Goal: Task Accomplishment & Management: Complete application form

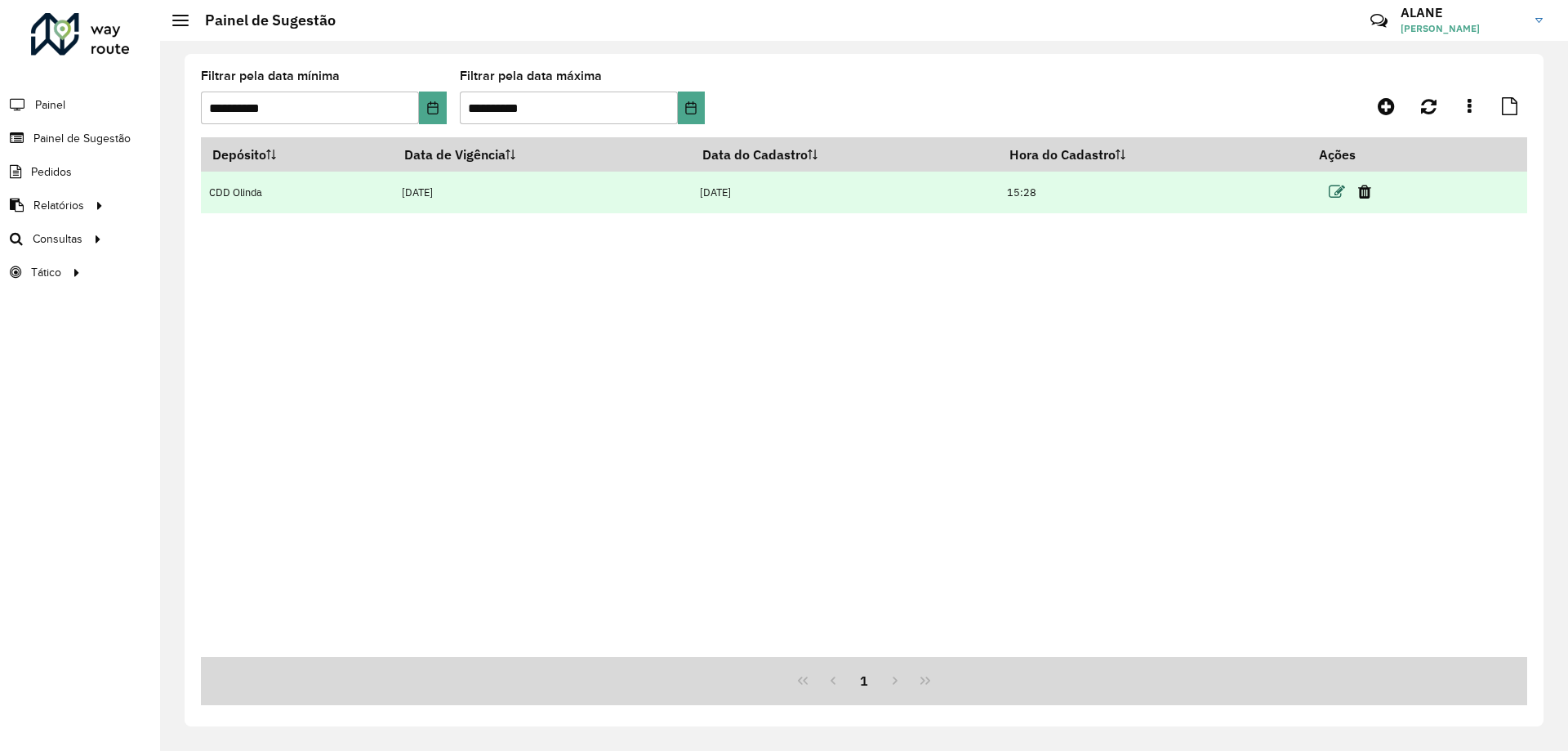
click at [1344, 196] on icon at bounding box center [1337, 192] width 16 height 16
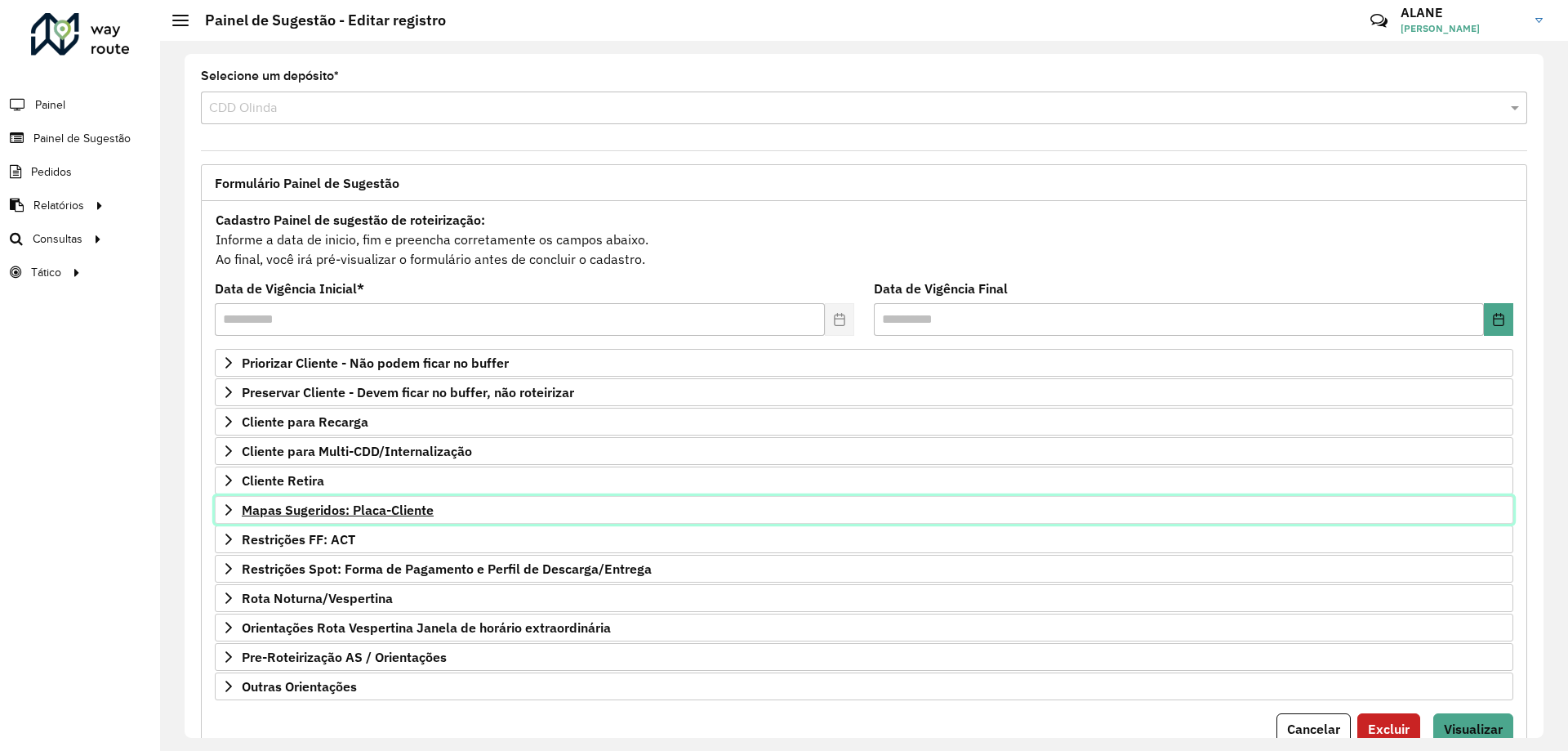
click at [388, 507] on span "Mapas Sugeridos: Placa-Cliente" at bounding box center [338, 509] width 192 height 13
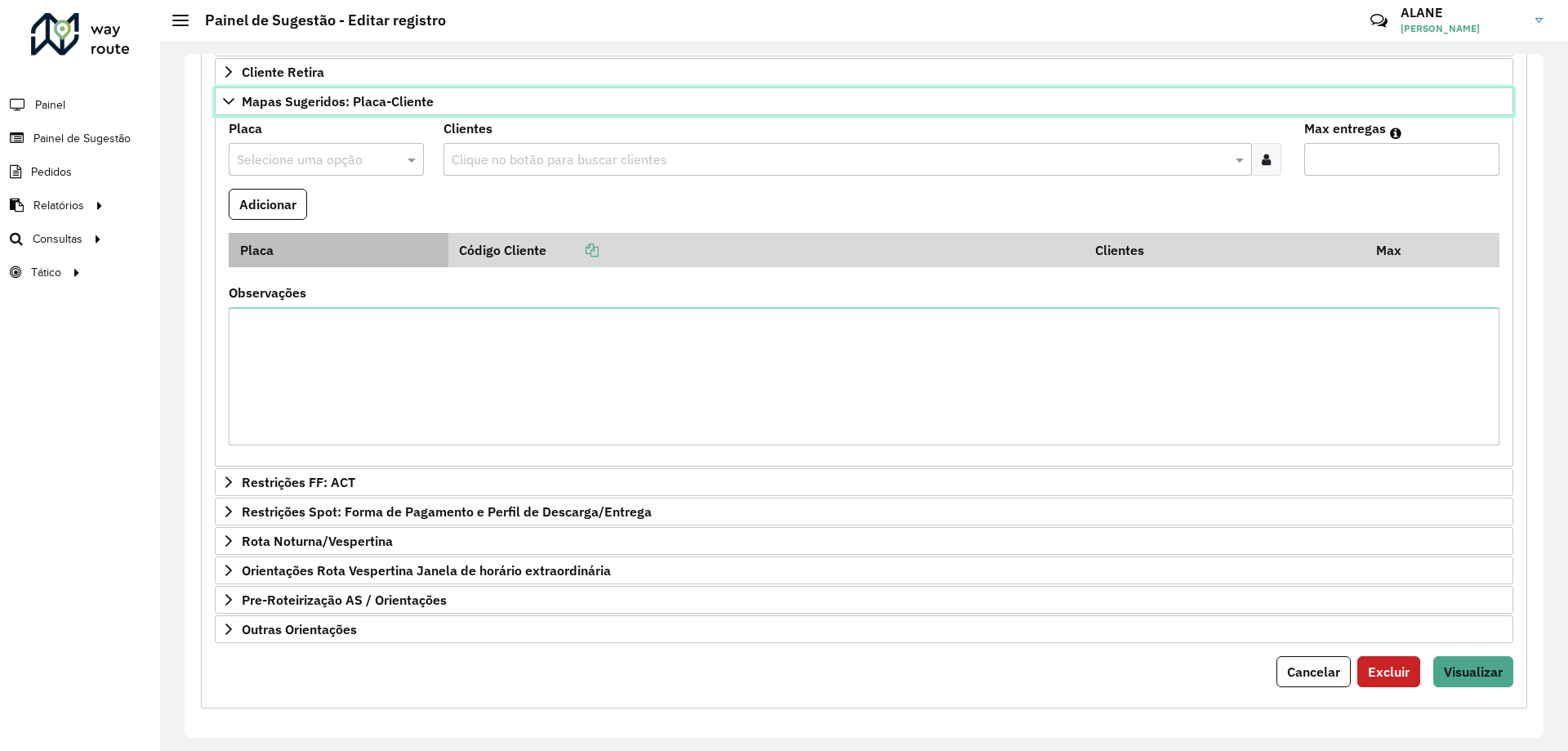
scroll to position [245, 0]
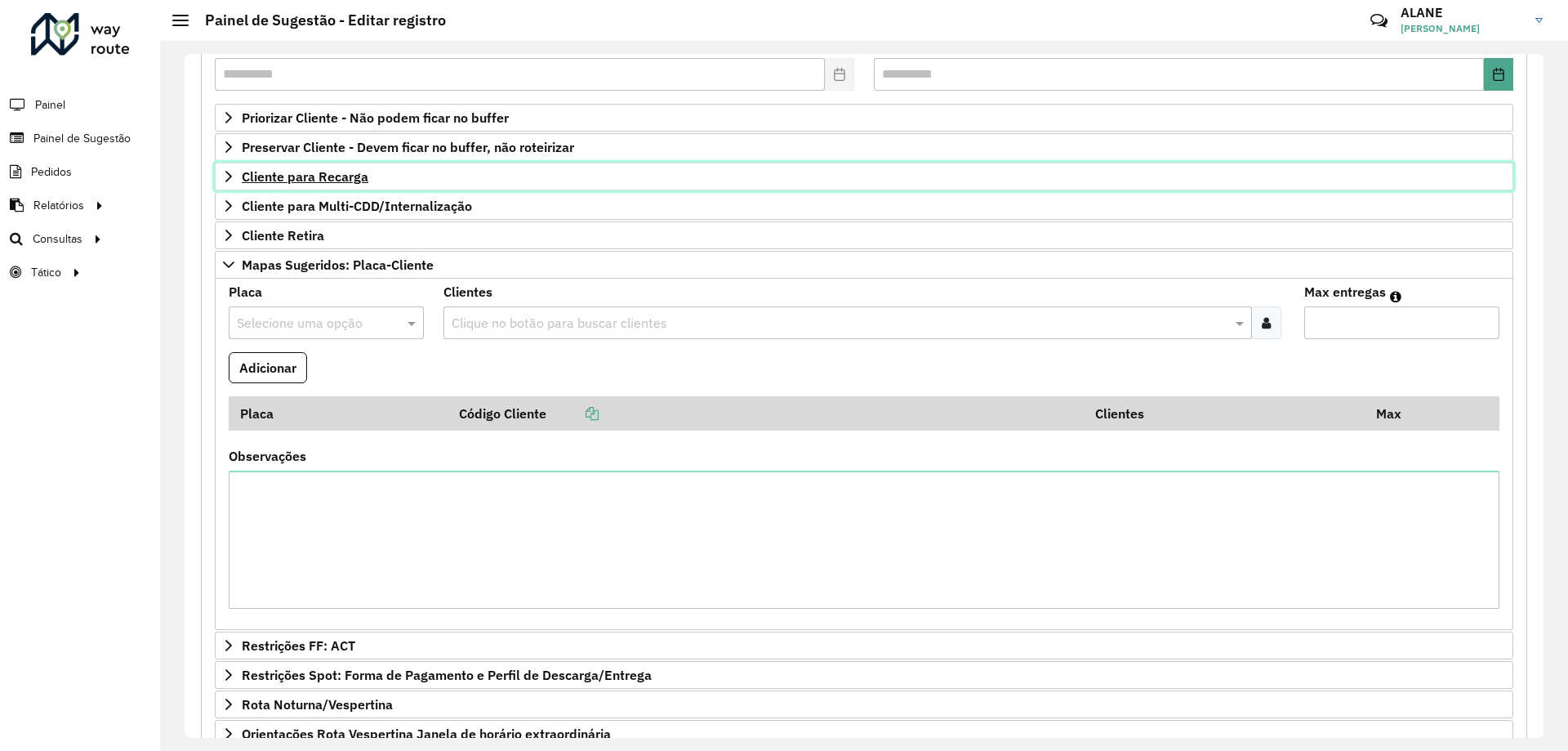
click at [339, 179] on span "Cliente para Recarga" at bounding box center [305, 176] width 126 height 13
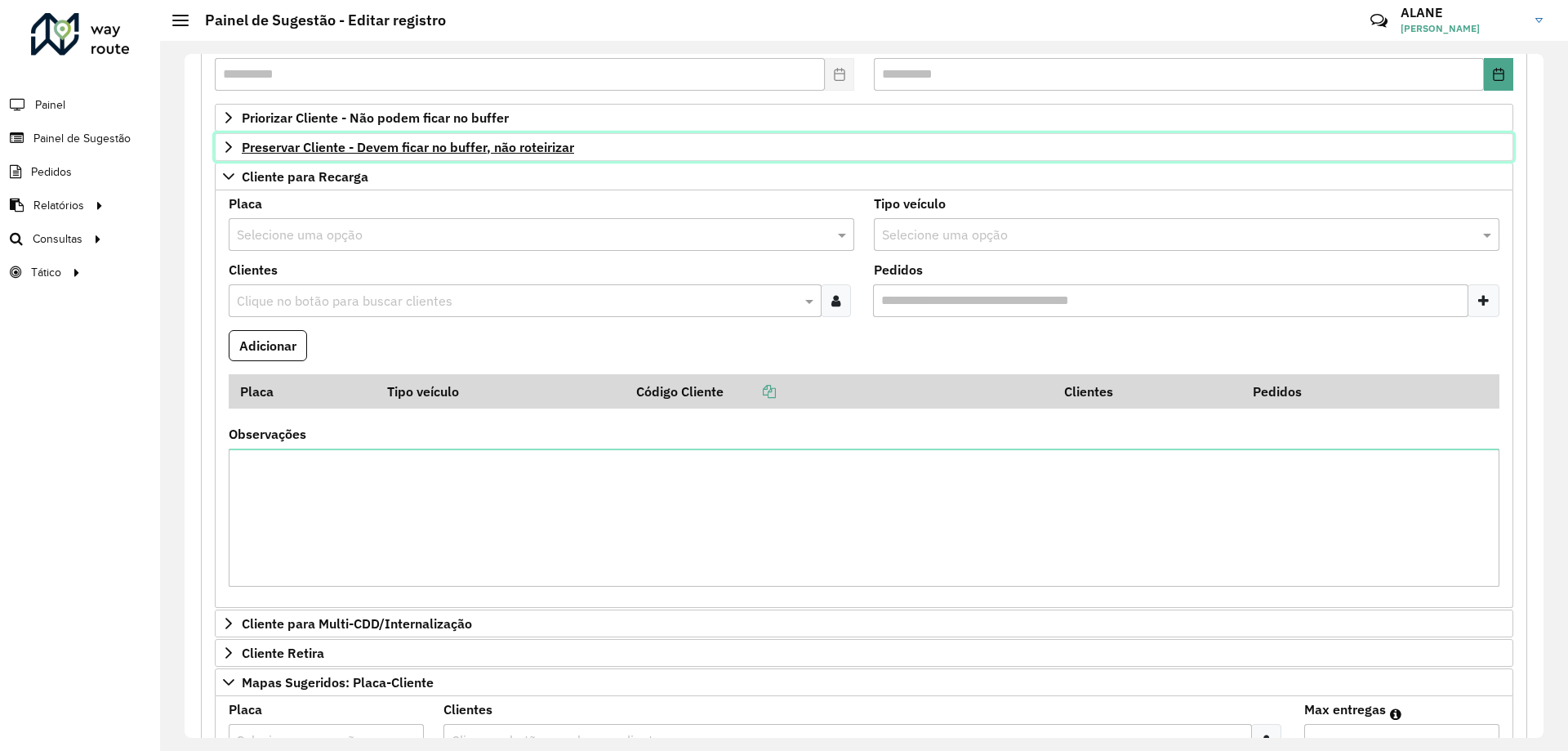
click at [346, 147] on span "Preservar Cliente - Devem ficar no buffer, não roteirizar" at bounding box center [408, 147] width 332 height 13
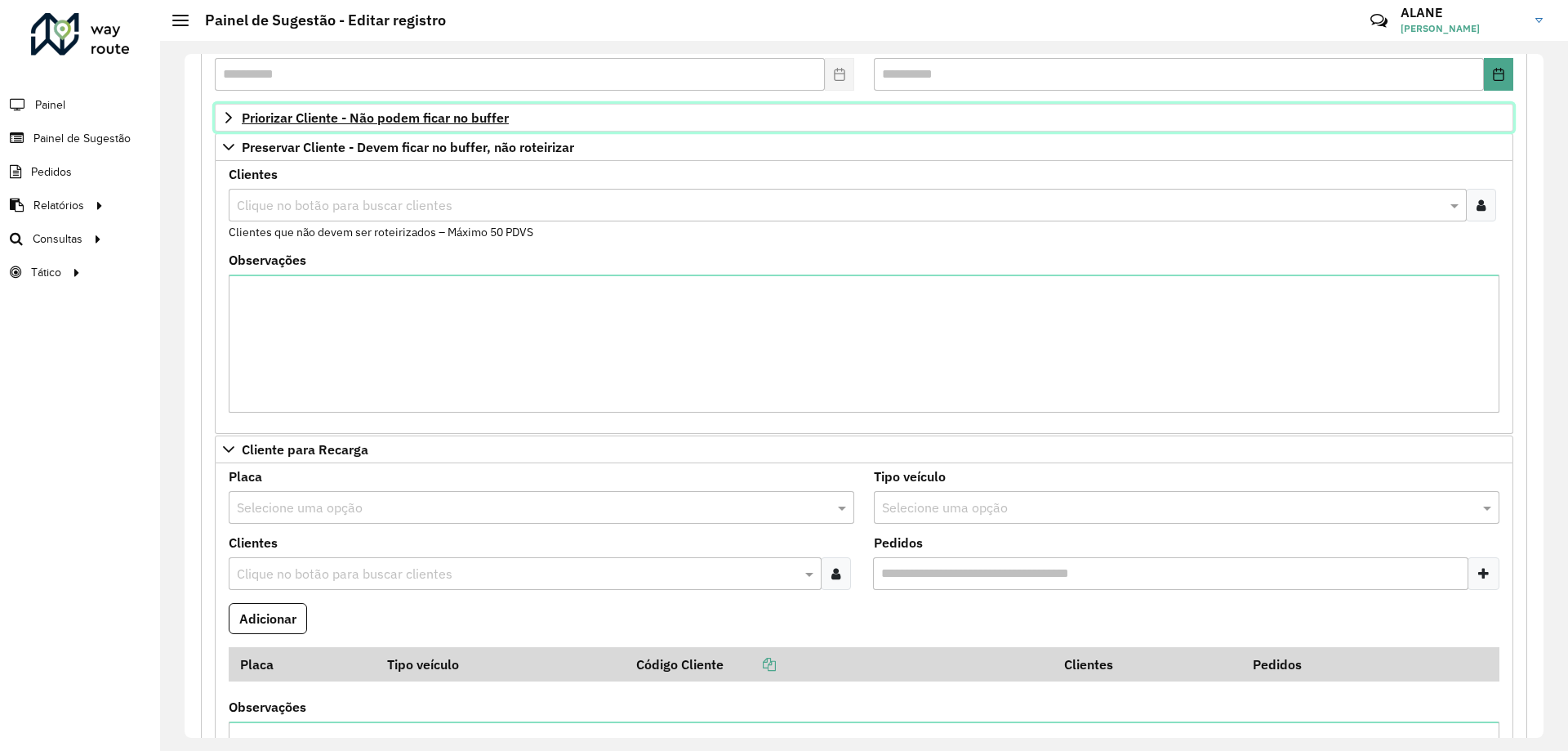
click at [336, 119] on span "Priorizar Cliente - Não podem ficar no buffer" at bounding box center [376, 117] width 267 height 13
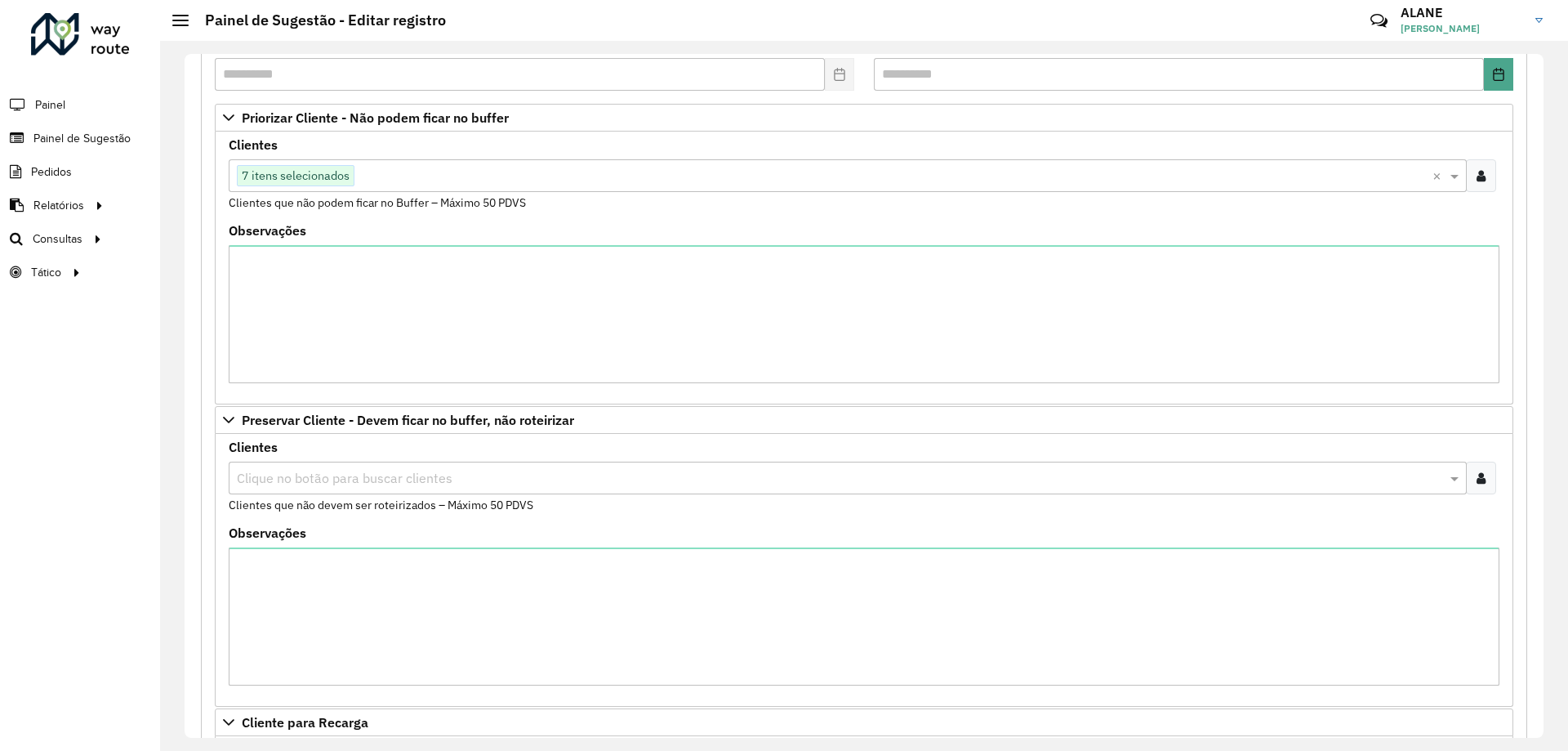
click at [329, 176] on span "7 itens selecionados" at bounding box center [295, 176] width 116 height 20
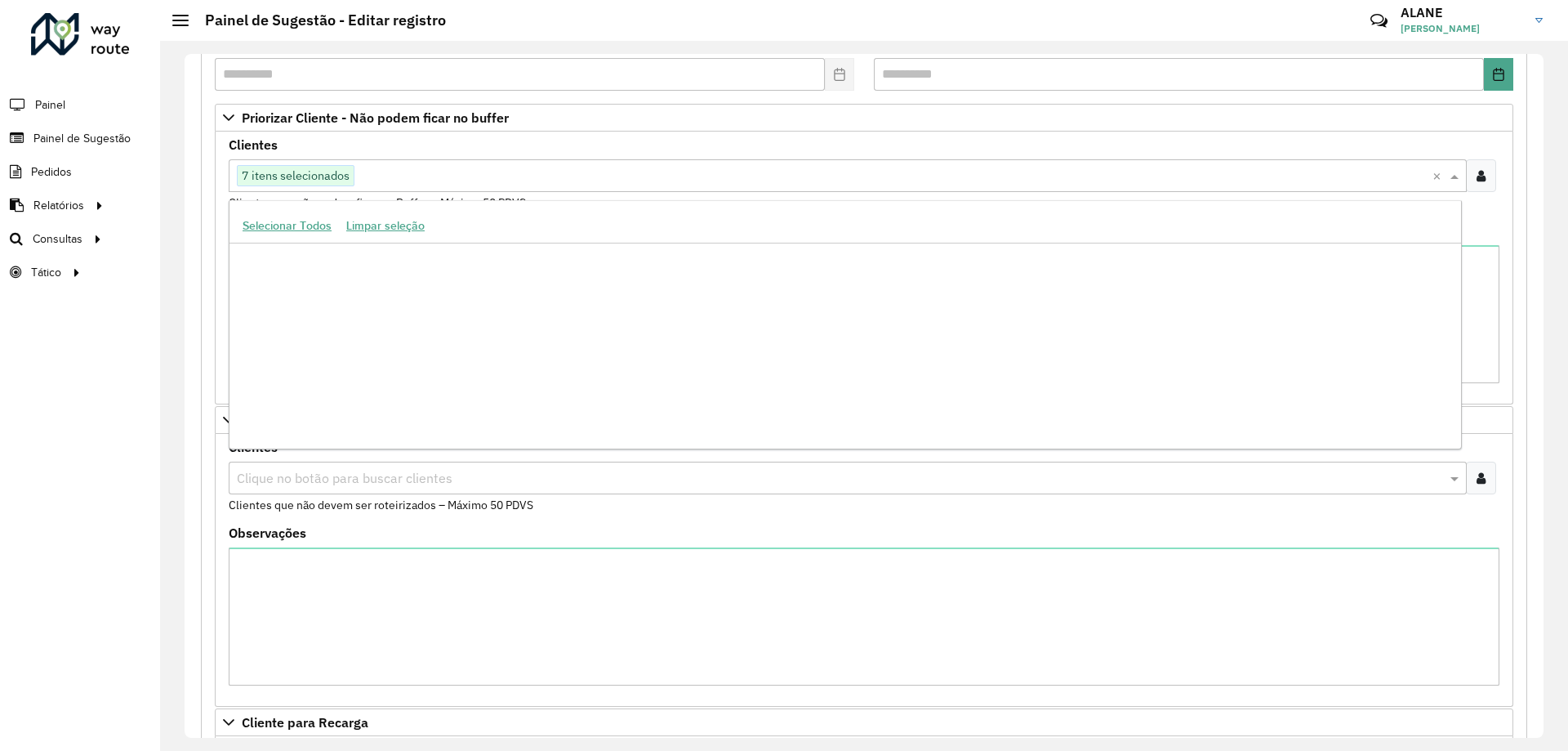
scroll to position [272485, 0]
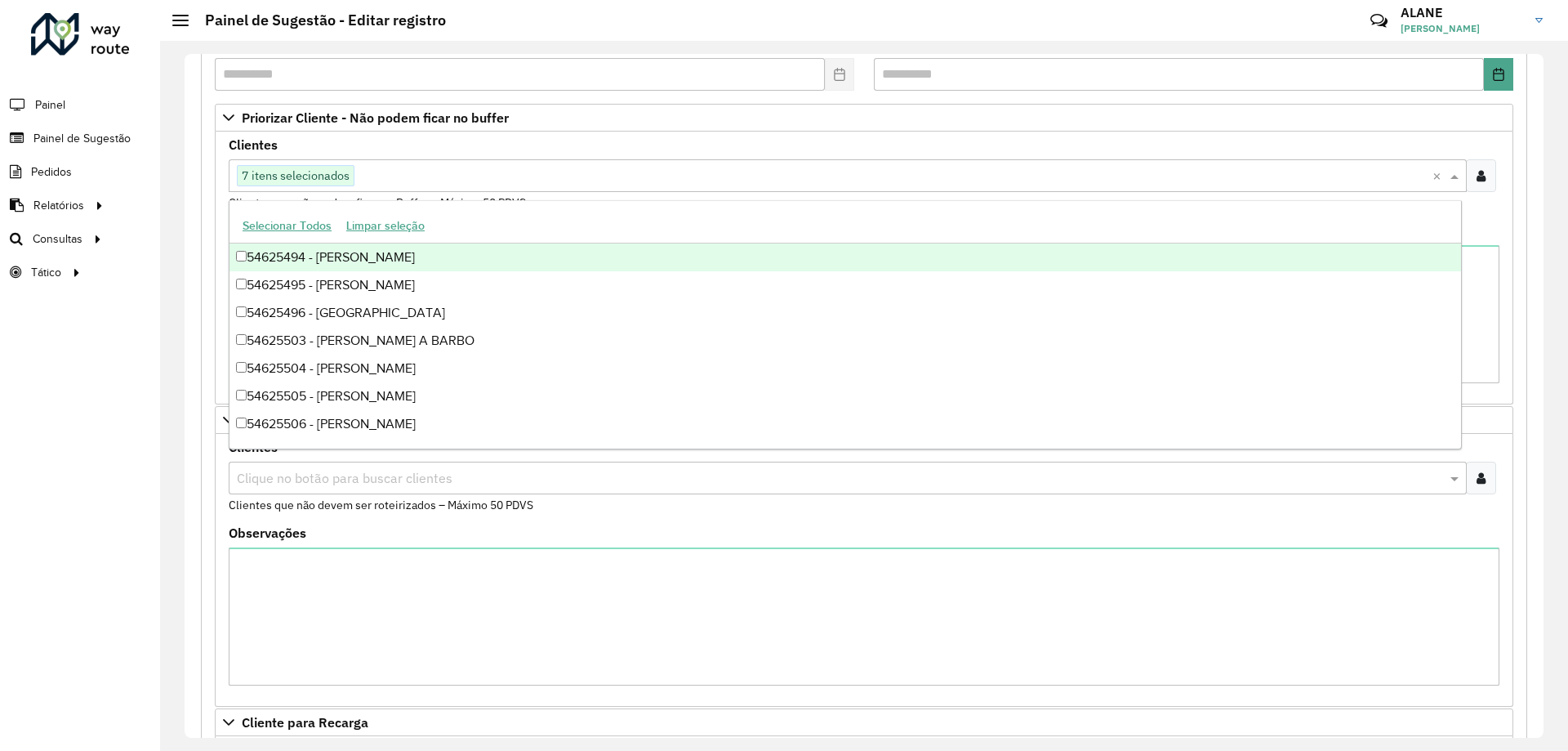
click at [329, 173] on span "7 itens selecionados" at bounding box center [295, 176] width 116 height 20
paste input "*****"
type input "*"
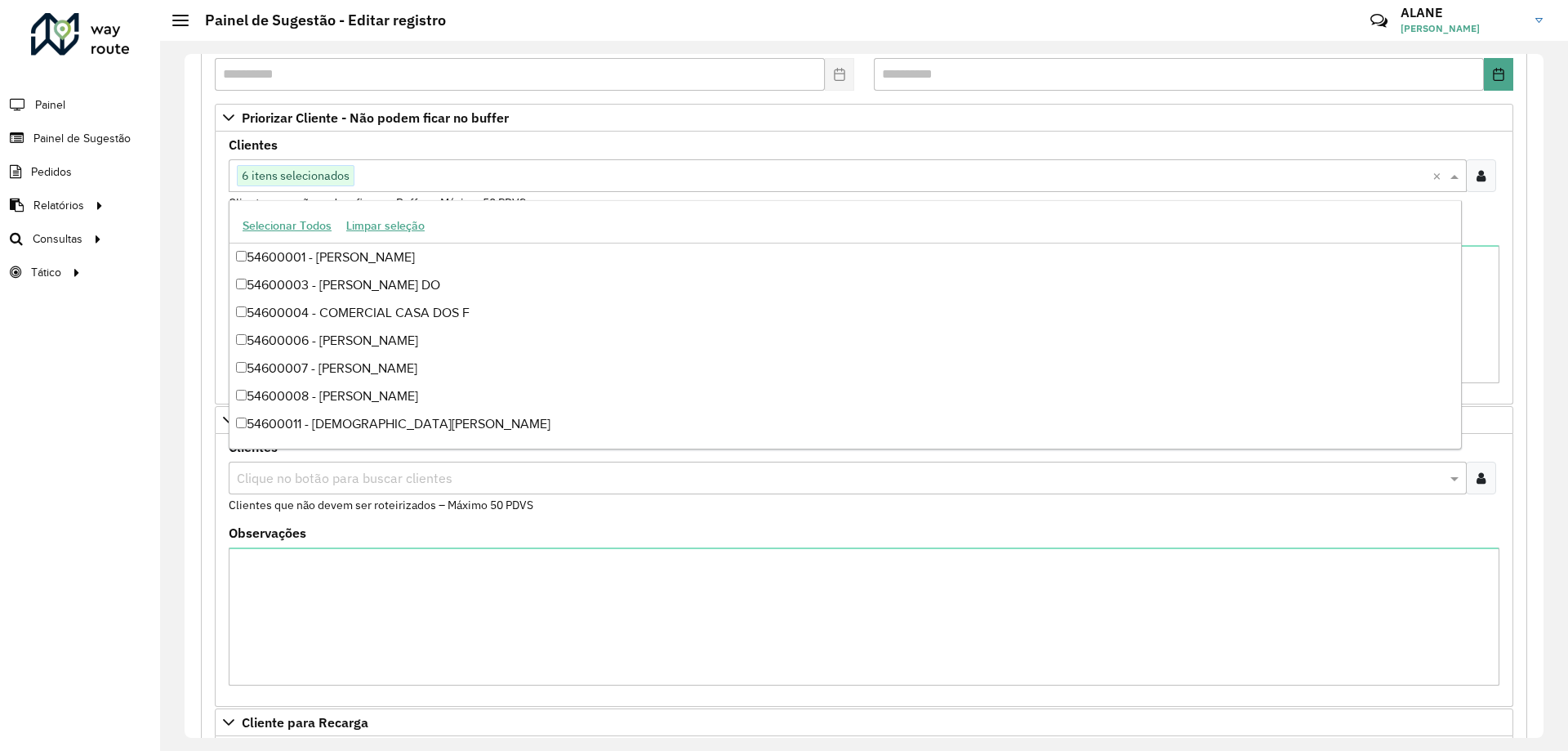
click at [389, 142] on div "Clientes Clique no botão para buscar clientes 6 itens selecionados × Clientes q…" at bounding box center [864, 175] width 1271 height 73
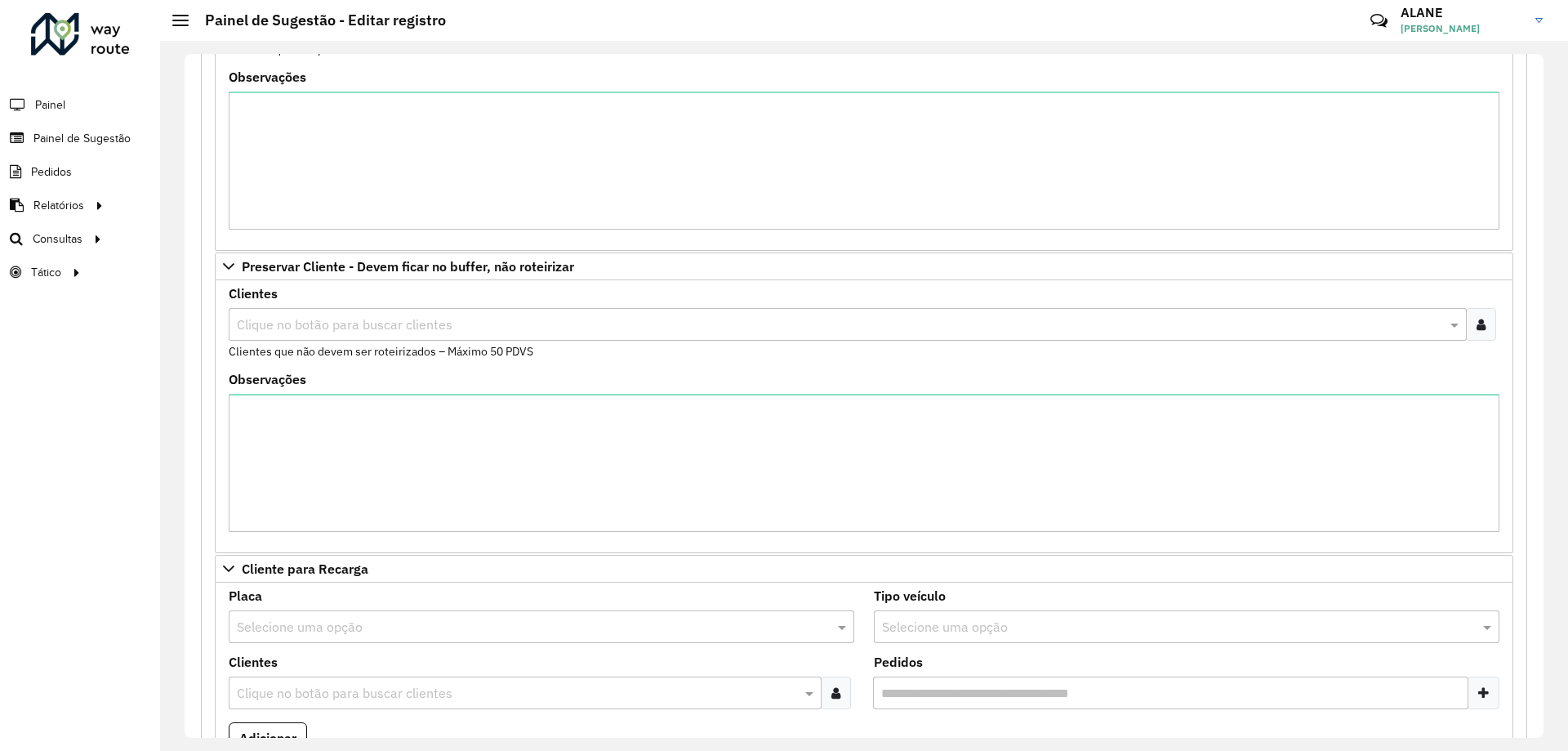
scroll to position [317, 0]
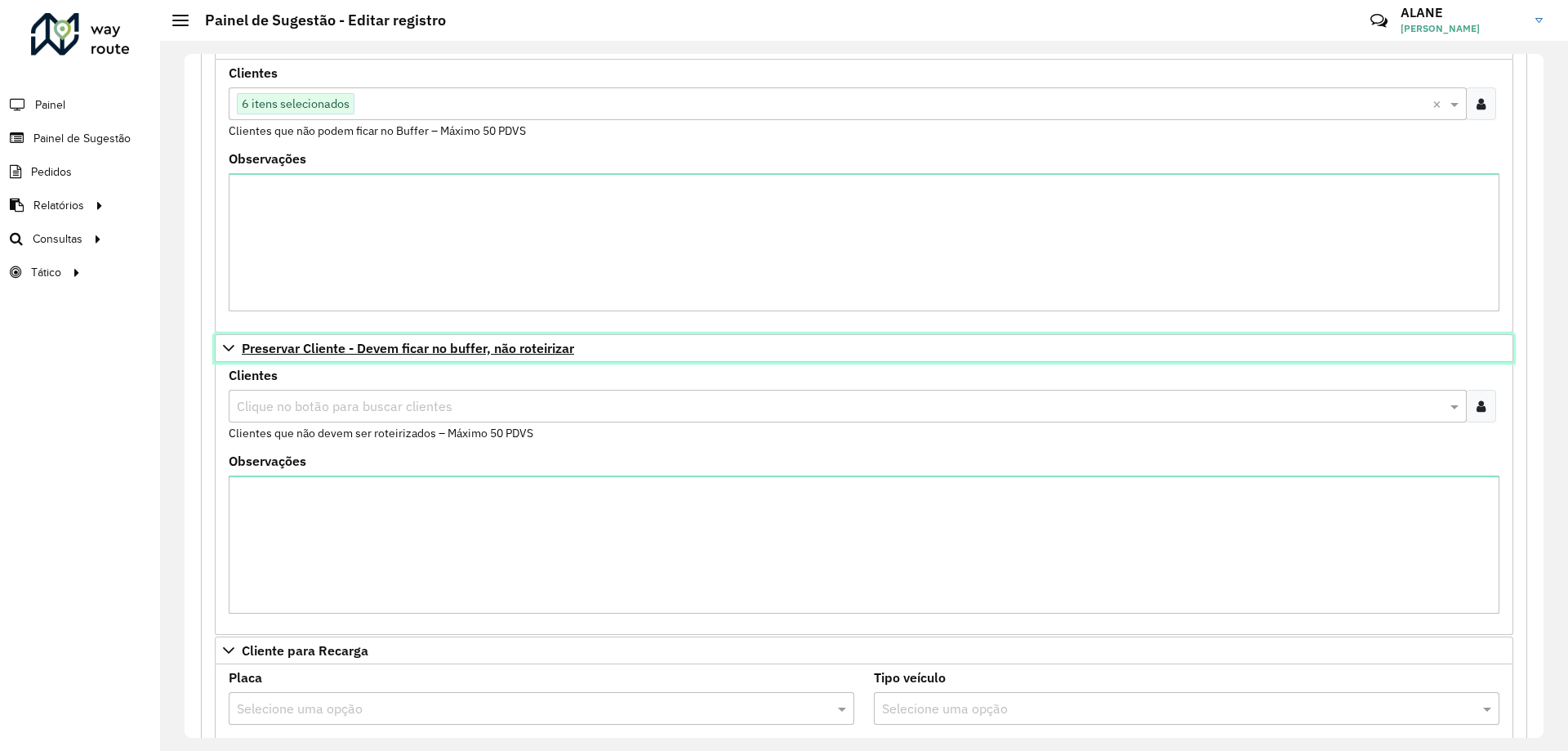
click at [355, 355] on span "Preservar Cliente - Devem ficar no buffer, não roteirizar" at bounding box center [408, 348] width 332 height 13
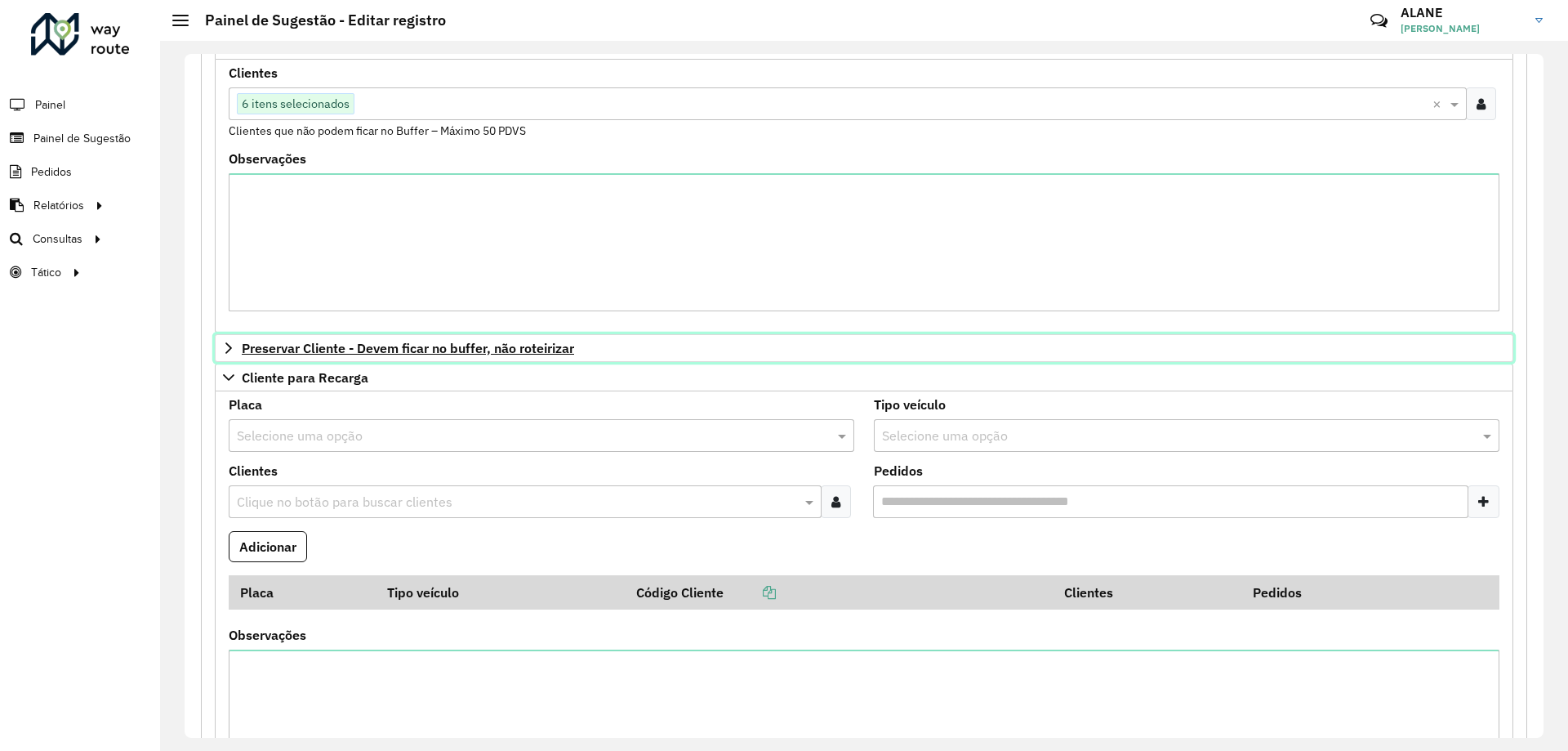
click at [305, 350] on span "Preservar Cliente - Devem ficar no buffer, não roteirizar" at bounding box center [408, 348] width 332 height 13
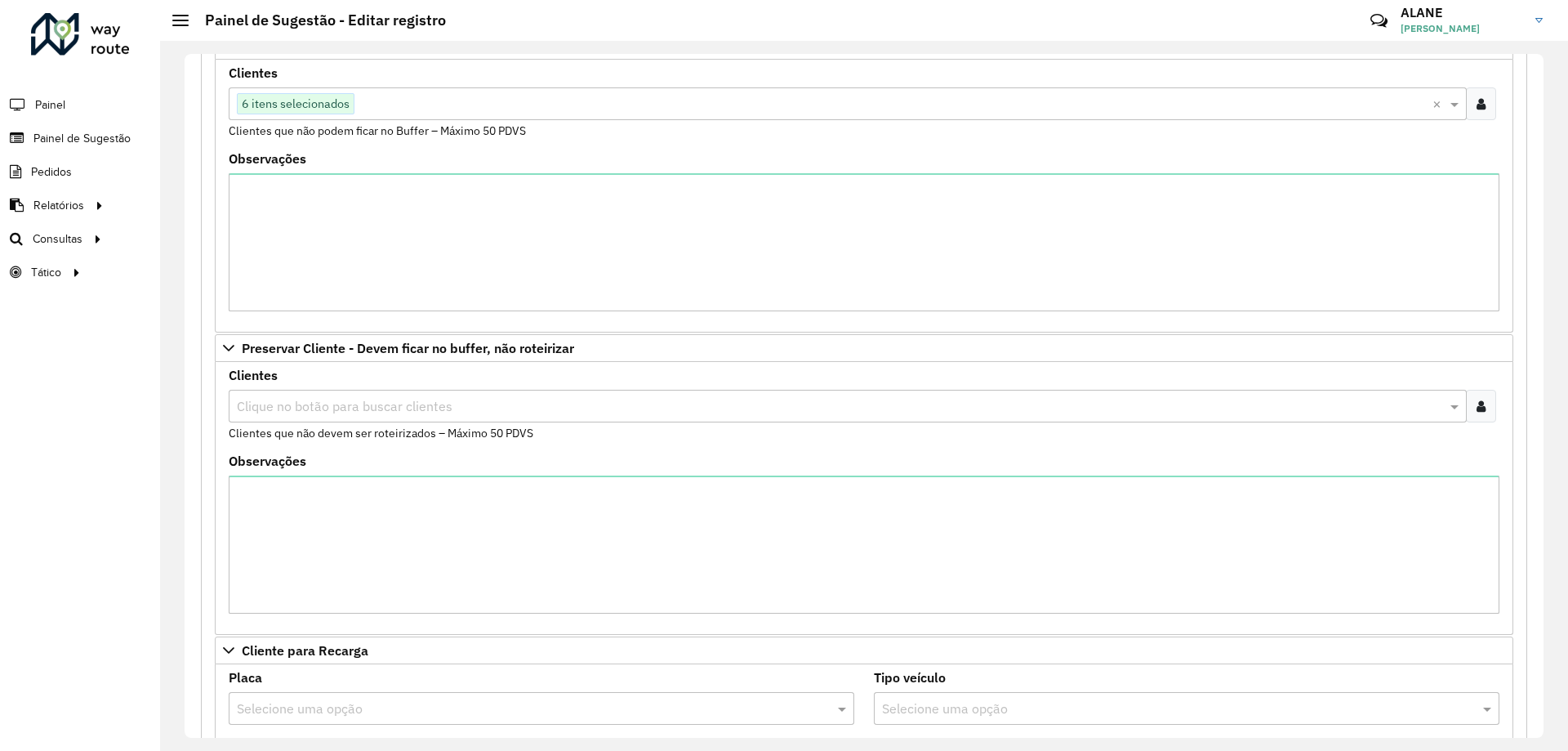
click at [295, 409] on input "text" at bounding box center [840, 407] width 1214 height 20
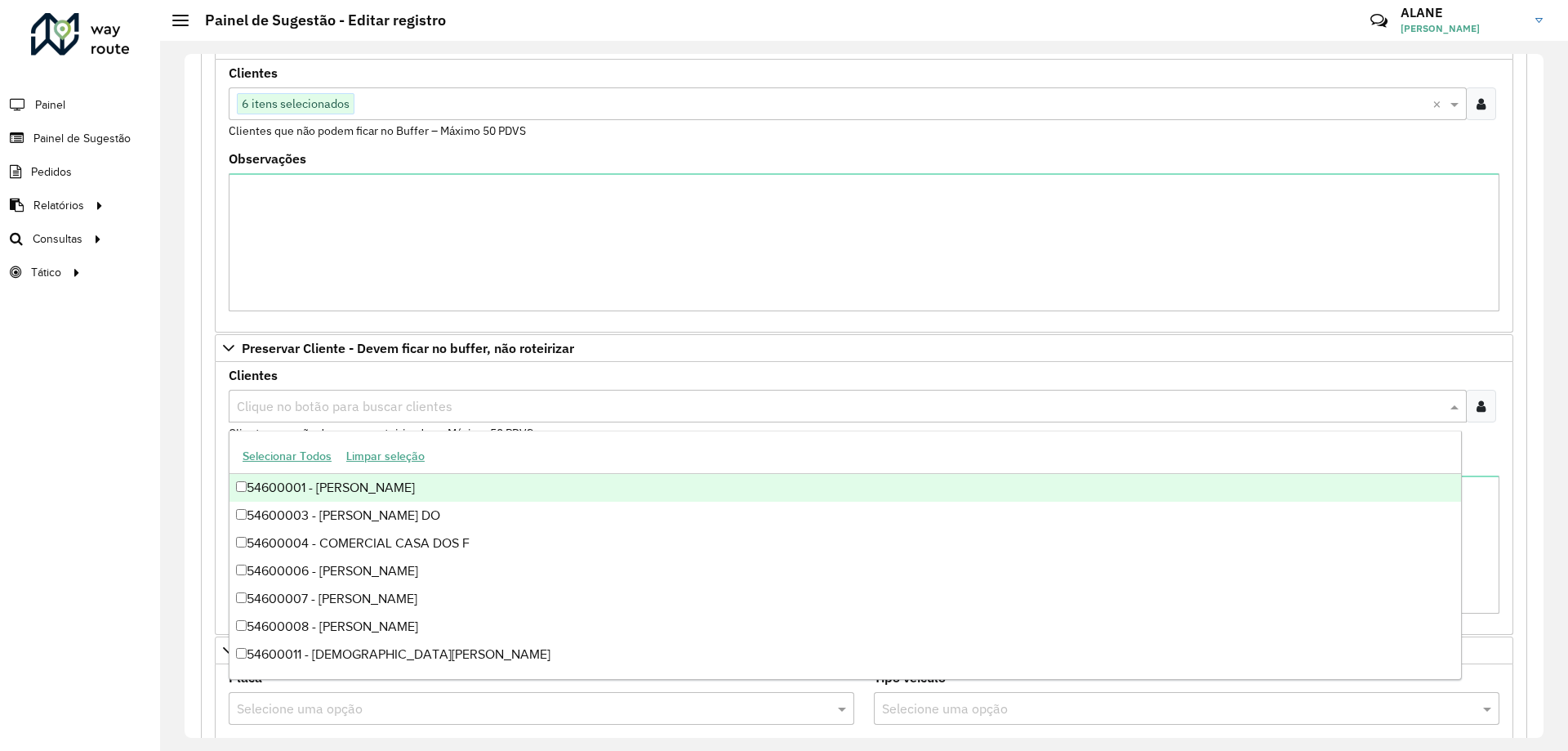
paste input "*****"
type input "*****"
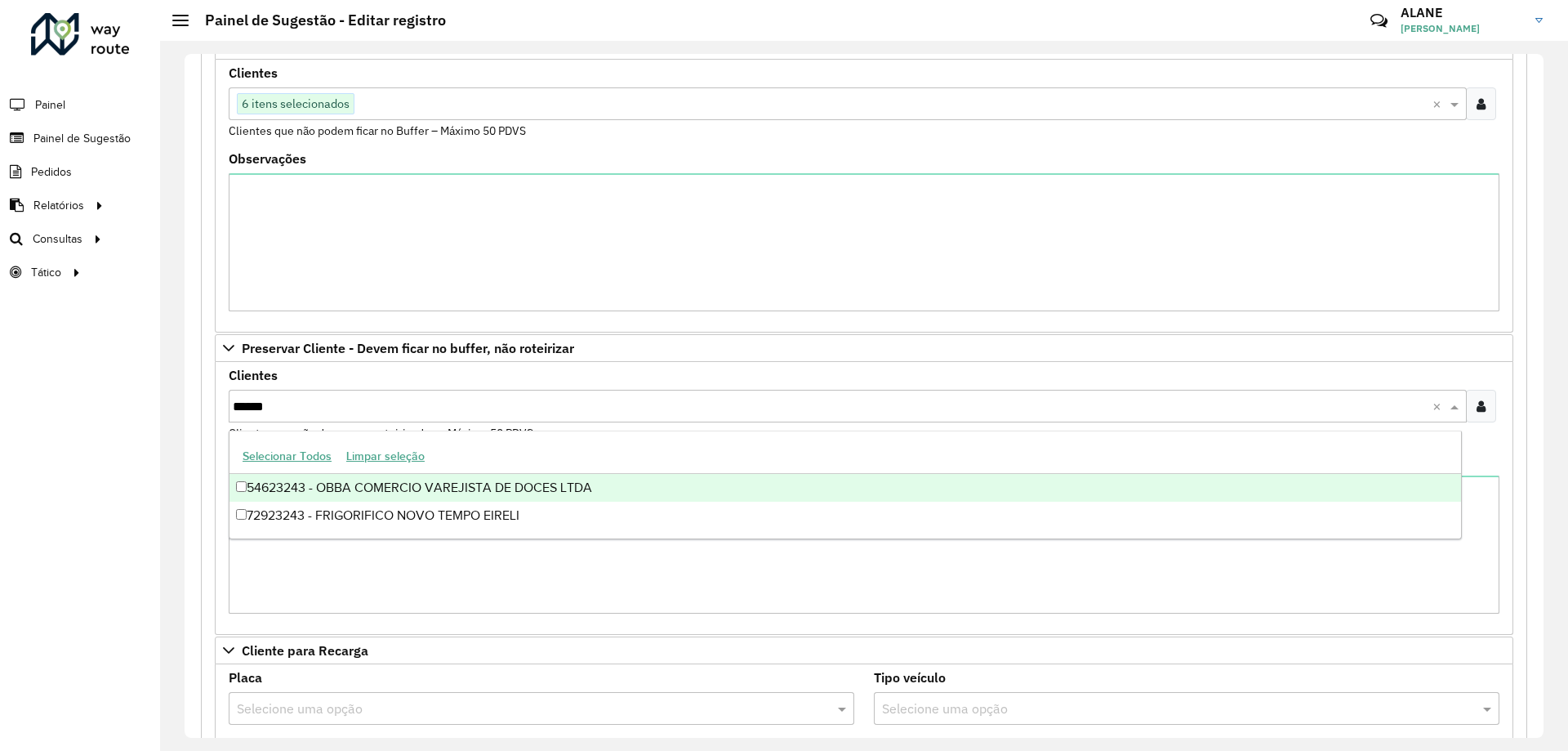
click at [332, 485] on div "54623243 - OBBA COMERCIO VAREJISTA DE DOCES LTDA" at bounding box center [845, 487] width 1232 height 28
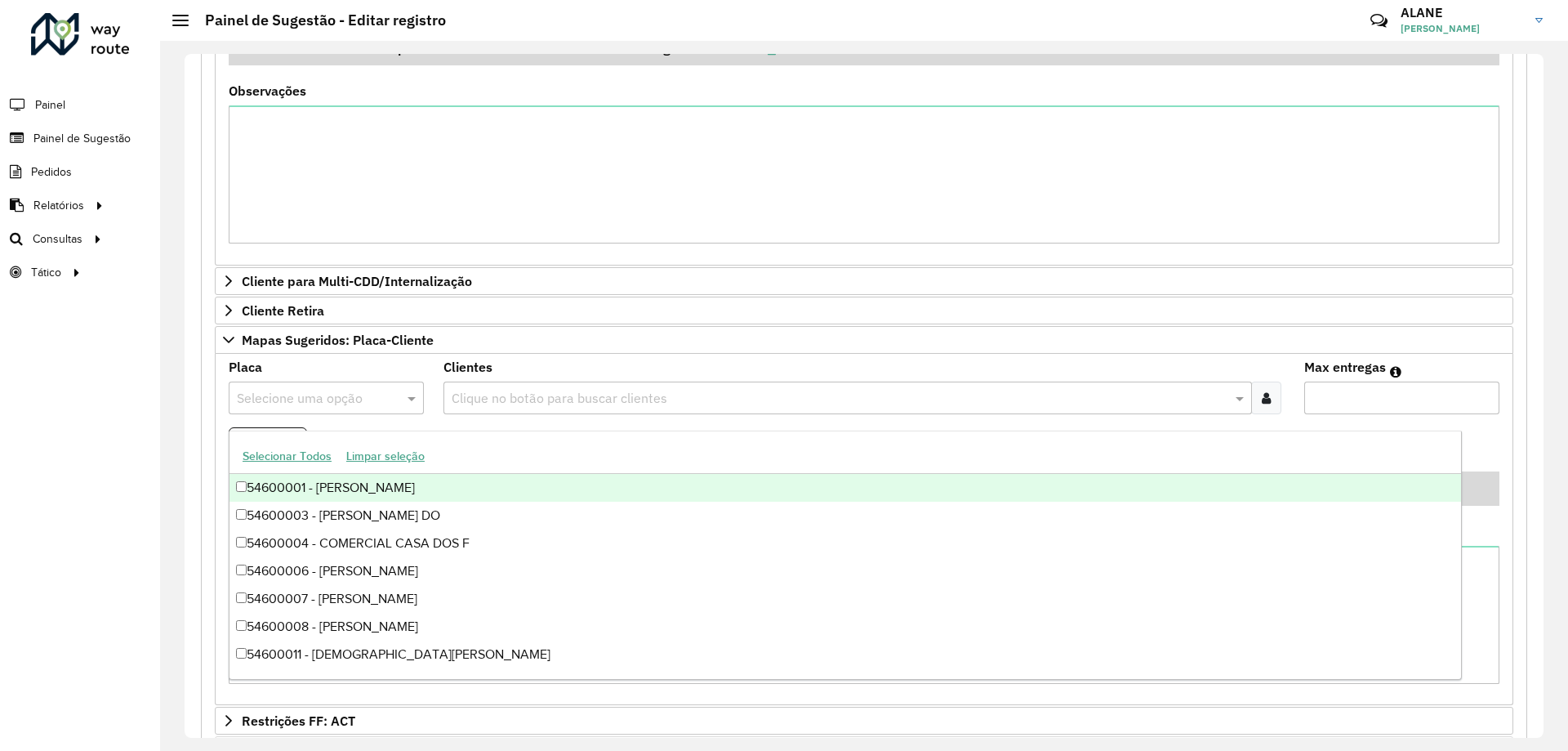
scroll to position [1378, 0]
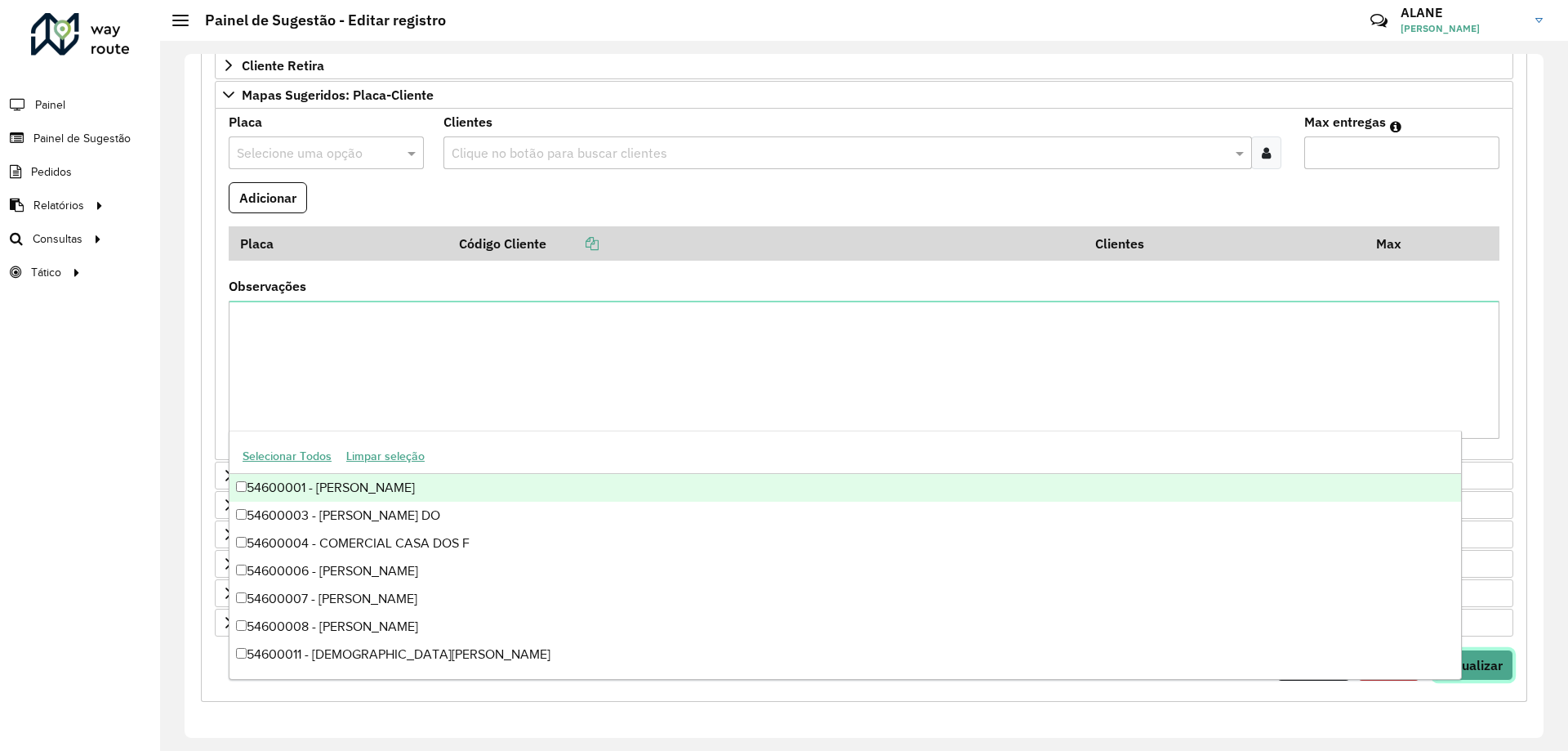
click at [1498, 662] on span "Visualizar" at bounding box center [1473, 665] width 59 height 16
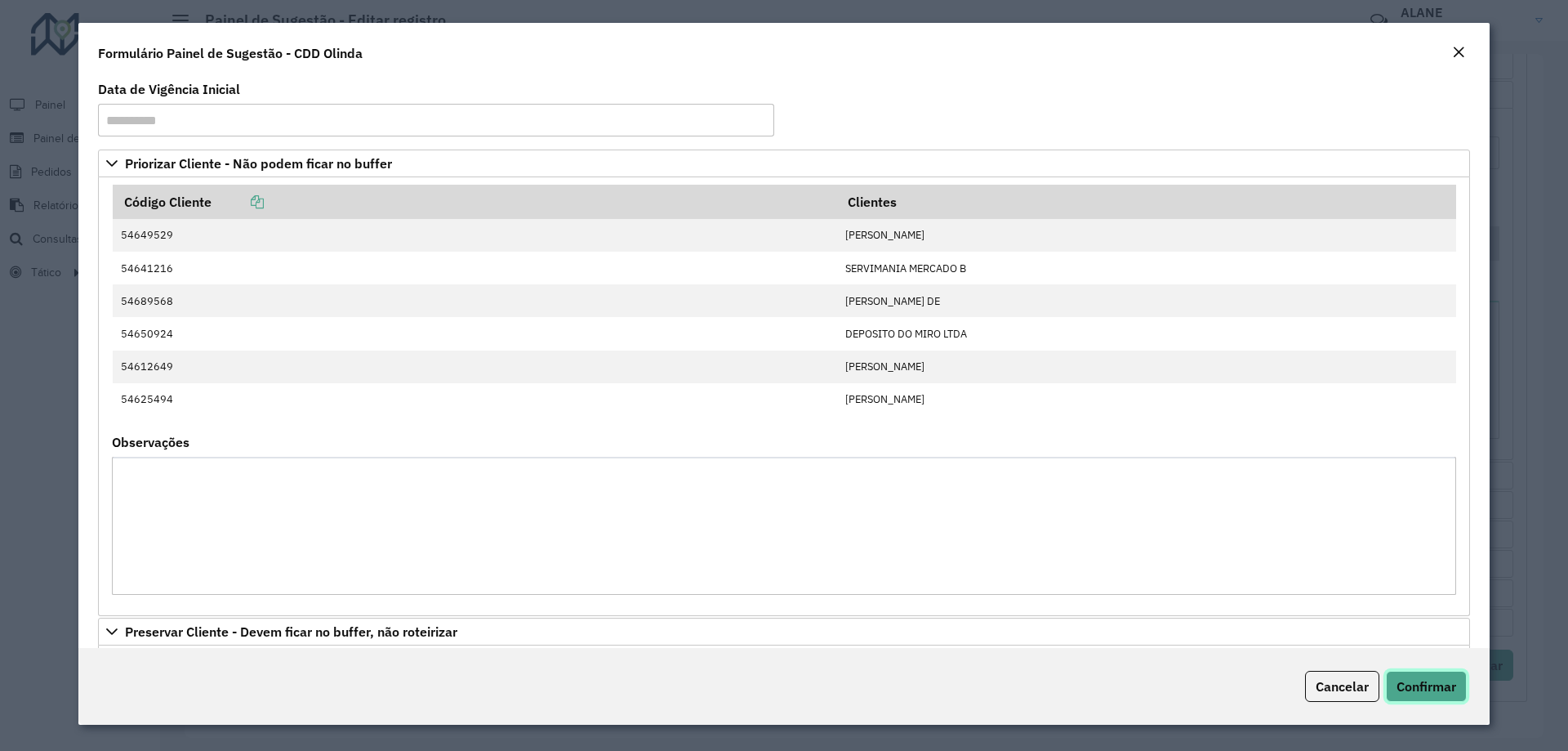
click at [1447, 682] on span "Confirmar" at bounding box center [1426, 686] width 60 height 16
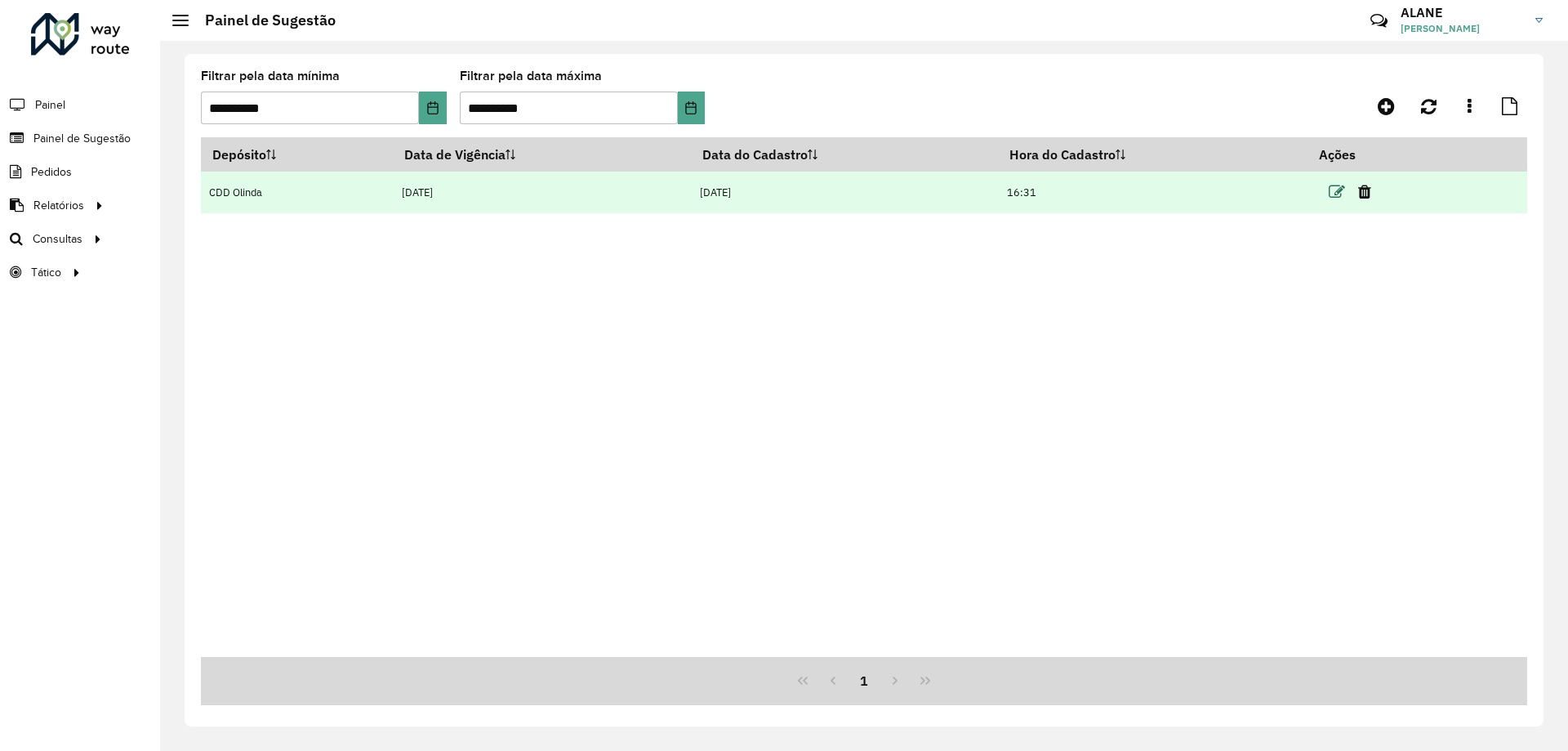
click at [1336, 192] on icon at bounding box center [1337, 192] width 16 height 16
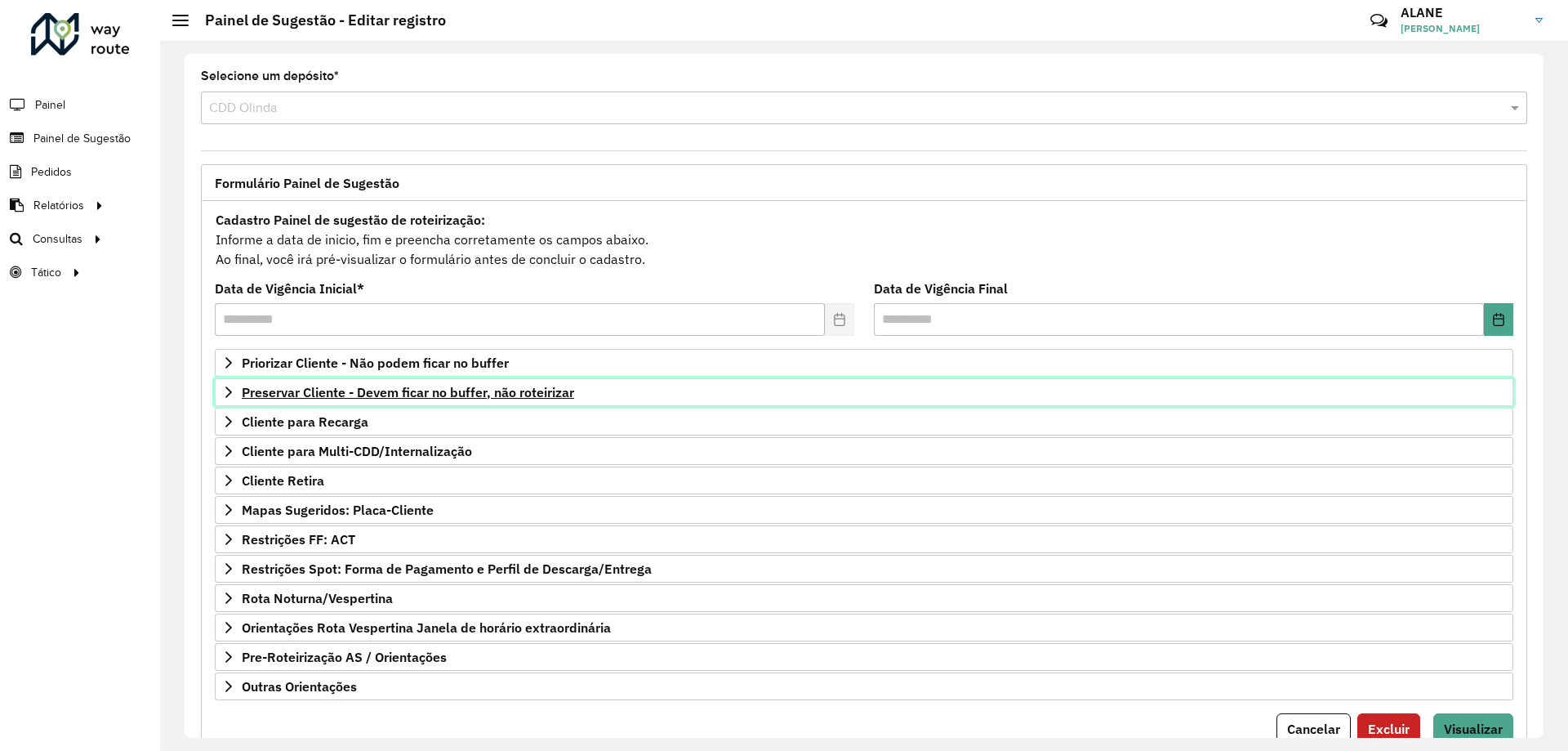
click at [474, 385] on span "Preservar Cliente - Devem ficar no buffer, não roteirizar" at bounding box center [408, 392] width 332 height 13
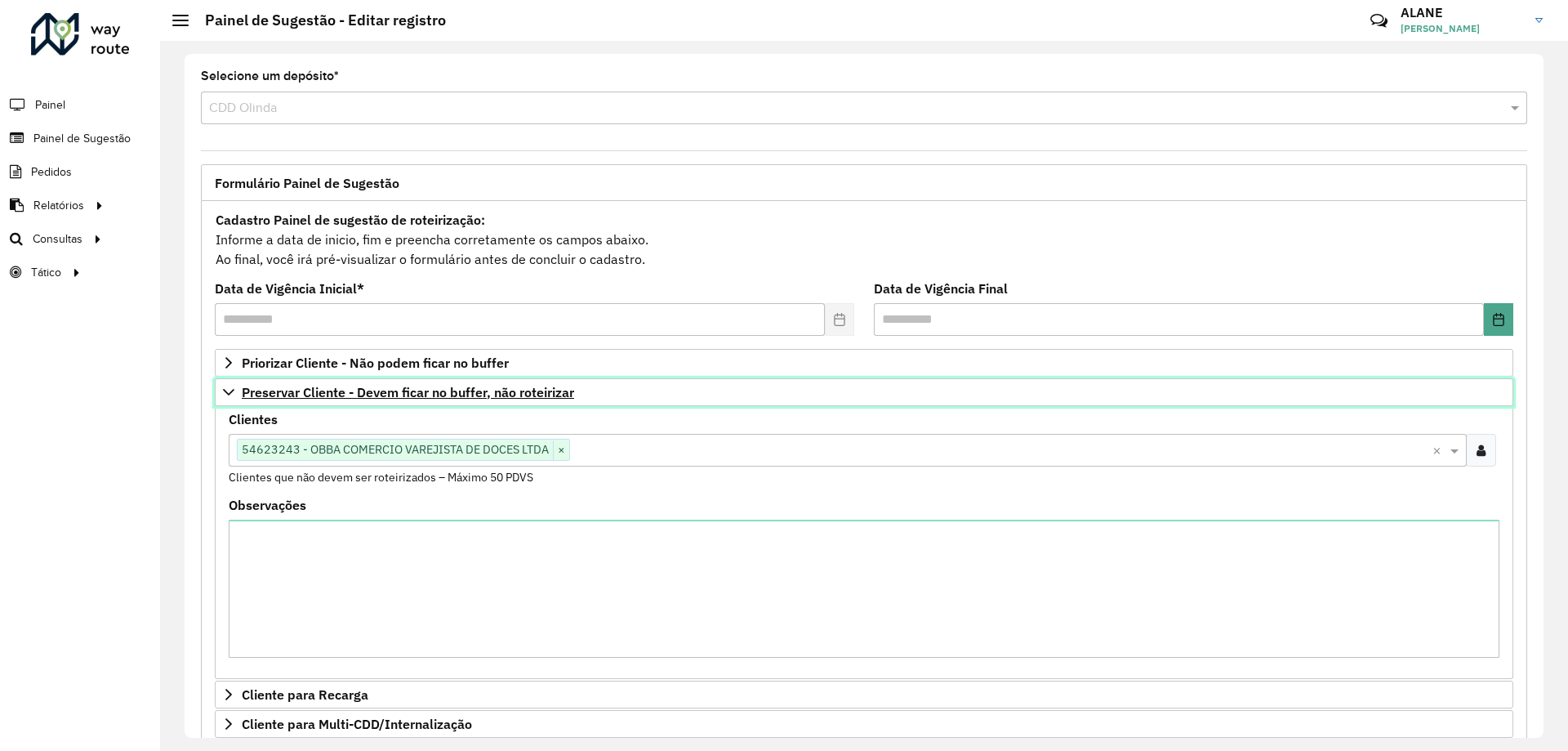
click at [480, 392] on span "Preservar Cliente - Devem ficar no buffer, não roteirizar" at bounding box center [408, 392] width 332 height 13
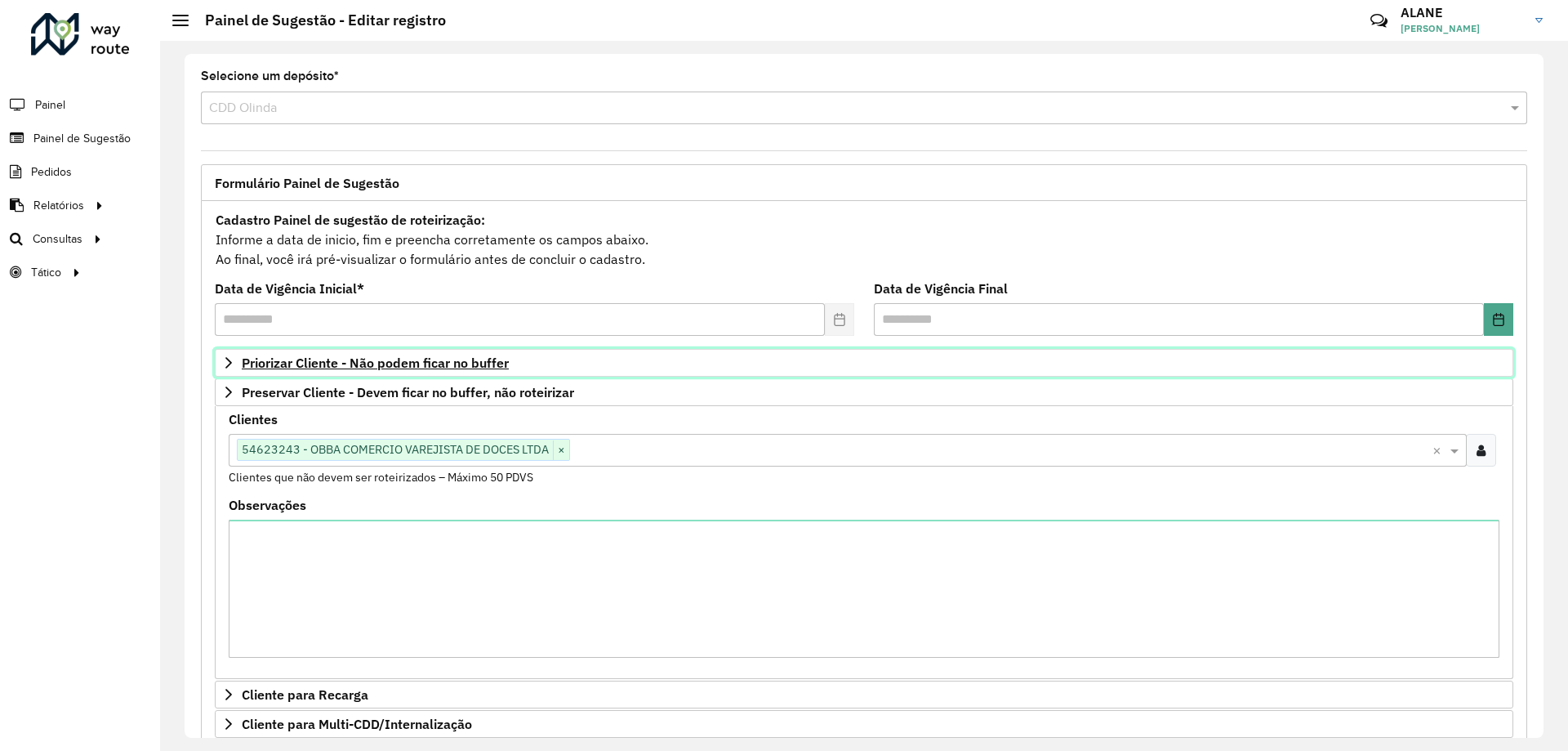
click at [417, 376] on link "Priorizar Cliente - Não podem ficar no buffer" at bounding box center [864, 362] width 1299 height 28
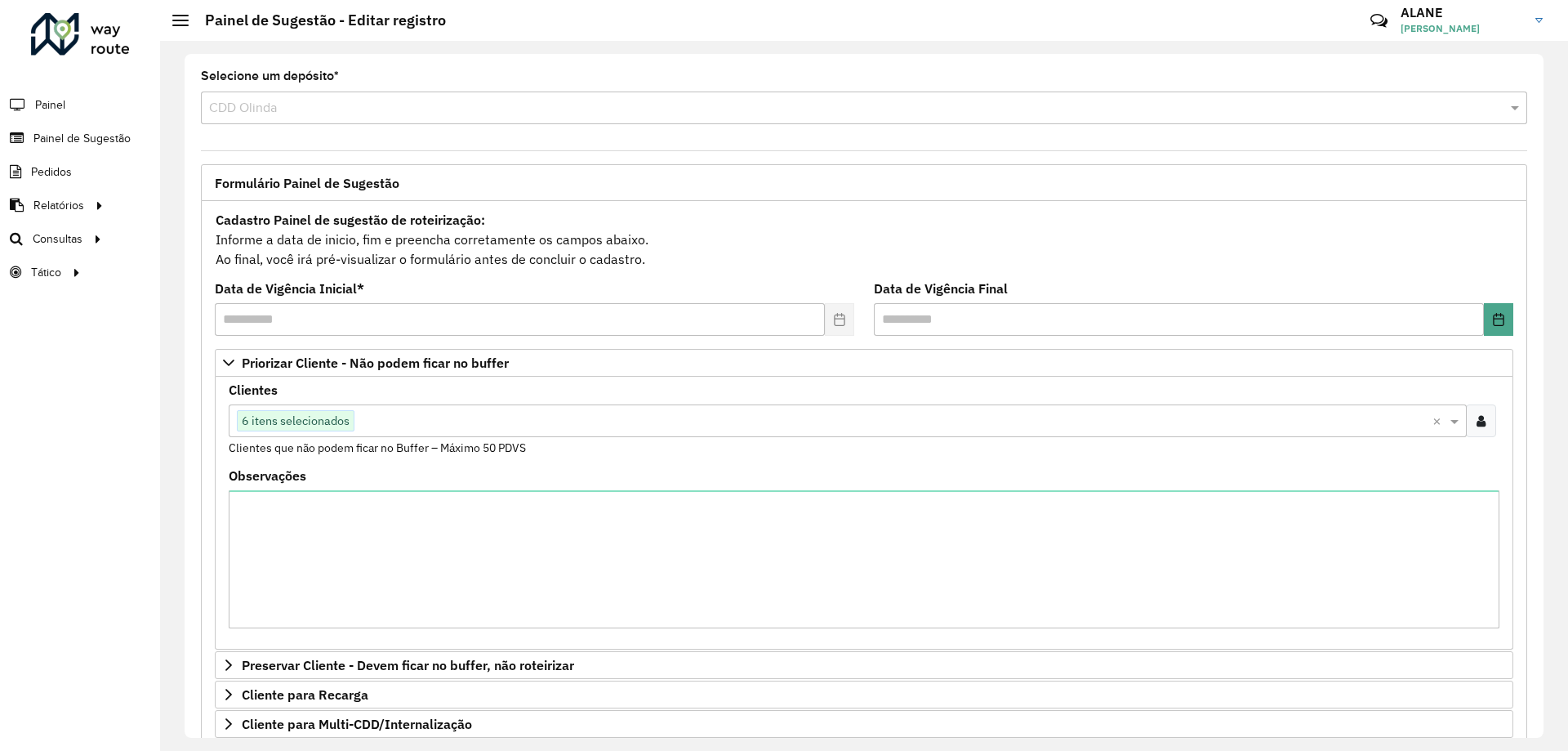
click at [310, 431] on div "6 itens selecionados" at bounding box center [295, 421] width 117 height 22
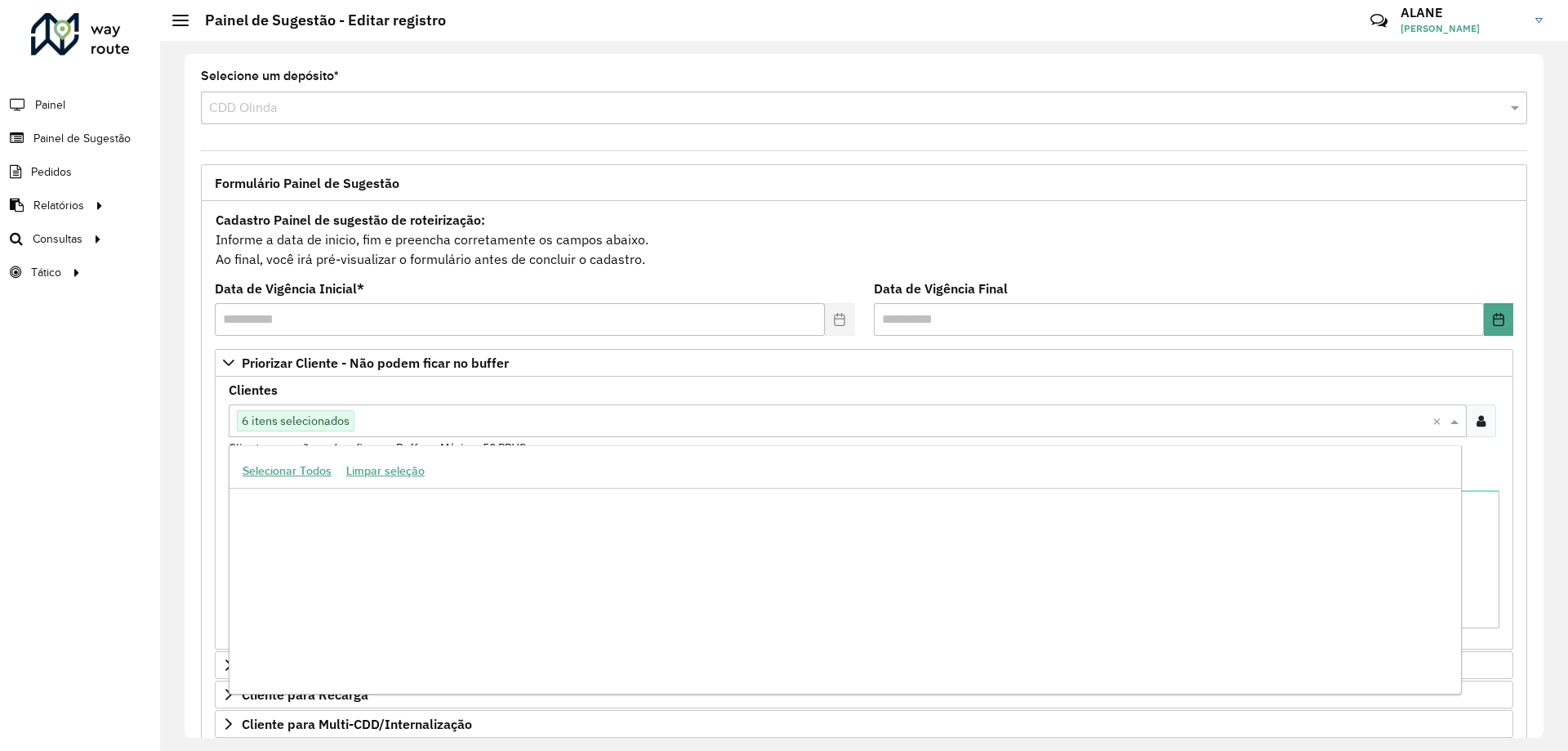
scroll to position [272485, 0]
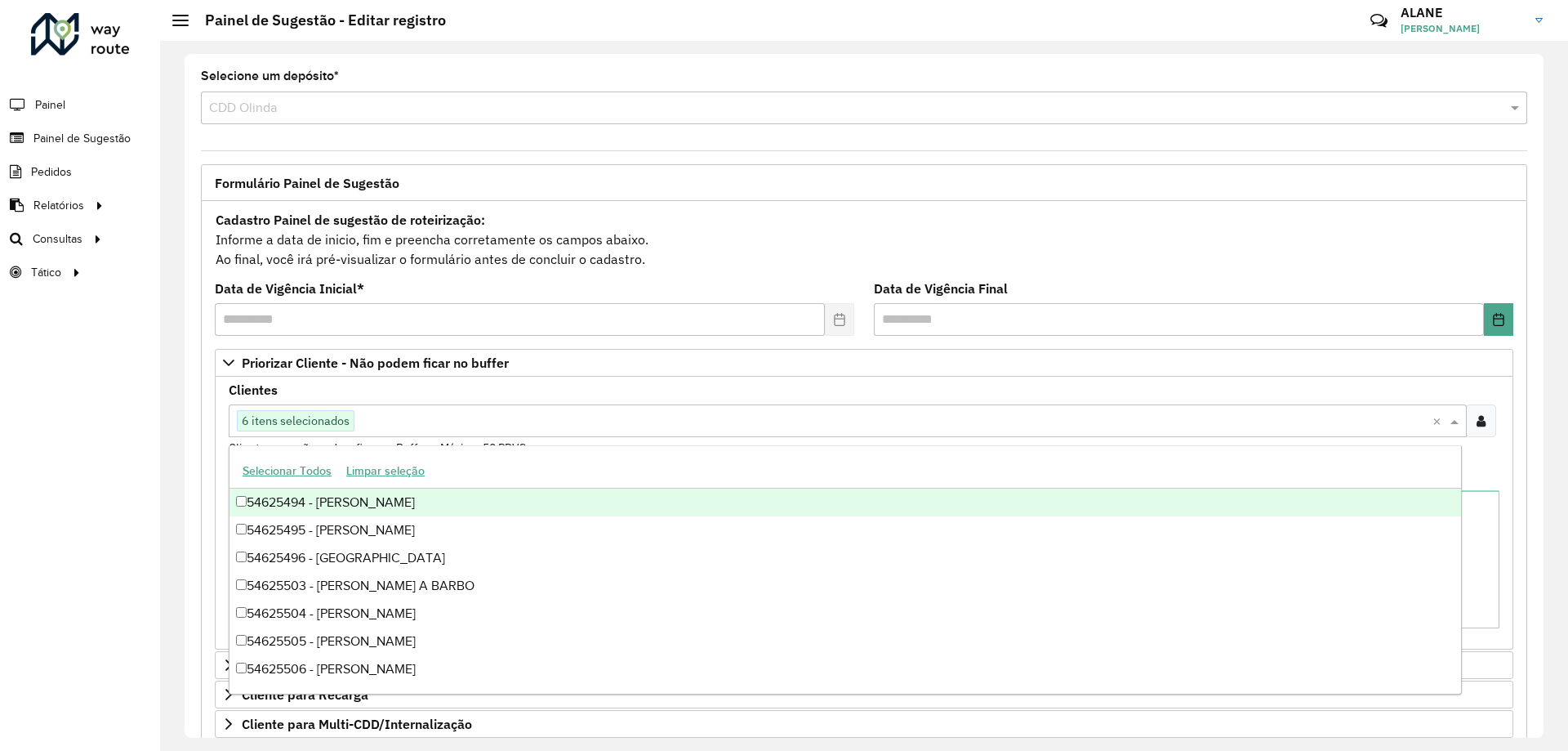
click at [309, 431] on div "6 itens selecionados" at bounding box center [295, 421] width 117 height 22
click at [387, 419] on input "text" at bounding box center [894, 422] width 1078 height 20
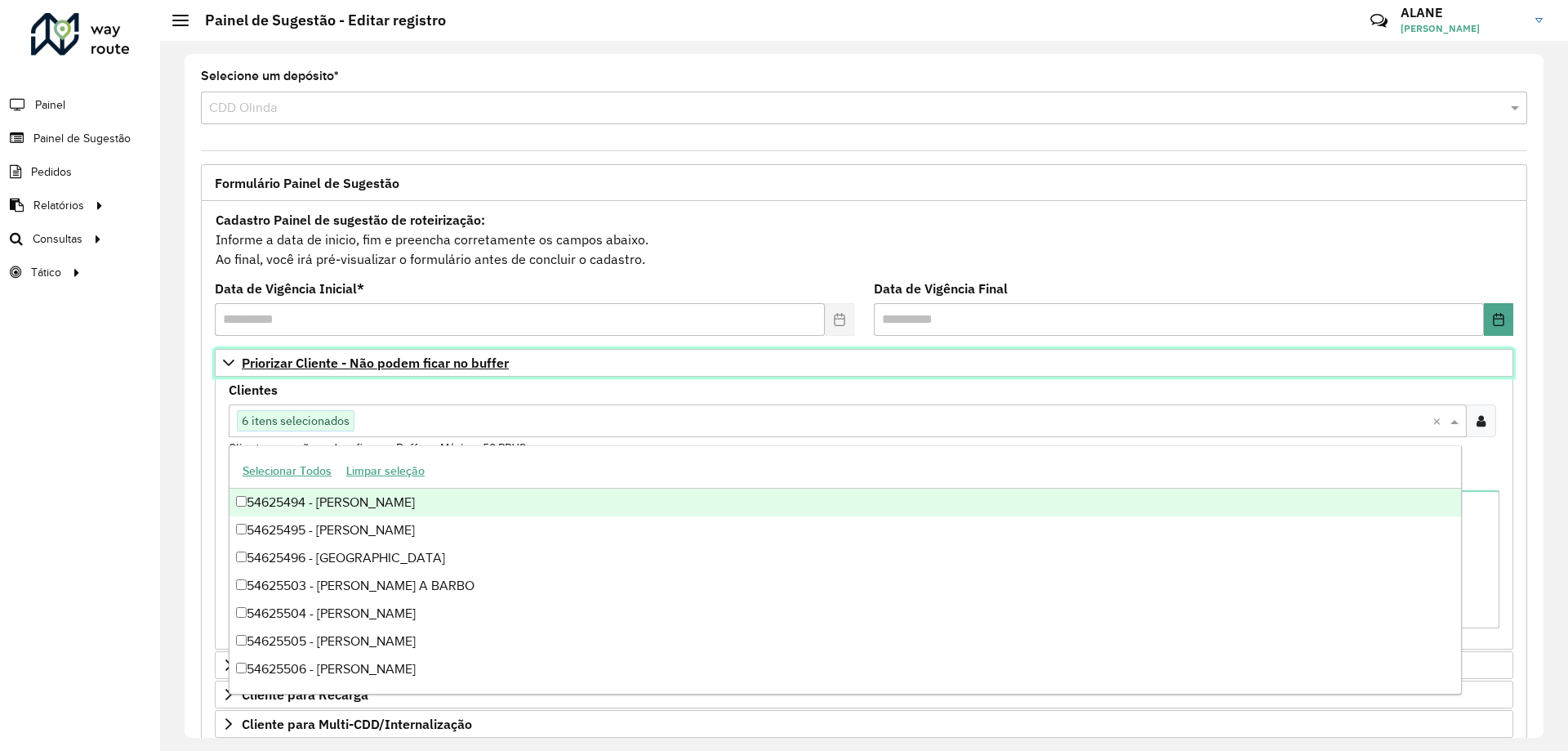
click at [369, 366] on span "Priorizar Cliente - Não podem ficar no buffer" at bounding box center [376, 363] width 267 height 13
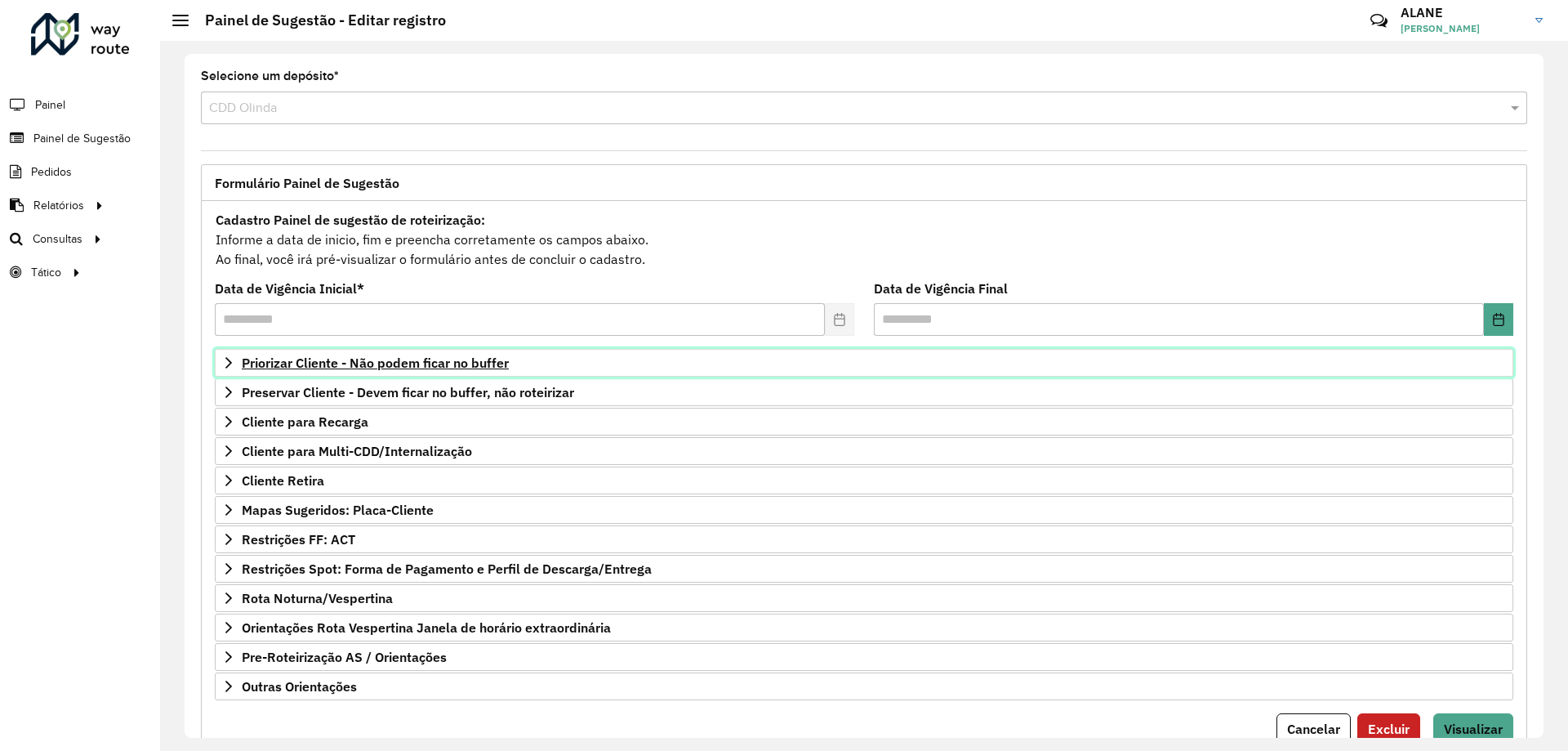
scroll to position [64, 0]
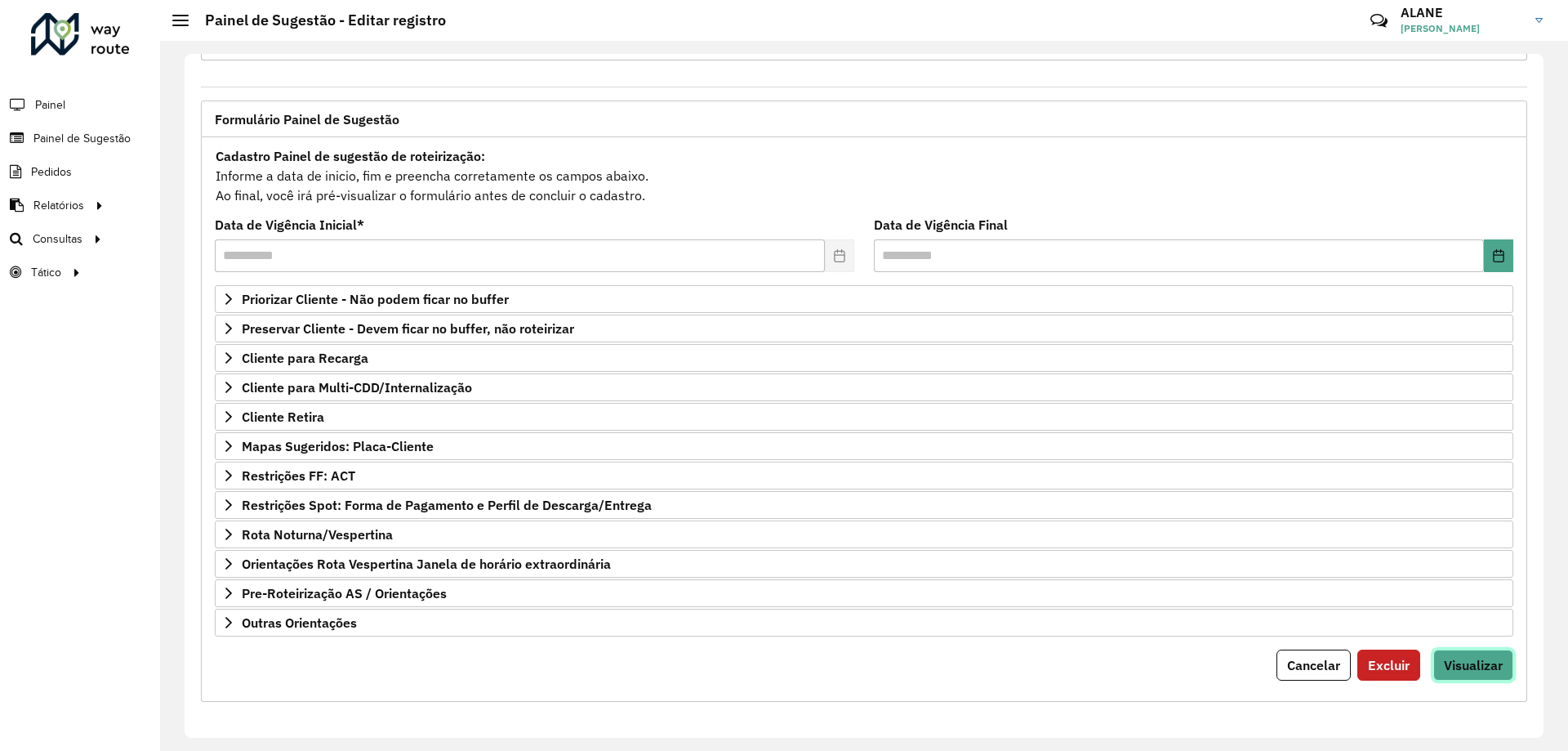
click at [1489, 674] on button "Visualizar" at bounding box center [1473, 664] width 80 height 31
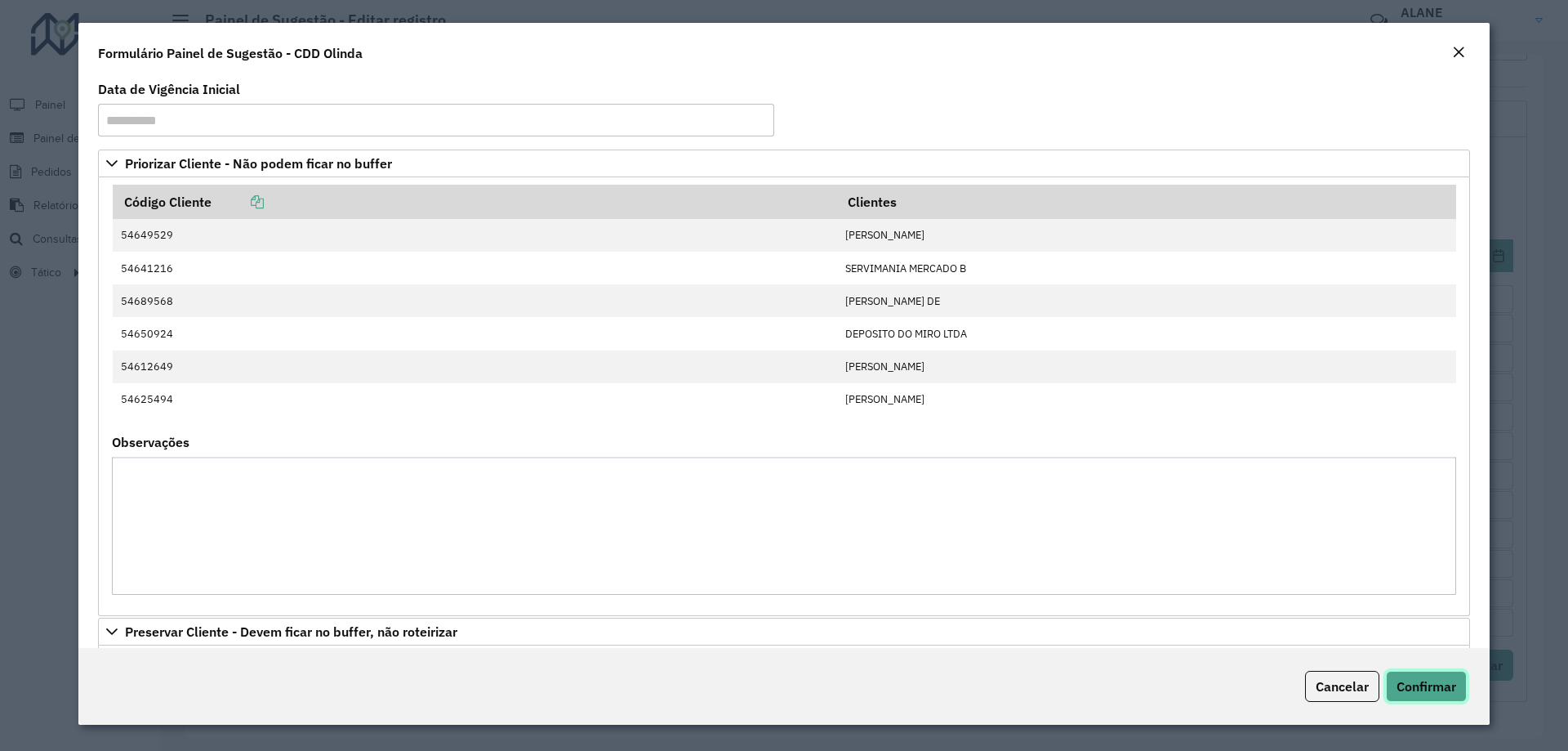
click at [1447, 681] on span "Confirmar" at bounding box center [1426, 686] width 60 height 16
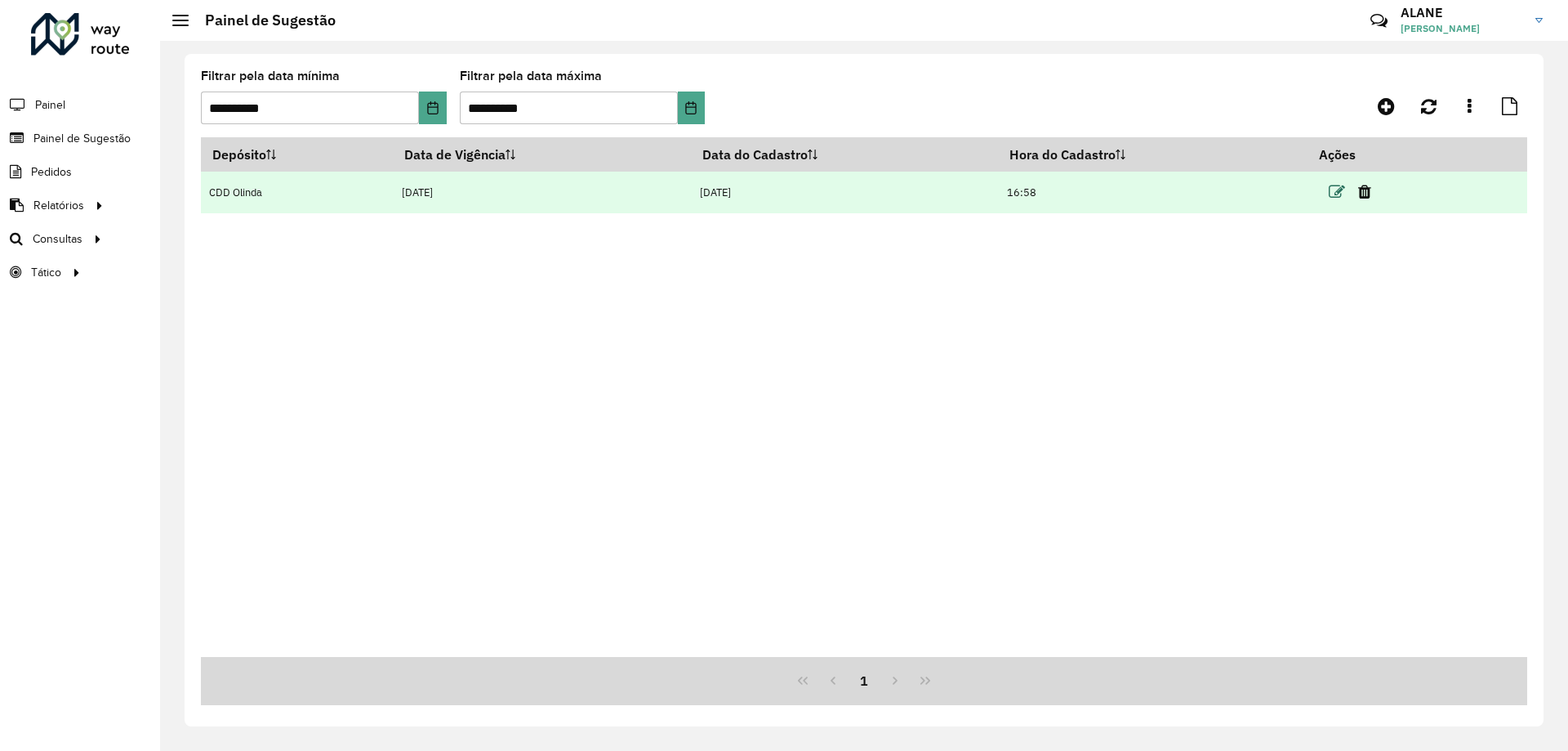
click at [1341, 190] on icon at bounding box center [1337, 192] width 16 height 16
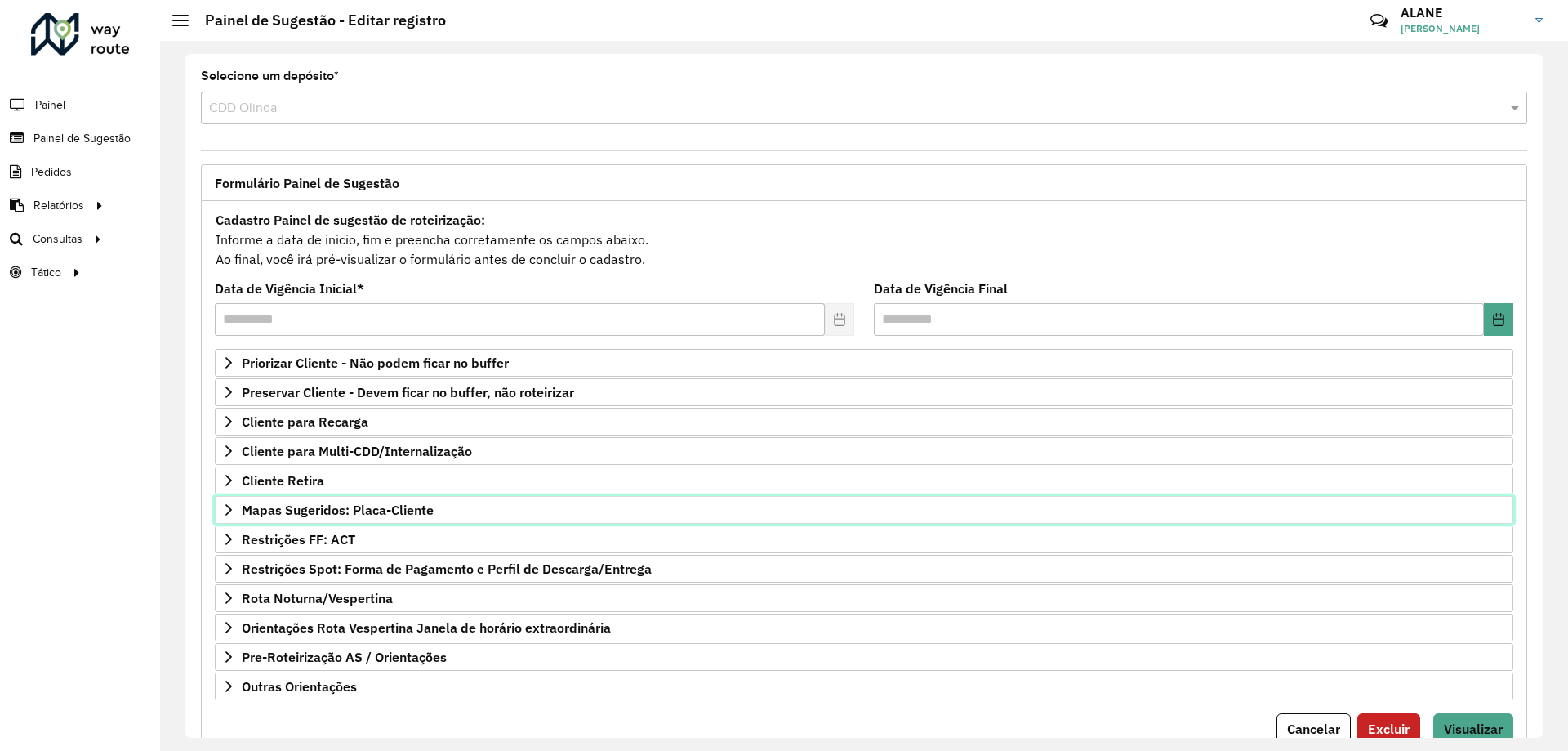
click at [388, 507] on span "Mapas Sugeridos: Placa-Cliente" at bounding box center [338, 509] width 192 height 13
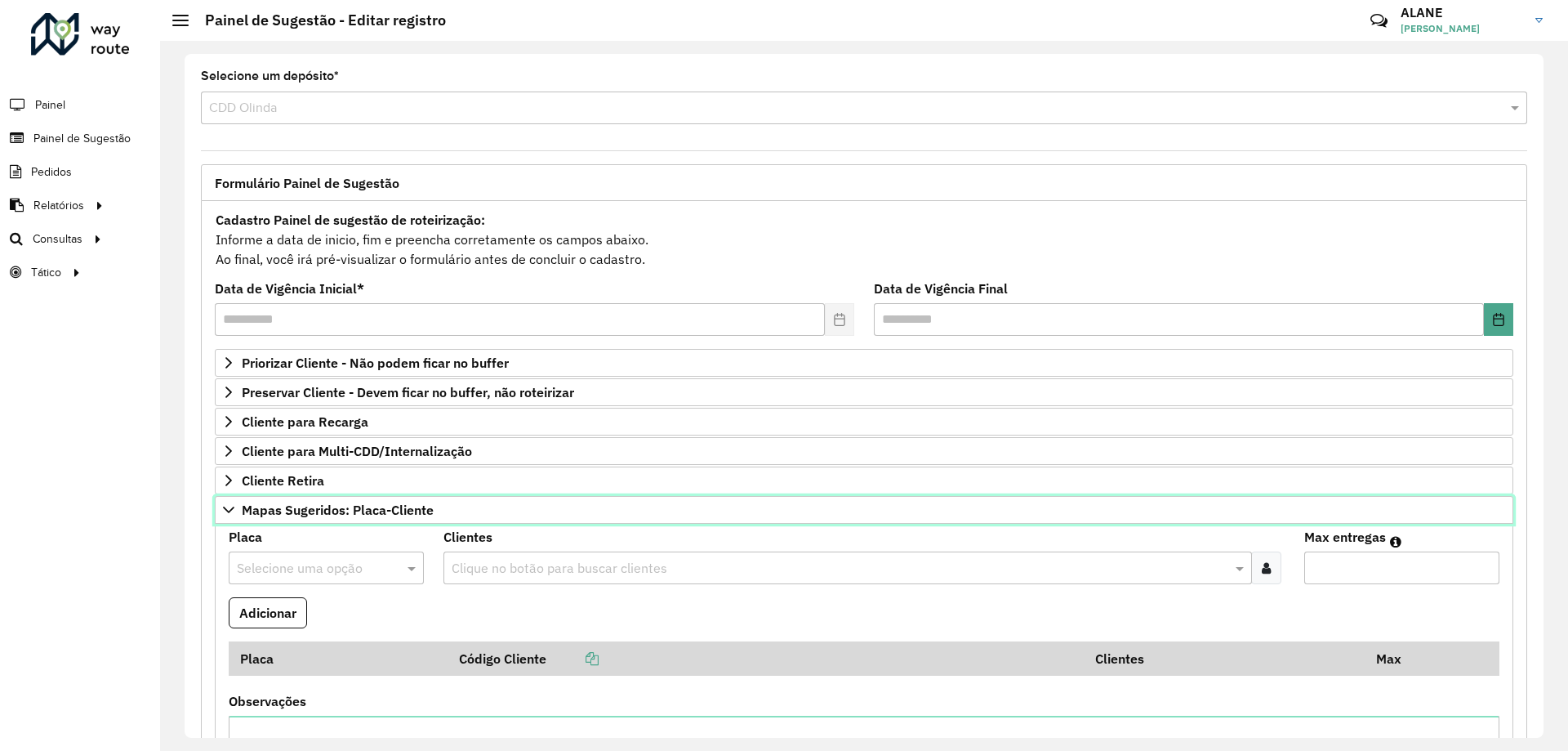
scroll to position [327, 0]
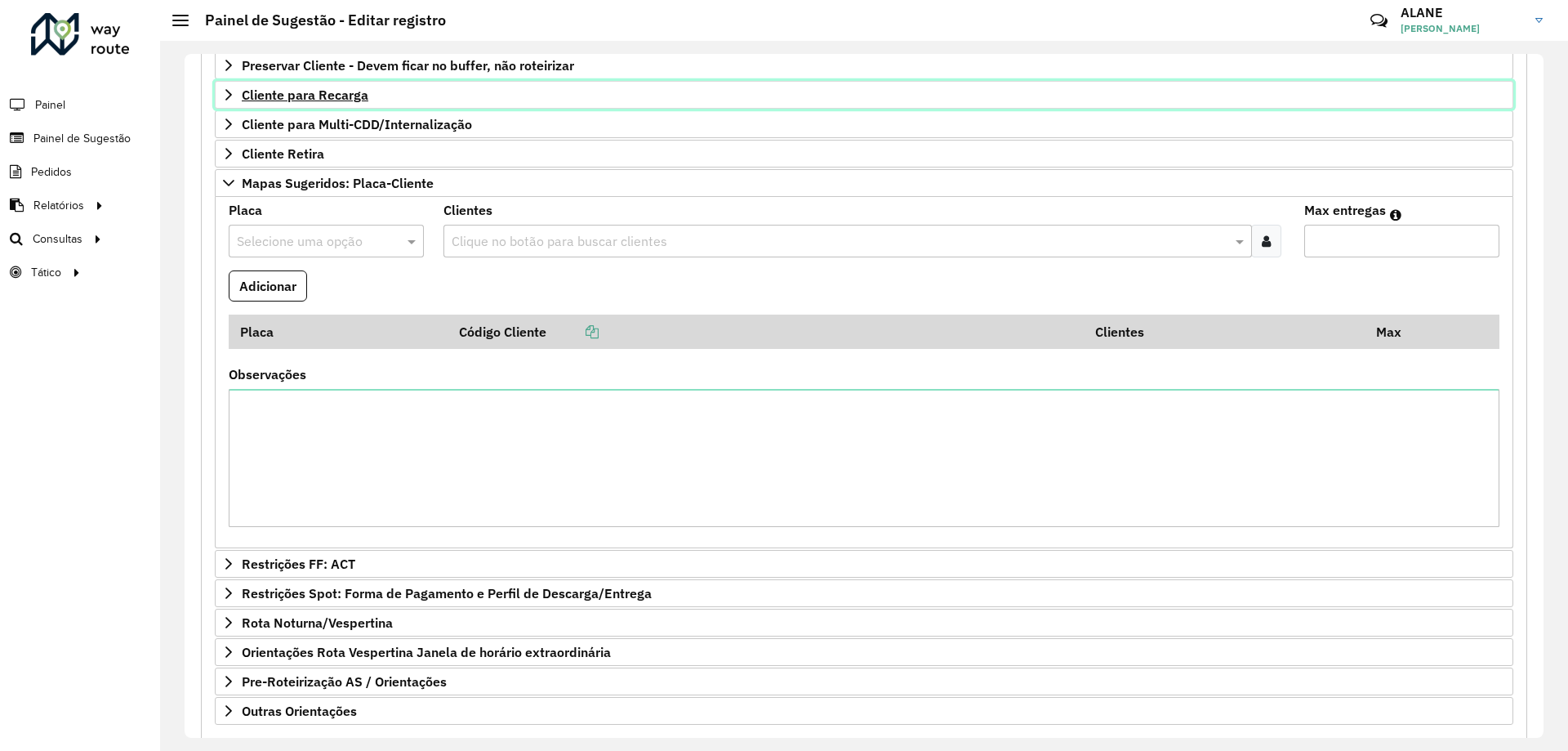
click at [296, 103] on link "Cliente para Recarga" at bounding box center [864, 95] width 1299 height 28
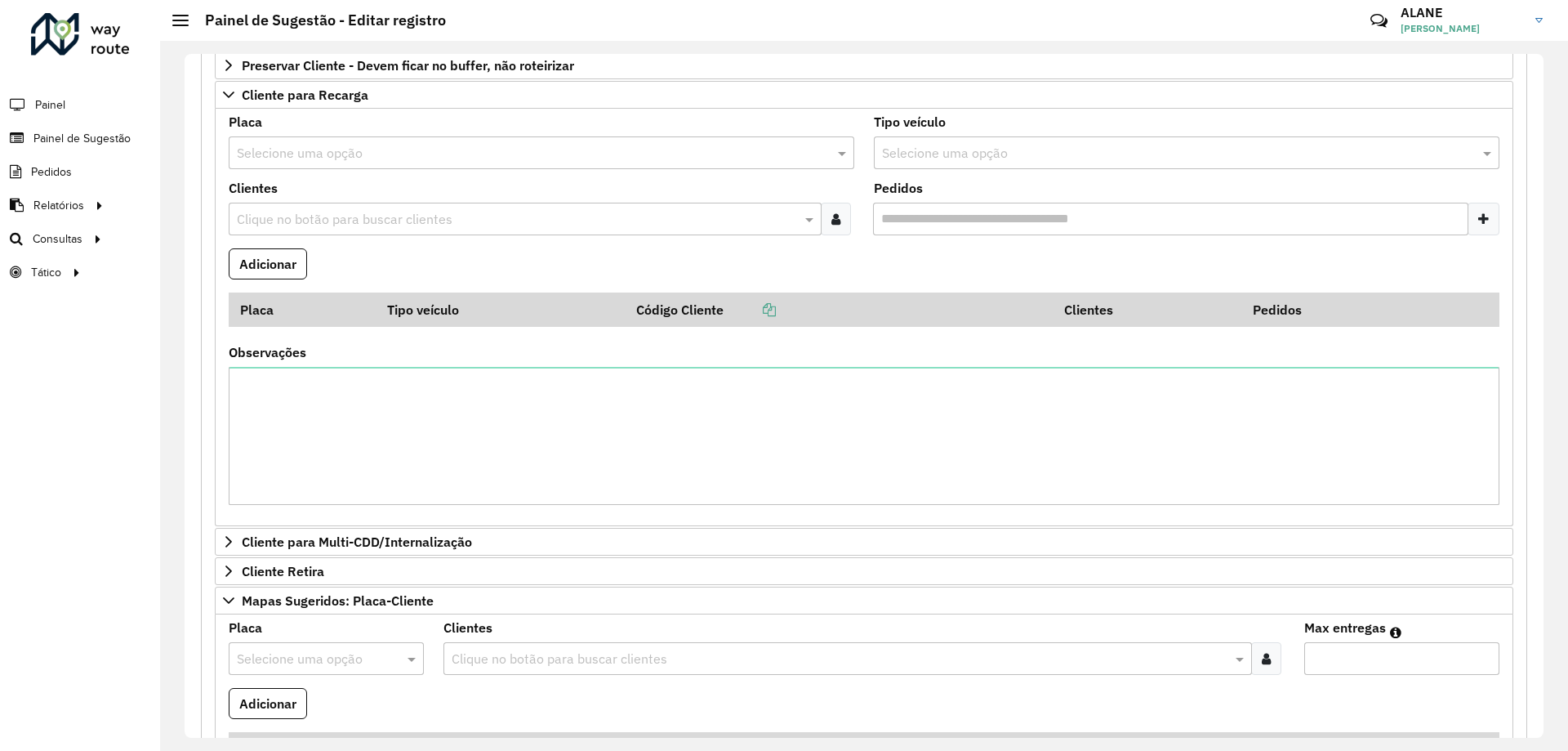
click at [312, 164] on div "Selecione uma opção" at bounding box center [541, 153] width 626 height 32
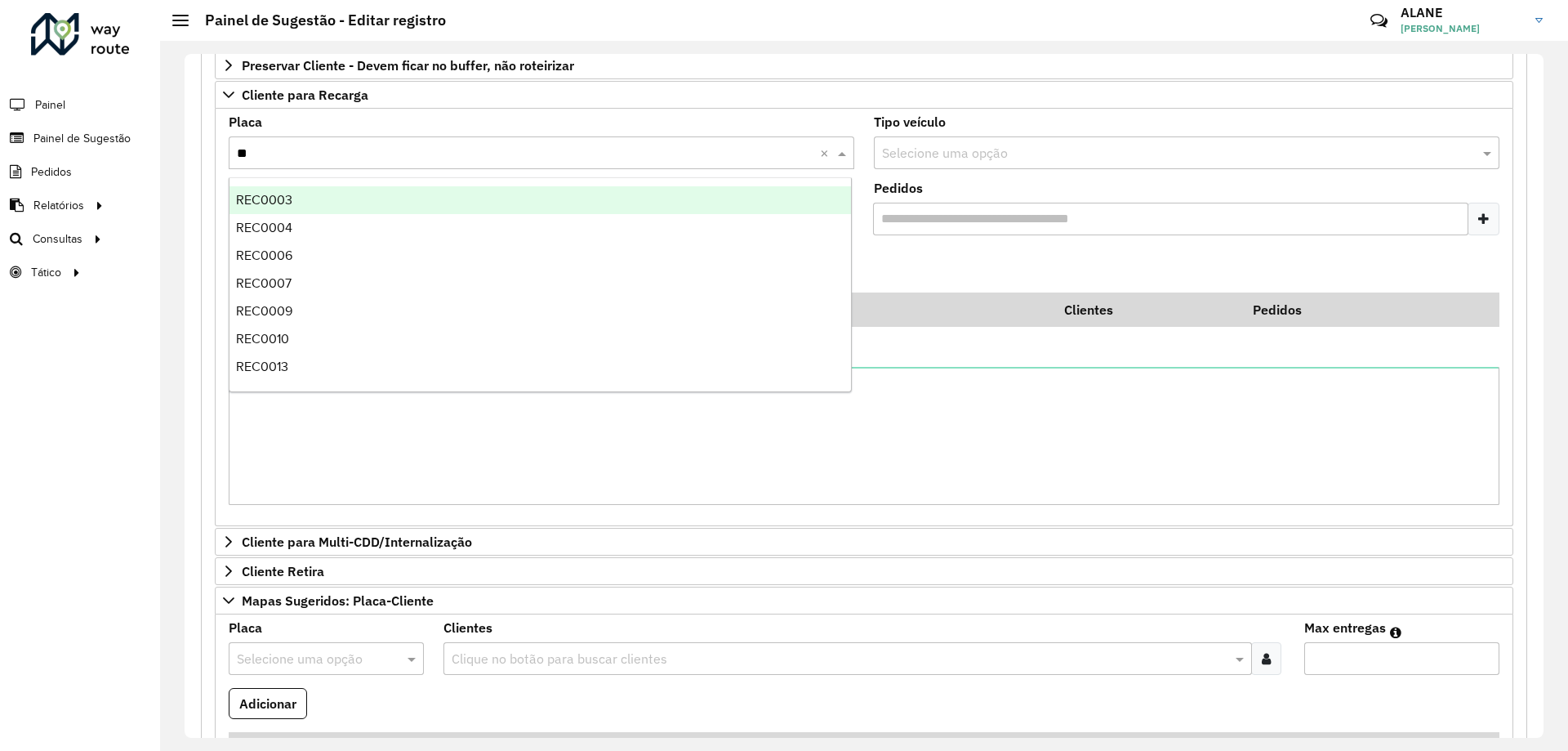
type input "***"
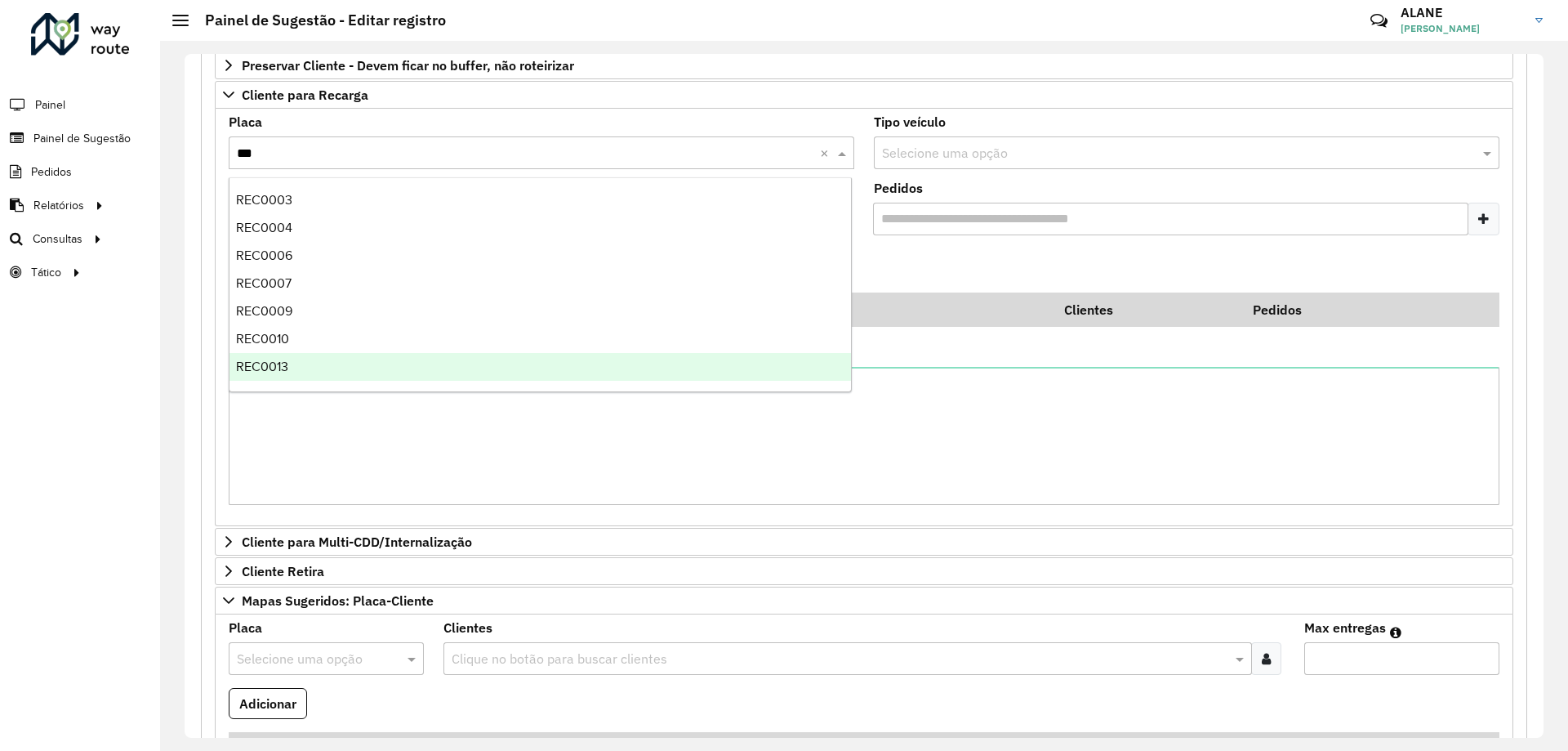
click at [291, 358] on div "REC0013" at bounding box center [540, 366] width 622 height 28
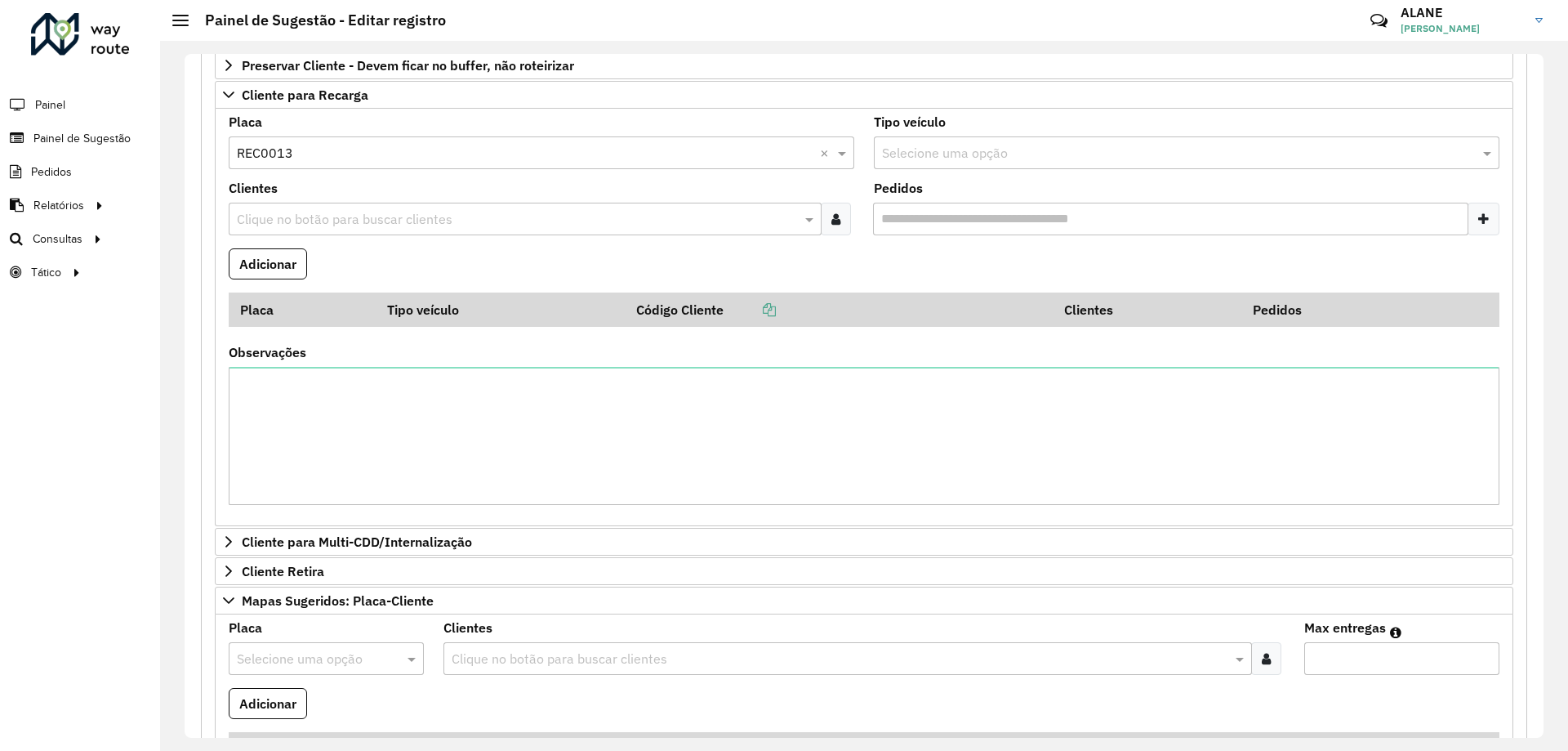
click at [290, 219] on input "text" at bounding box center [517, 220] width 569 height 20
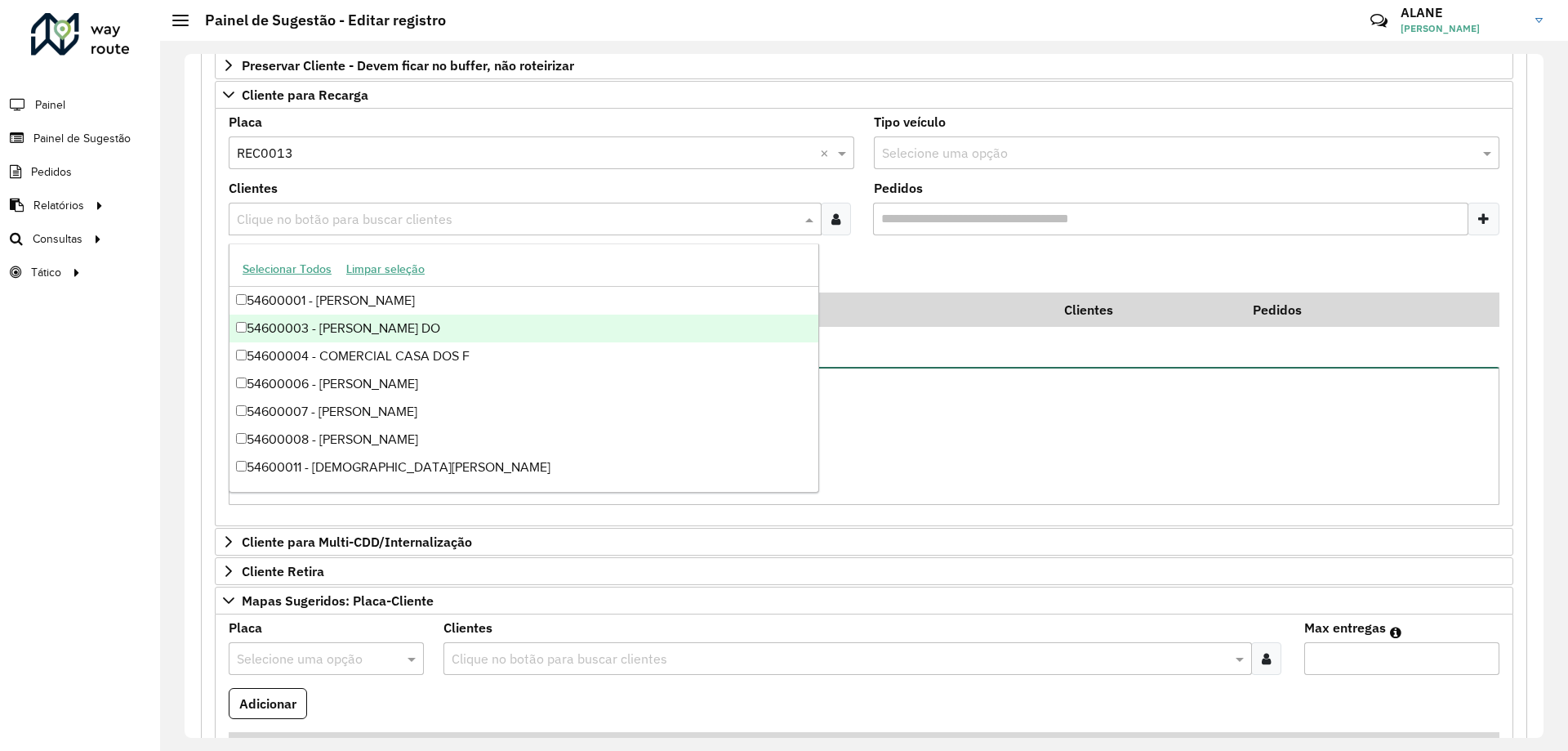
click at [1001, 421] on textarea "Observações" at bounding box center [864, 435] width 1271 height 138
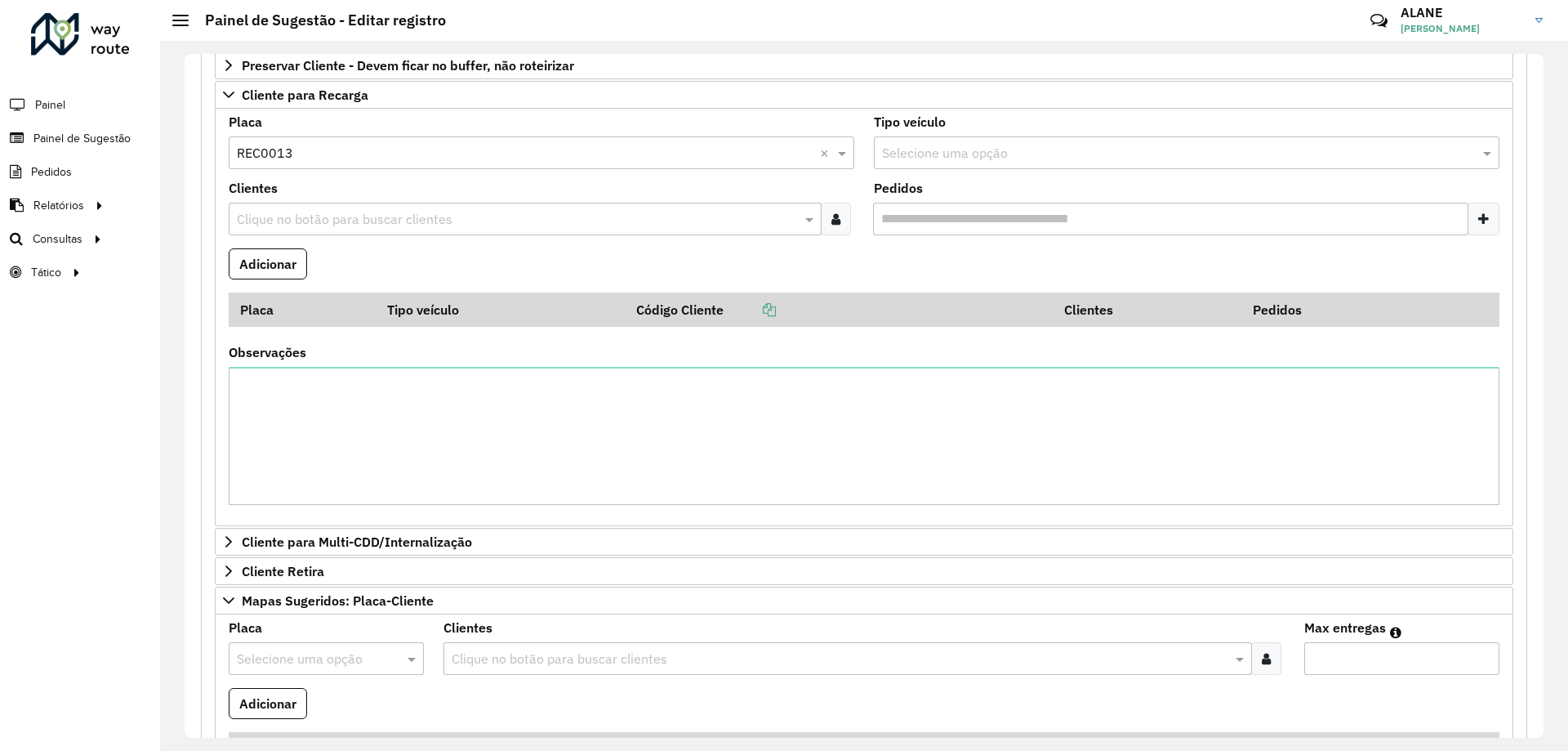
click at [280, 216] on input "text" at bounding box center [517, 220] width 569 height 20
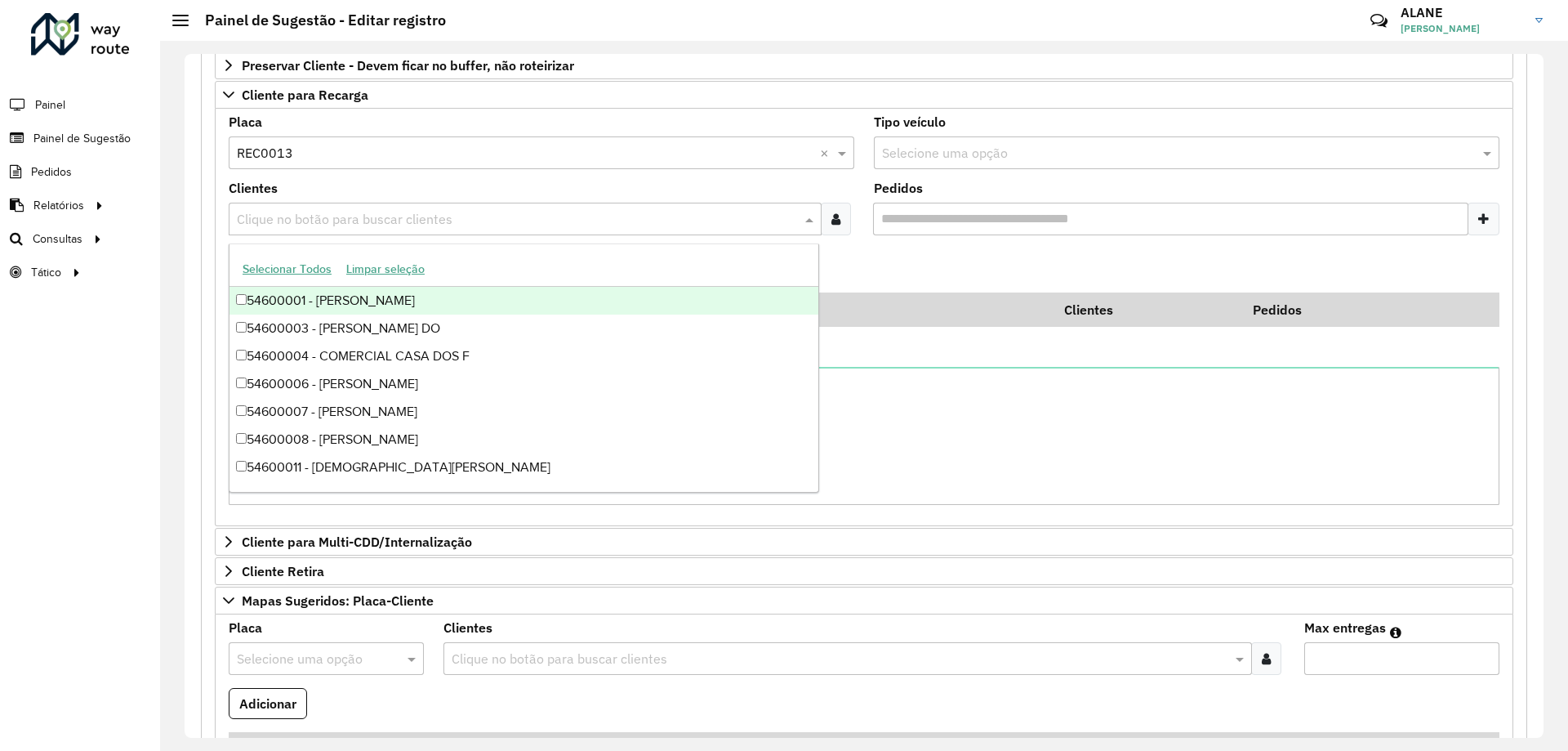
paste input "*****"
type input "*****"
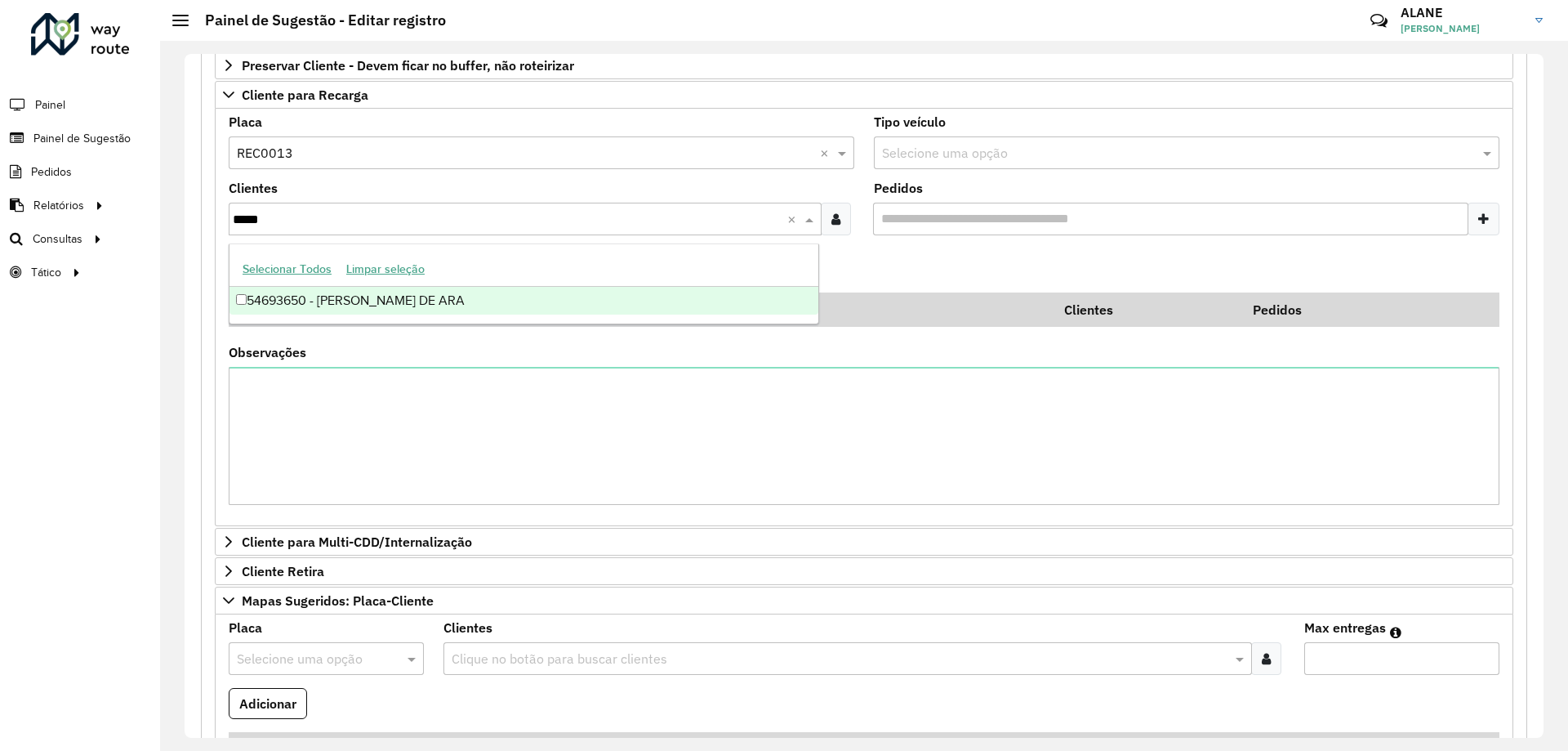
click at [360, 299] on div "54693650 - ROBSON BARROS DE ARA" at bounding box center [524, 301] width 589 height 28
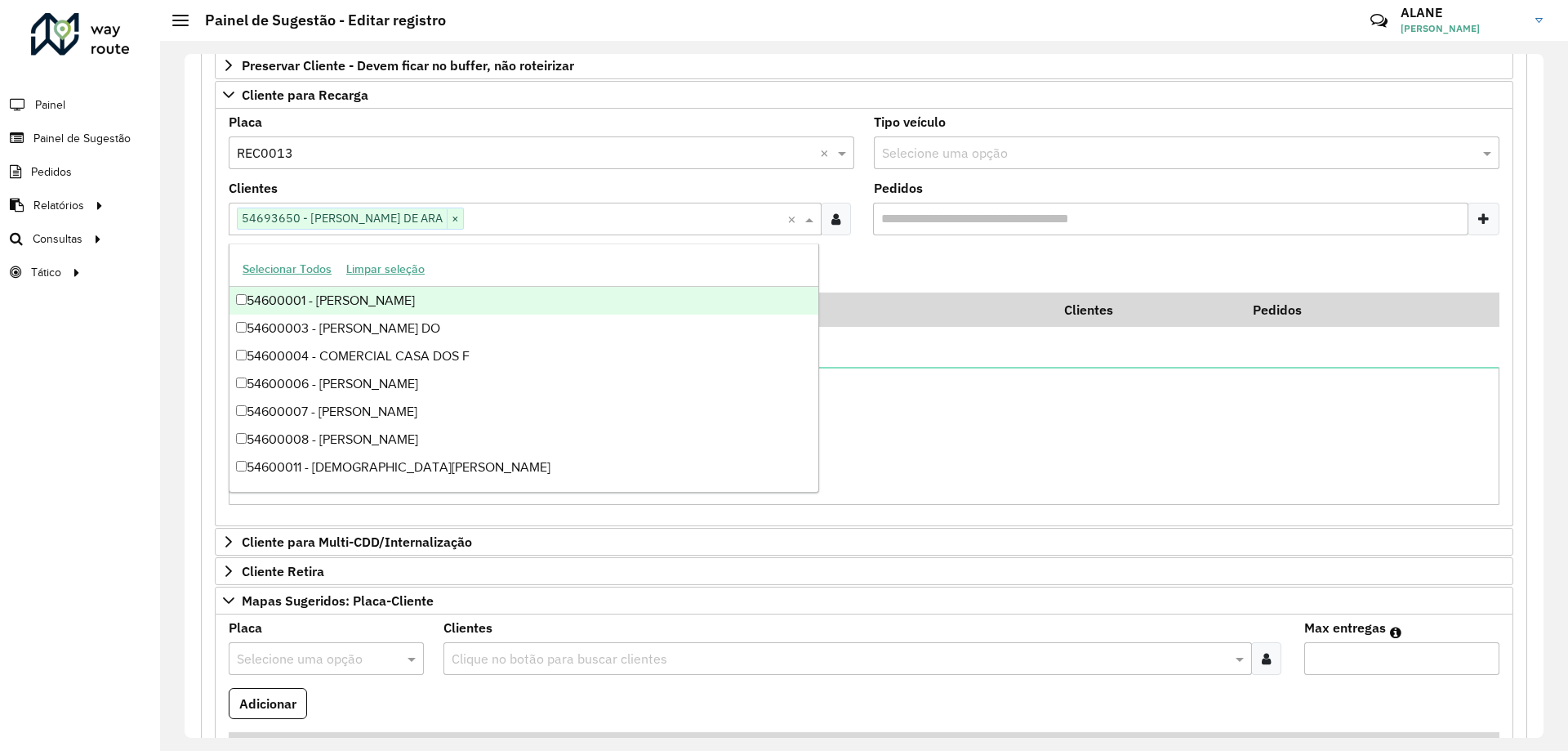
click at [902, 254] on formly-field "Adicionar" at bounding box center [865, 270] width 1291 height 44
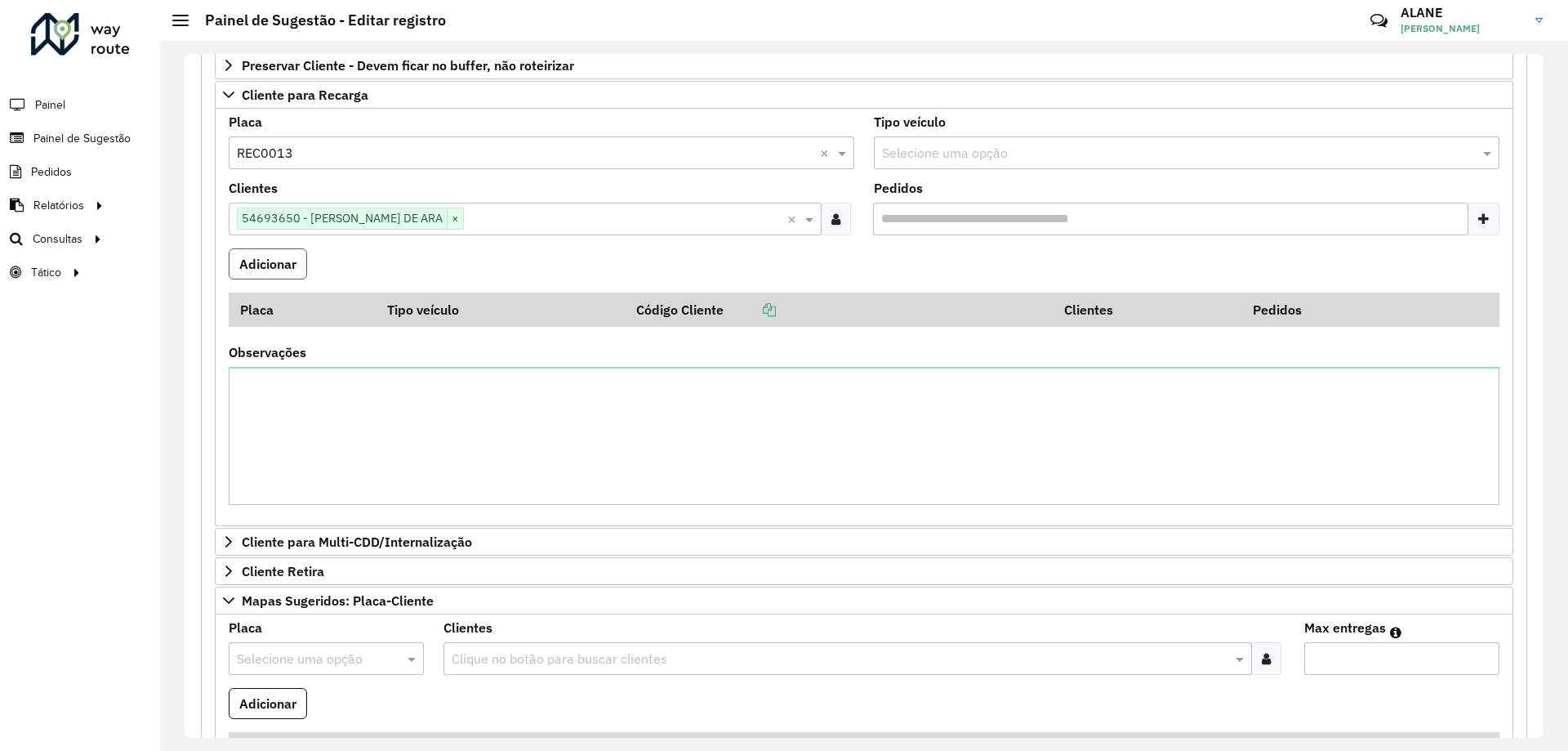
click at [255, 271] on button "Adicionar" at bounding box center [267, 264] width 79 height 31
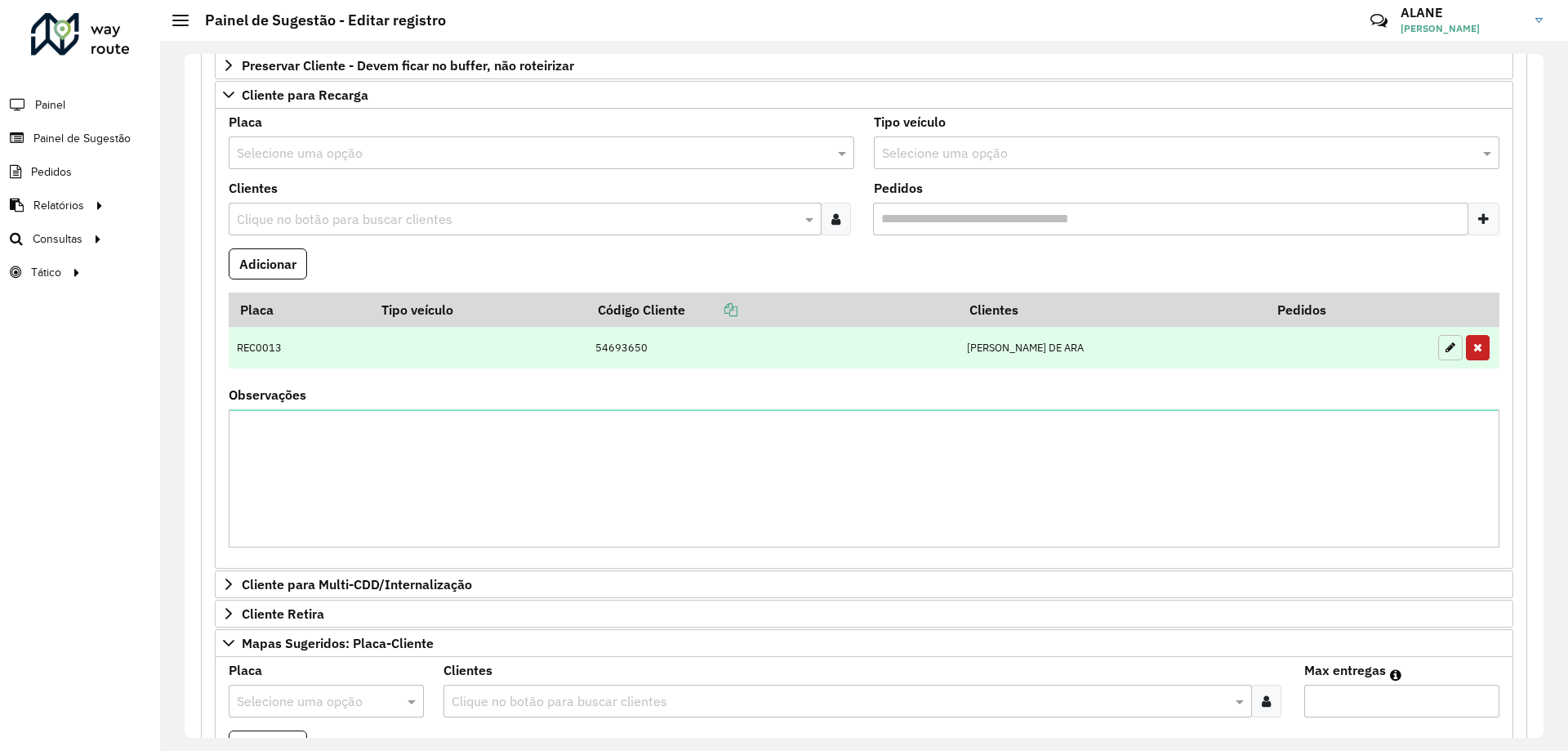
click at [1449, 345] on icon "button" at bounding box center [1451, 347] width 10 height 12
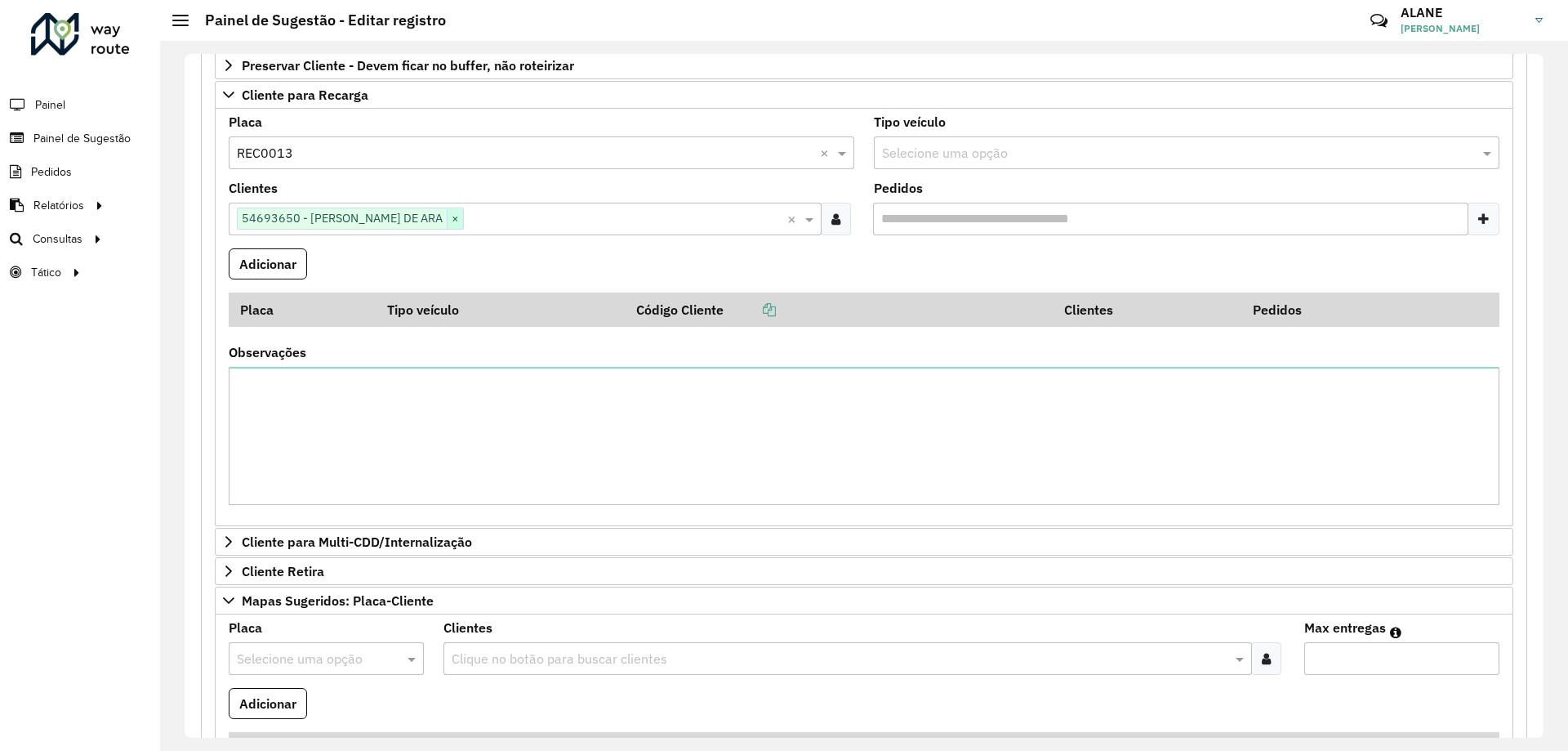
click at [454, 219] on span "×" at bounding box center [455, 219] width 16 height 20
click at [454, 219] on input "text" at bounding box center [517, 220] width 569 height 20
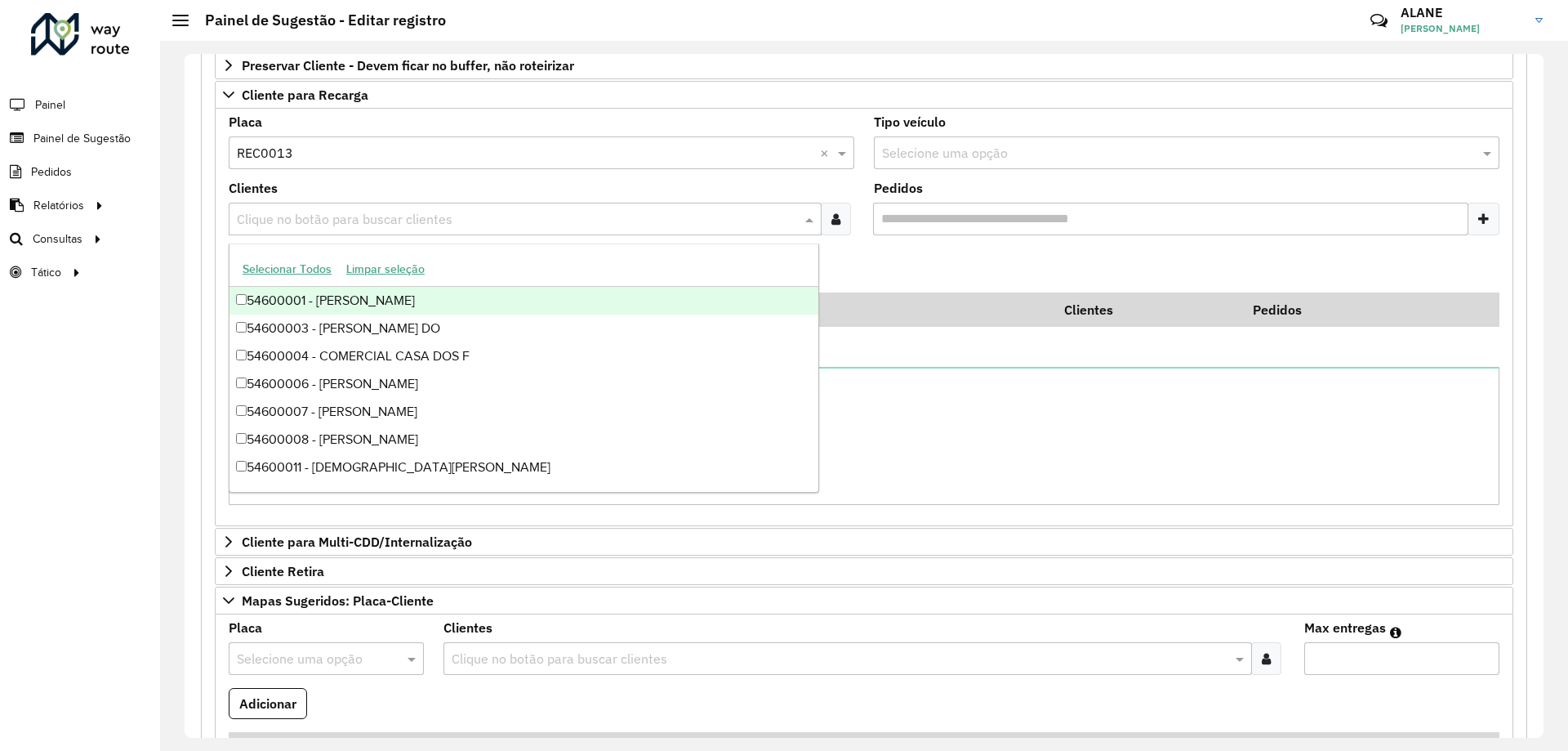
paste input "*****"
type input "*****"
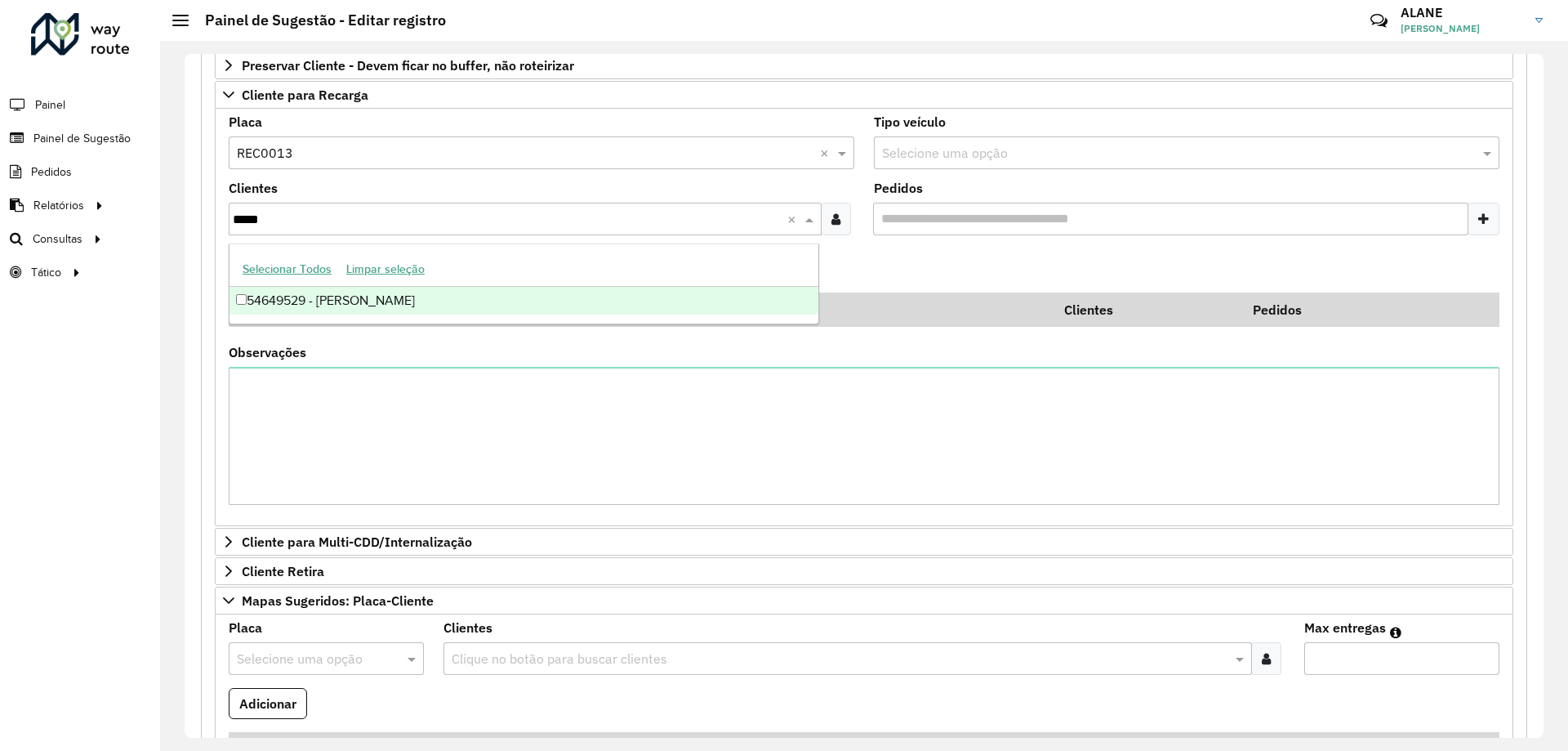
click at [322, 301] on div "54649529 - THIAGO TAVARES" at bounding box center [524, 301] width 589 height 28
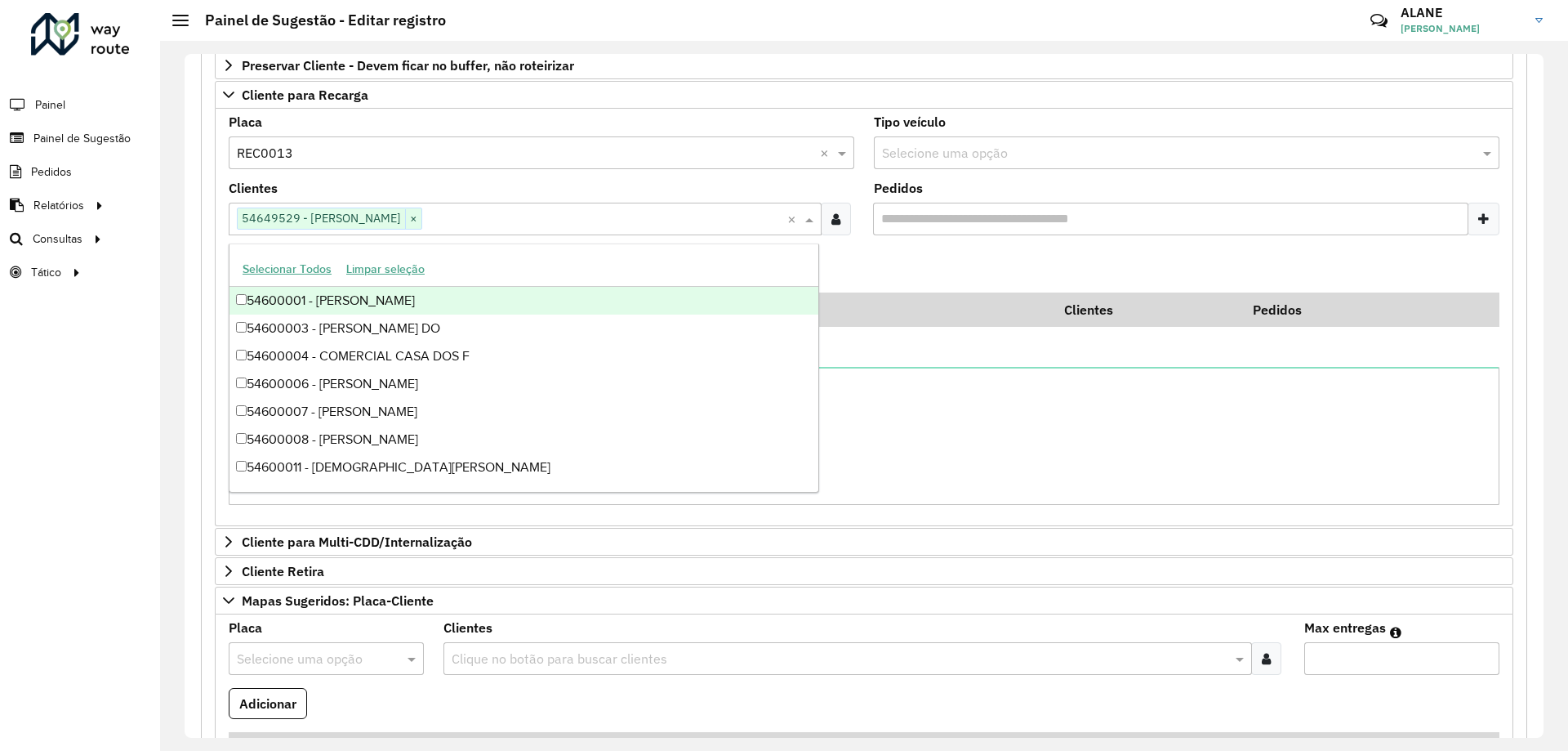
click at [890, 252] on formly-field "Adicionar" at bounding box center [865, 270] width 1291 height 44
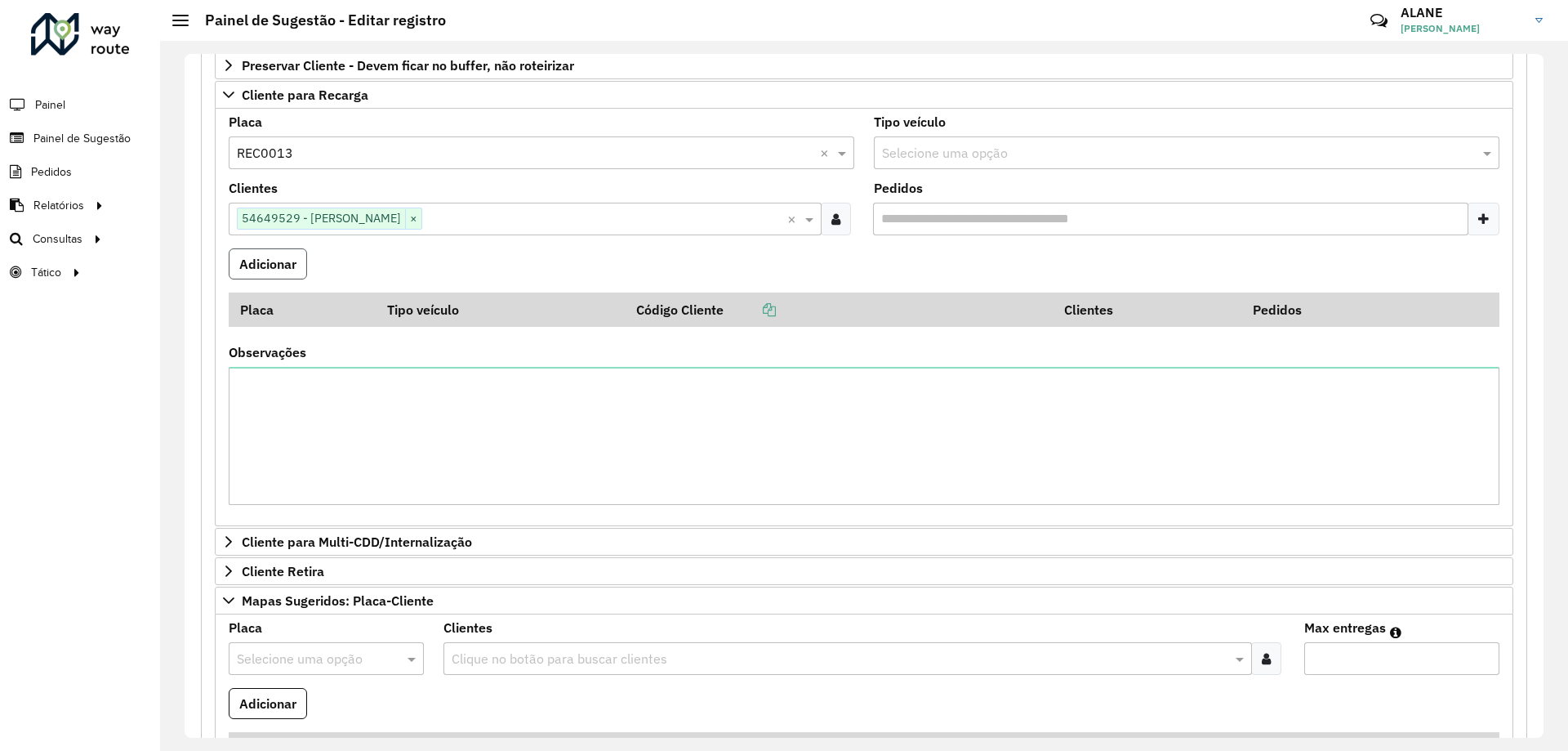
click at [262, 264] on button "Adicionar" at bounding box center [267, 264] width 79 height 31
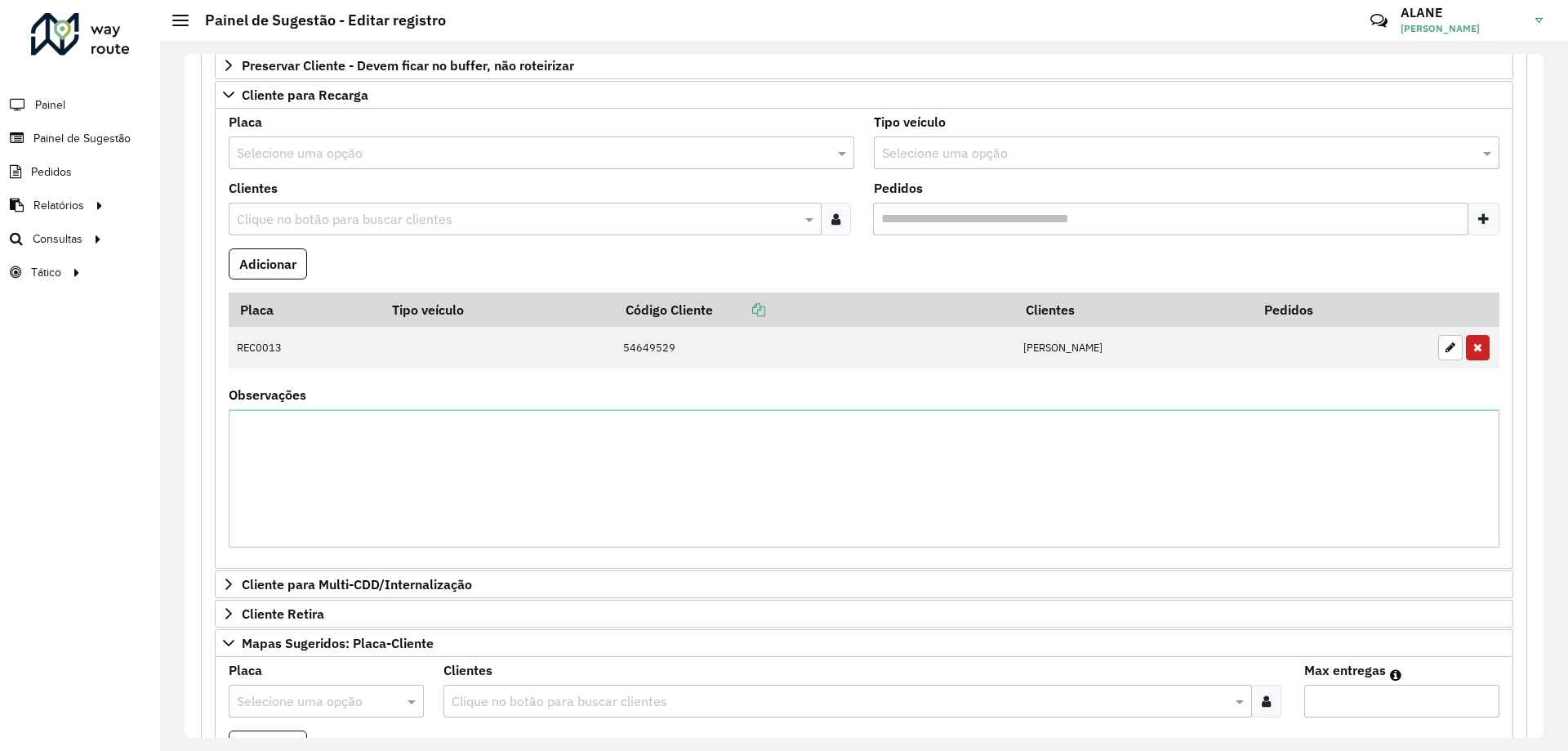
click at [281, 151] on input "text" at bounding box center [524, 153] width 577 height 20
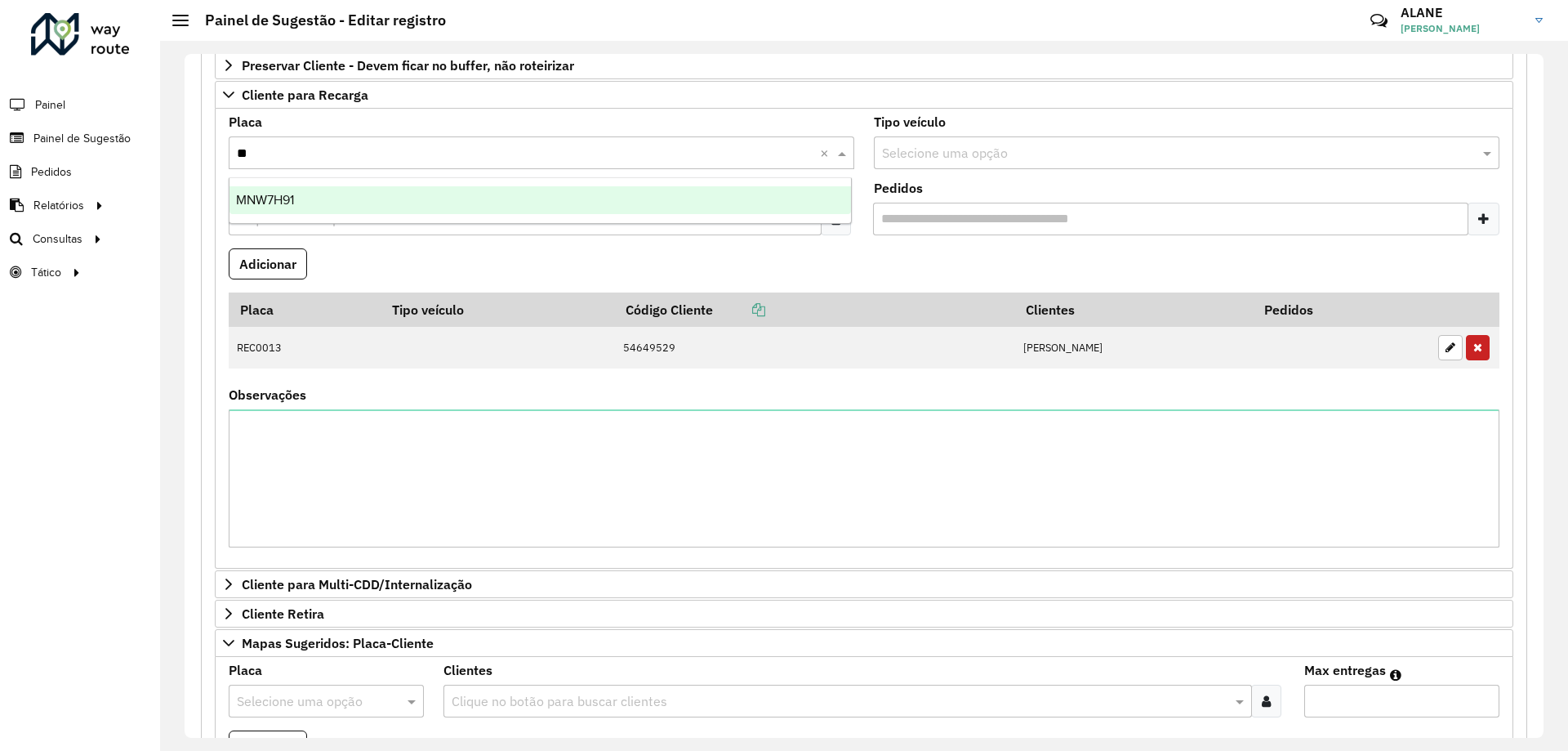
type input "***"
click at [296, 202] on div "MNW7H91" at bounding box center [540, 199] width 622 height 28
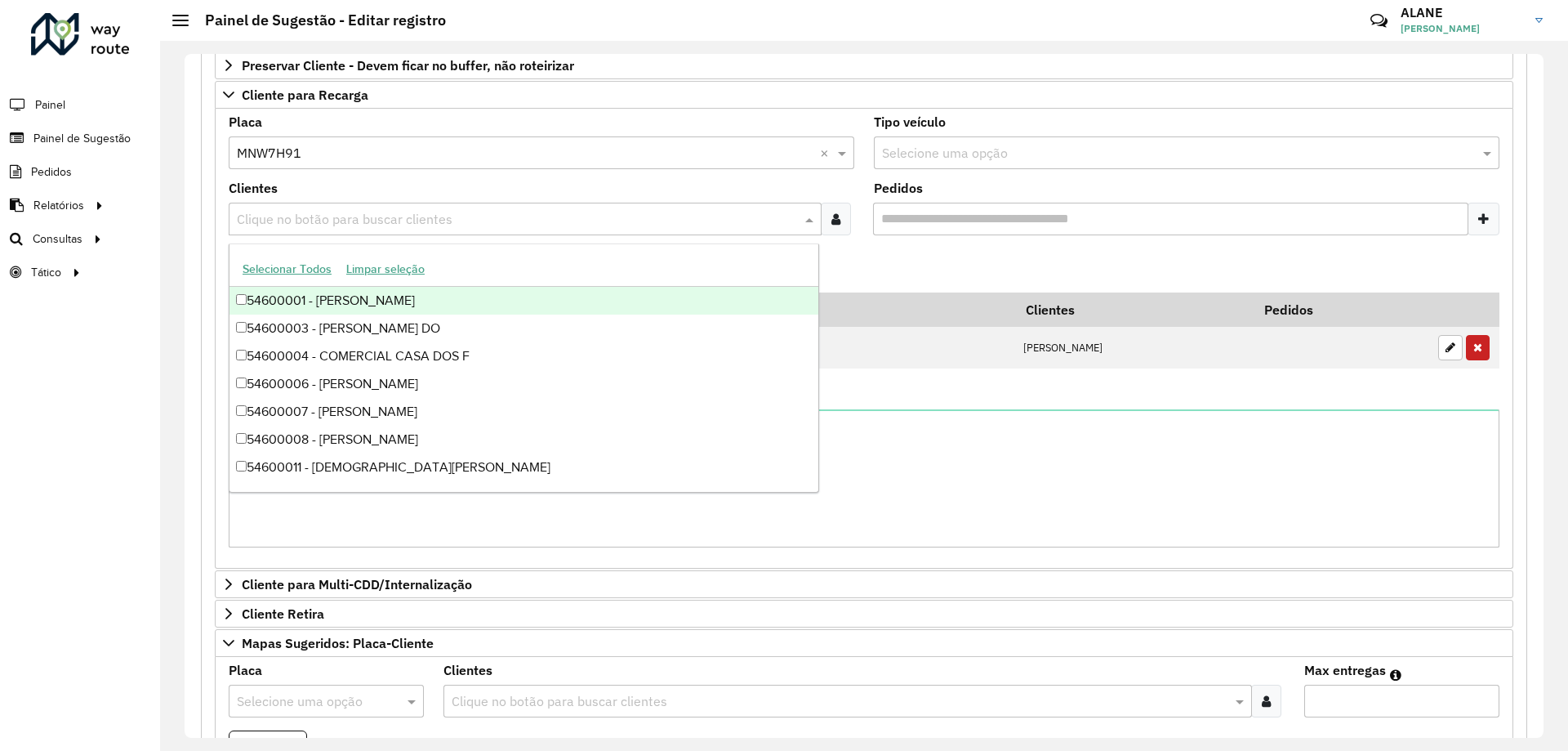
click at [298, 223] on input "text" at bounding box center [517, 220] width 569 height 20
paste input "**********"
type input "**********"
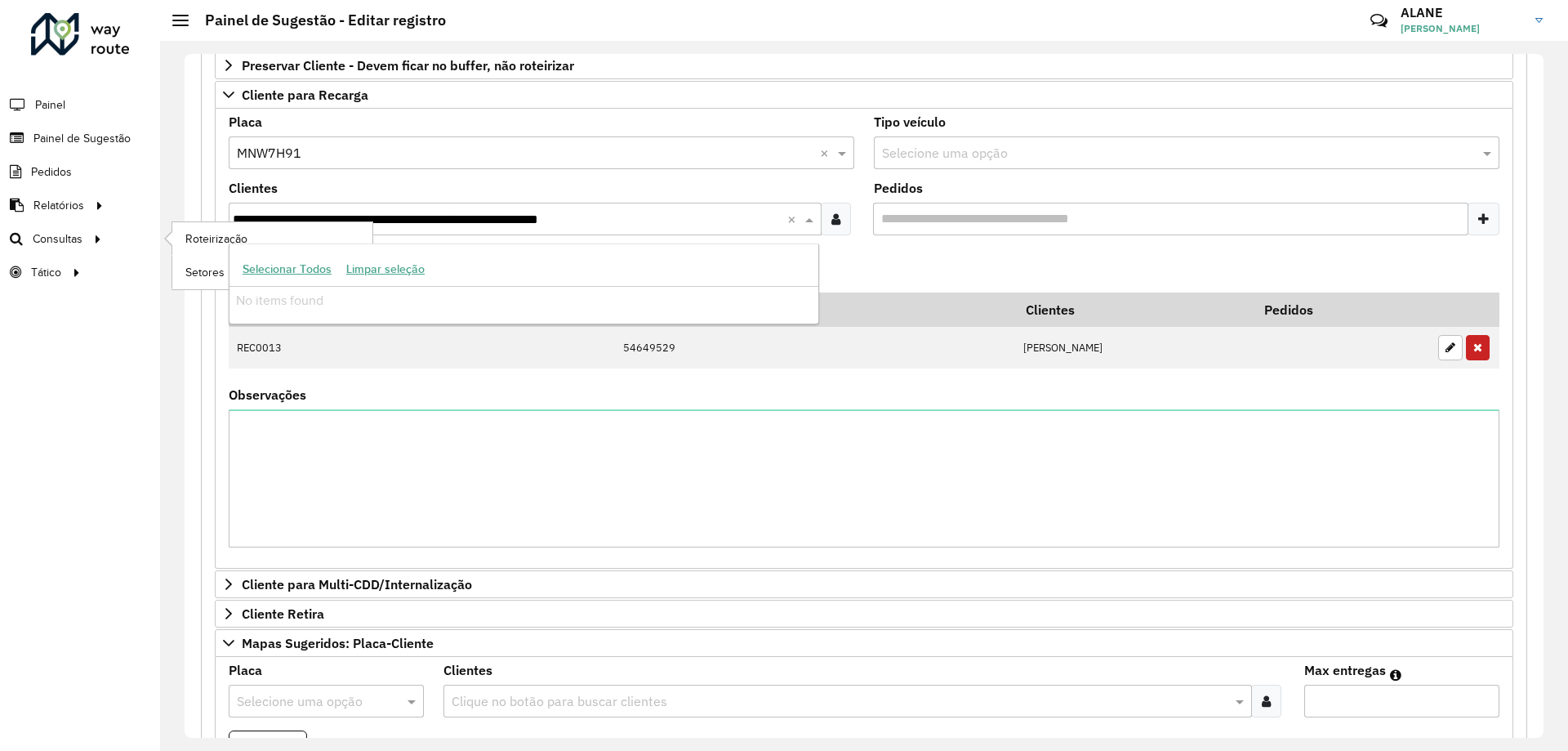
drag, startPoint x: 767, startPoint y: 212, endPoint x: 5, endPoint y: 255, distance: 763.2
click at [5, 255] on div "**********" at bounding box center [784, 376] width 1568 height 751
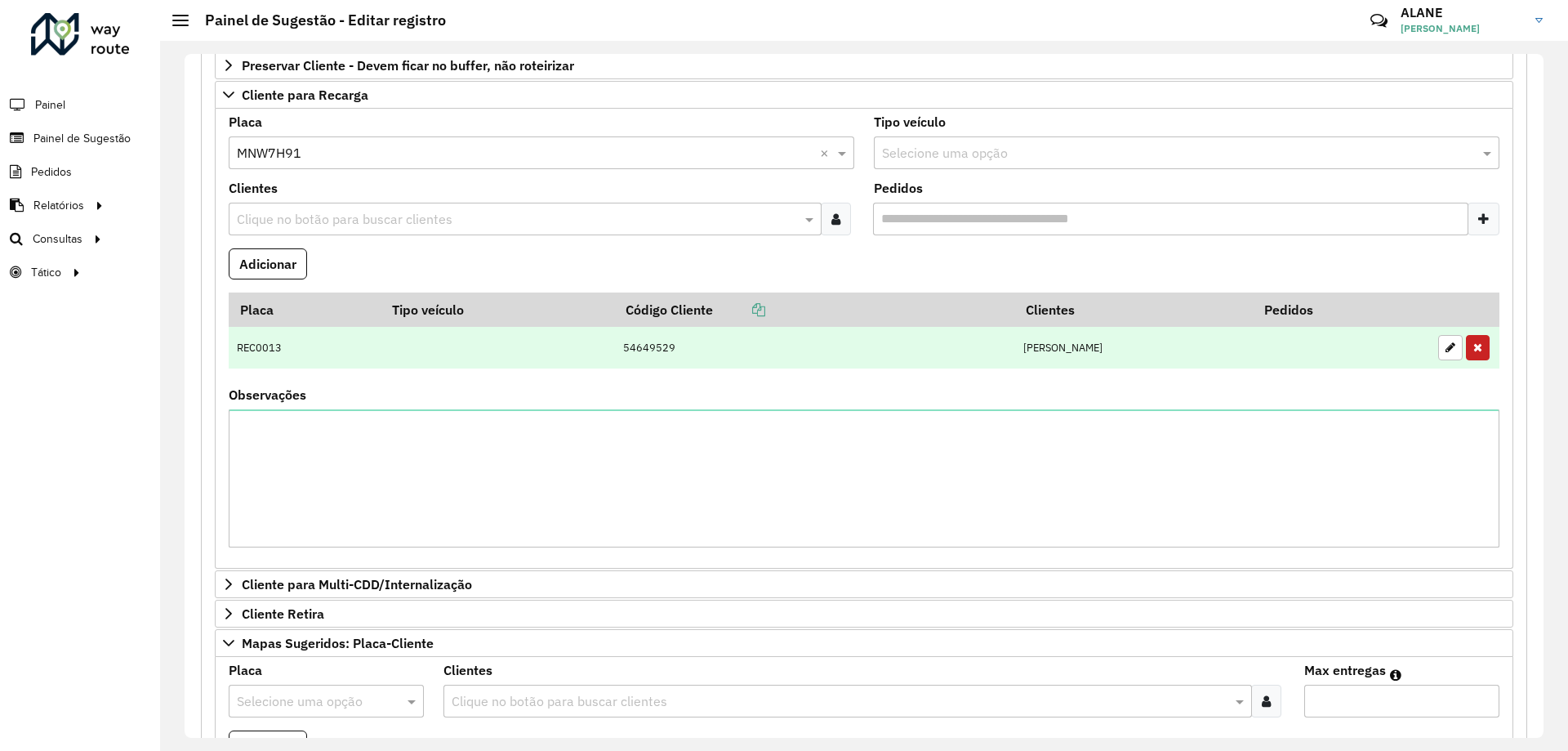
paste input "*****"
type input "*****"
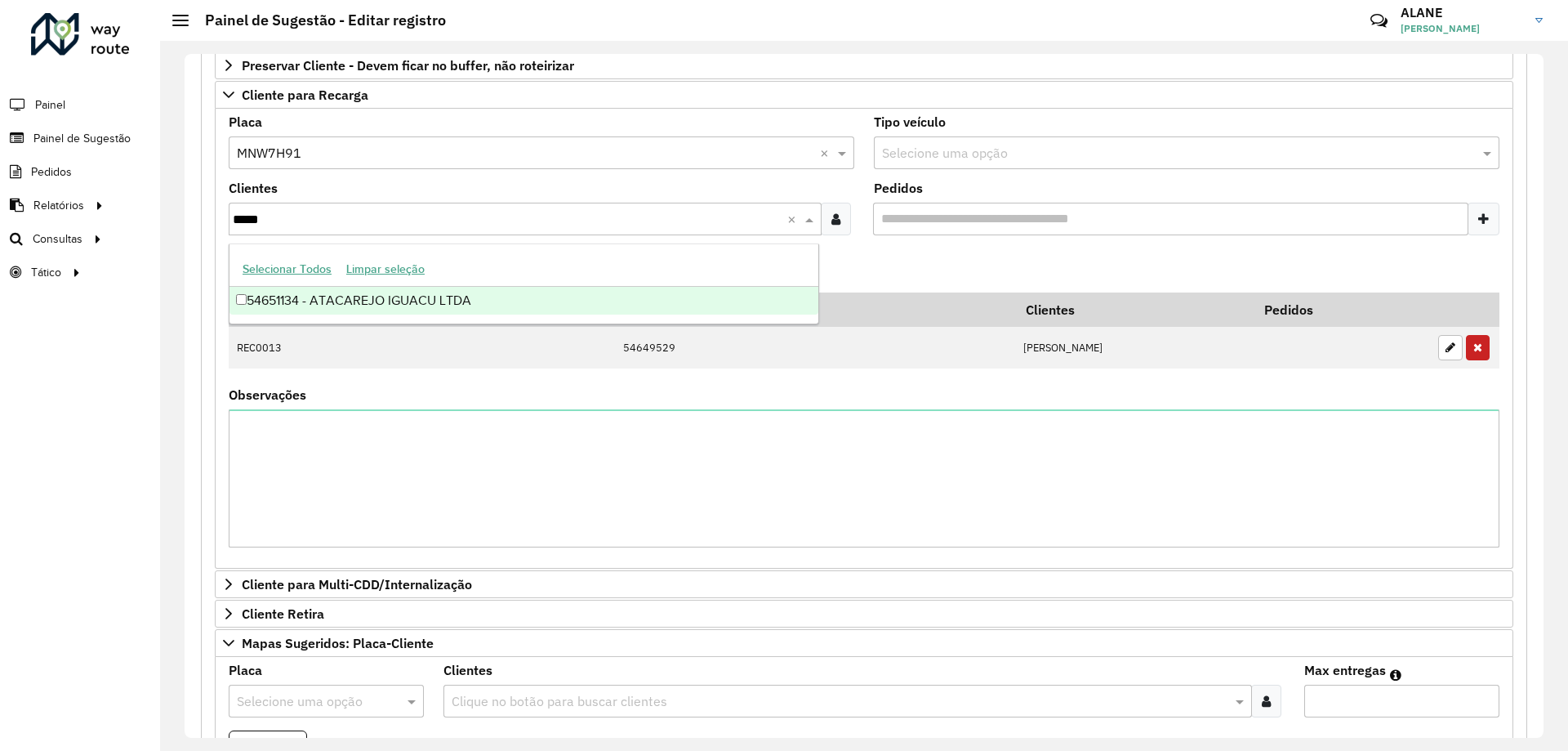
click at [306, 292] on div "54651134 - ATACAREJO IGUACU LTDA" at bounding box center [524, 301] width 589 height 28
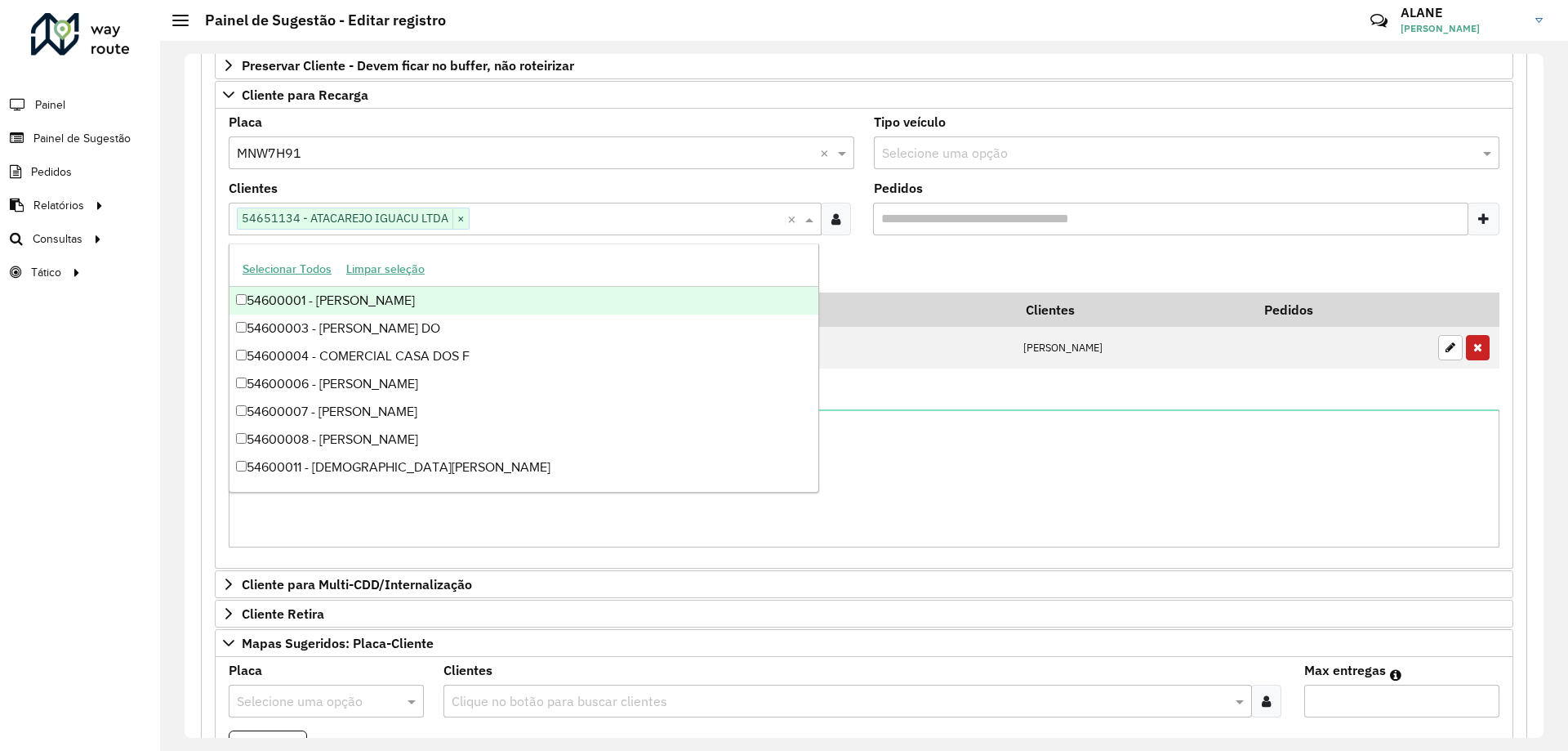
click at [958, 256] on formly-field "Adicionar" at bounding box center [865, 270] width 1291 height 44
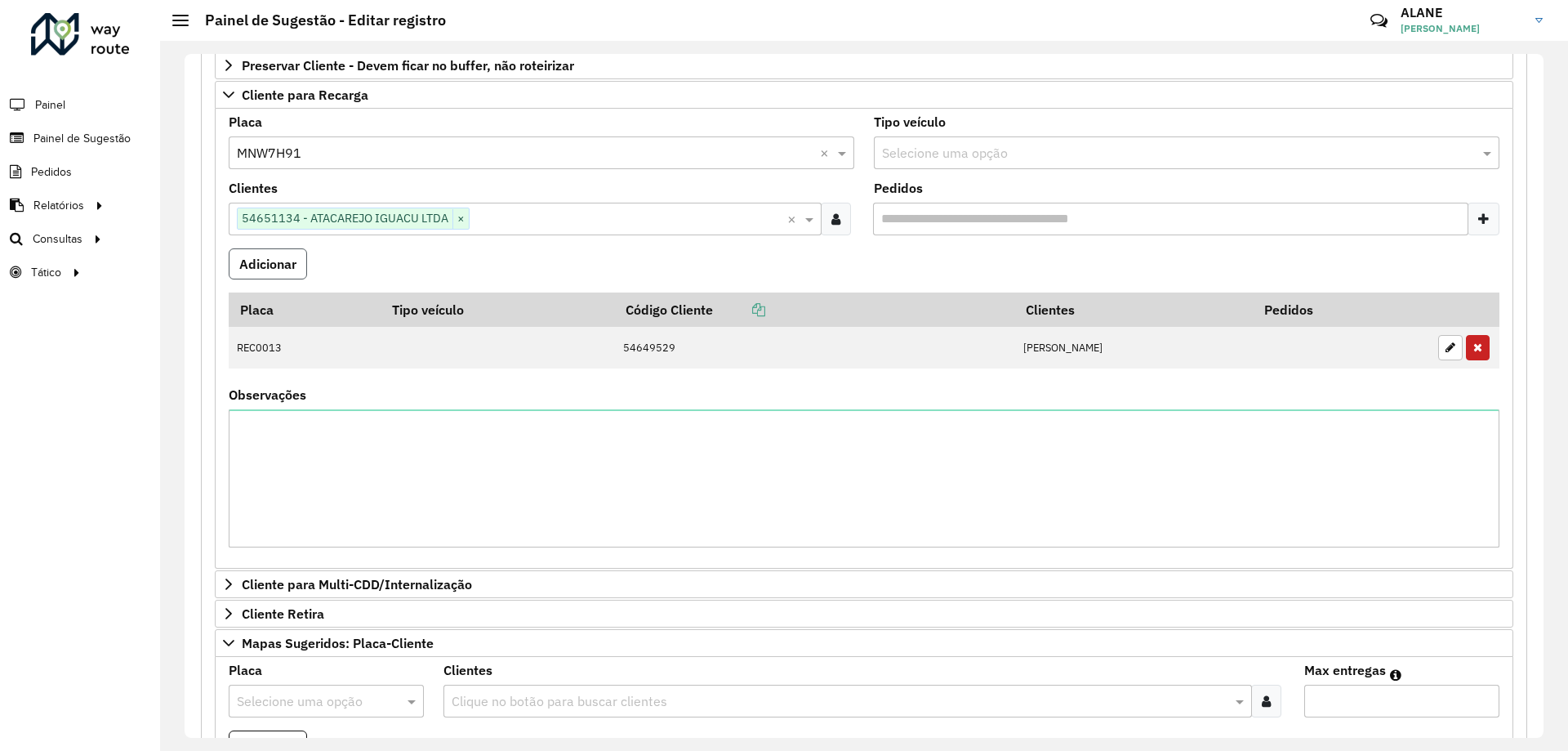
click at [283, 268] on button "Adicionar" at bounding box center [267, 264] width 79 height 31
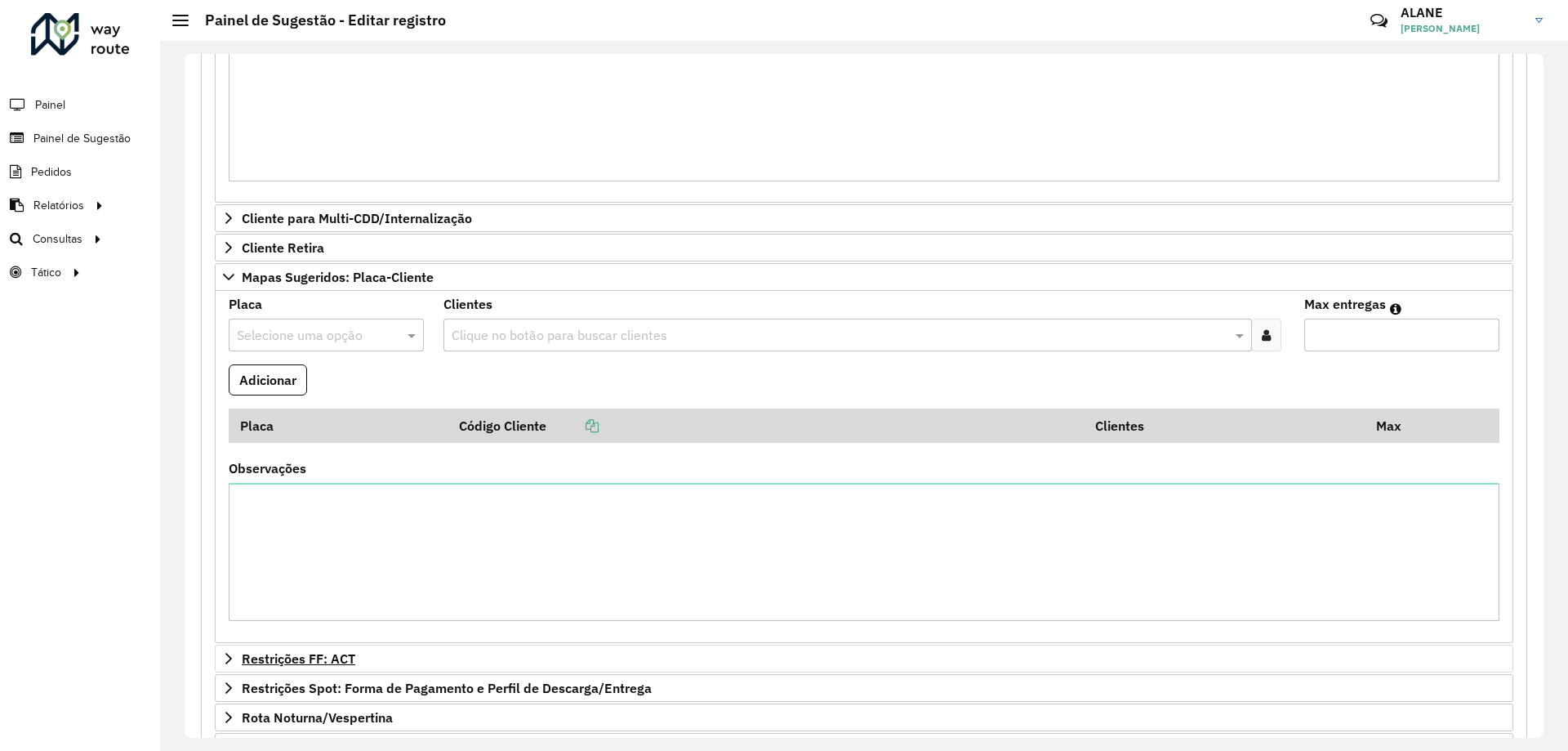
scroll to position [918, 0]
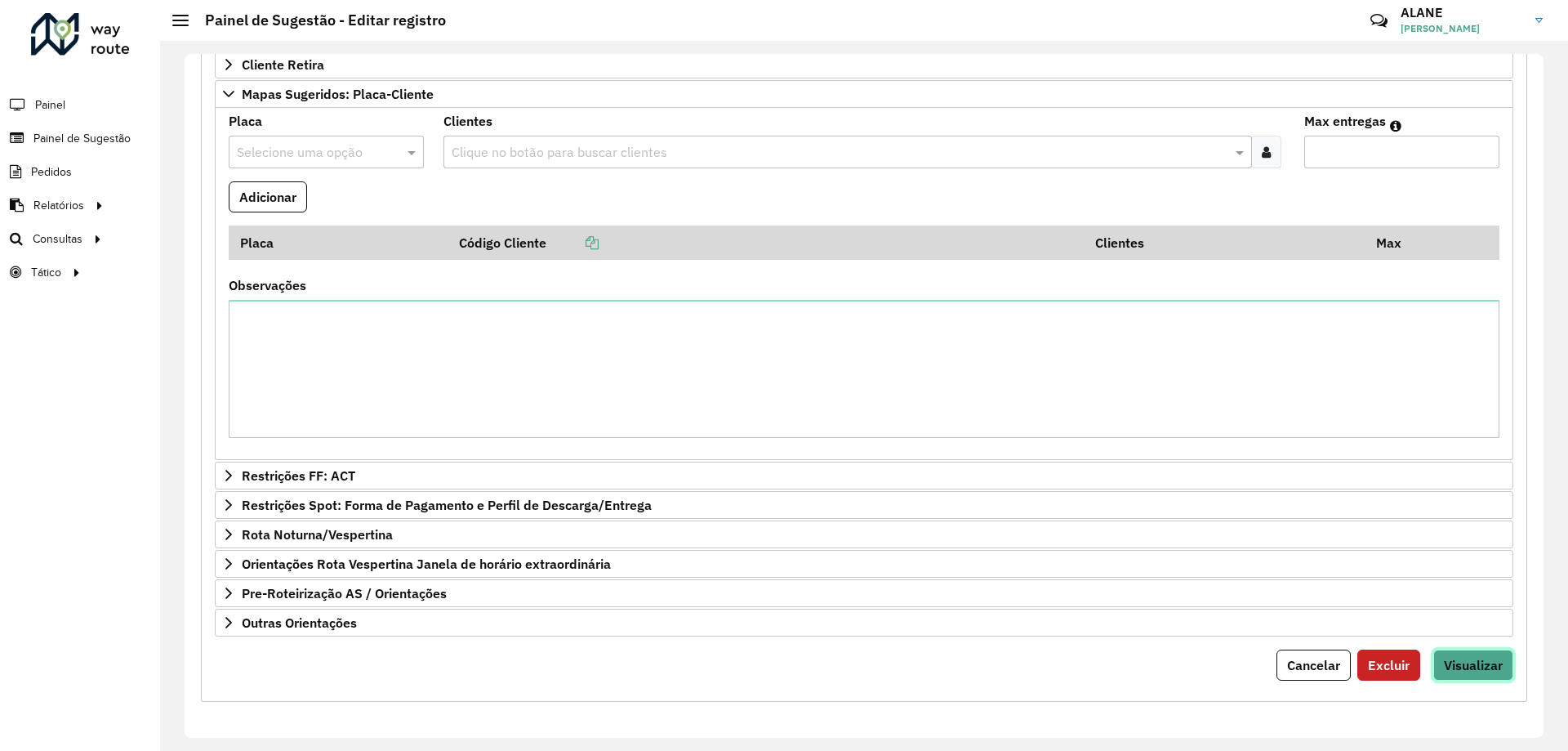
click at [1464, 672] on span "Visualizar" at bounding box center [1473, 665] width 59 height 16
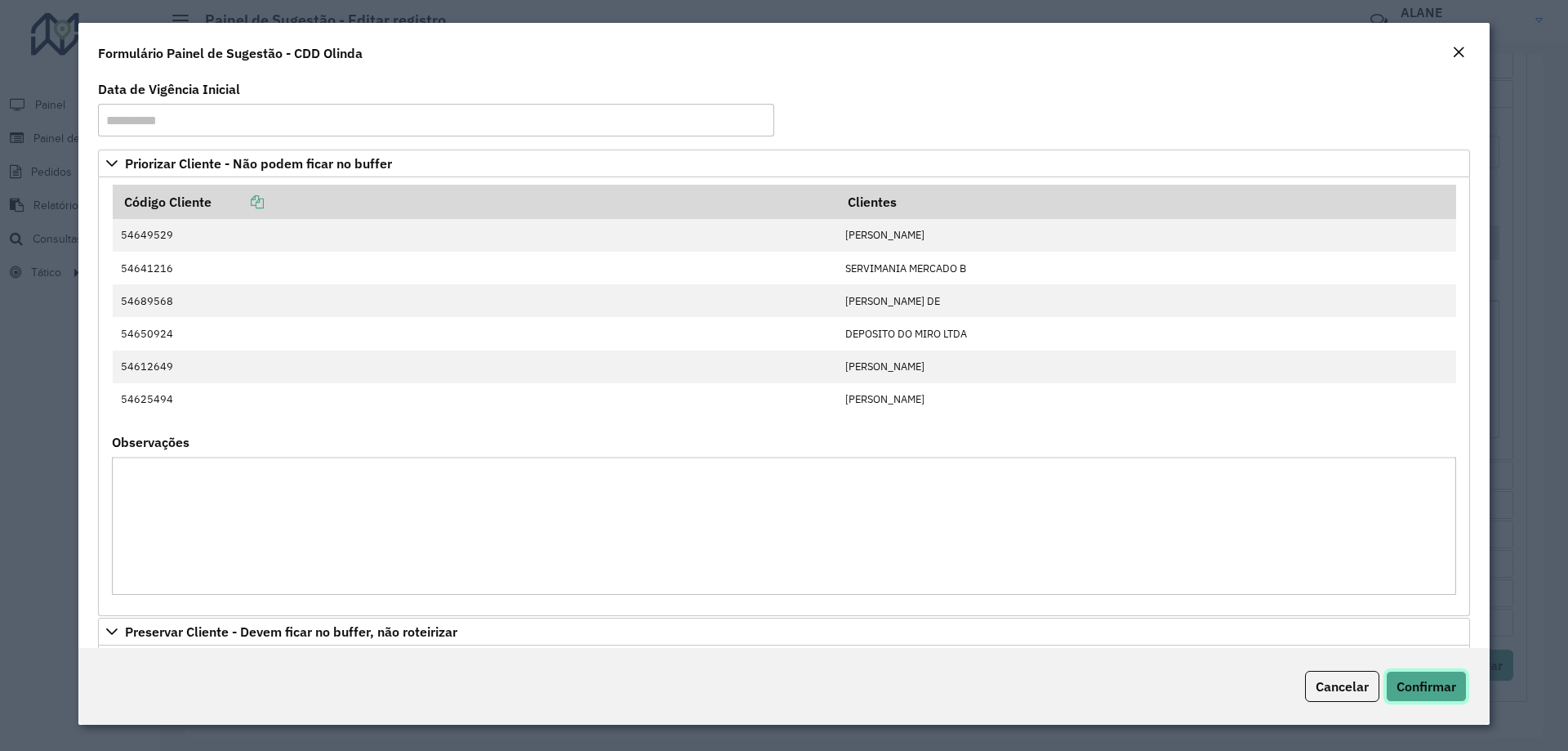
click at [1444, 672] on button "Confirmar" at bounding box center [1427, 686] width 81 height 31
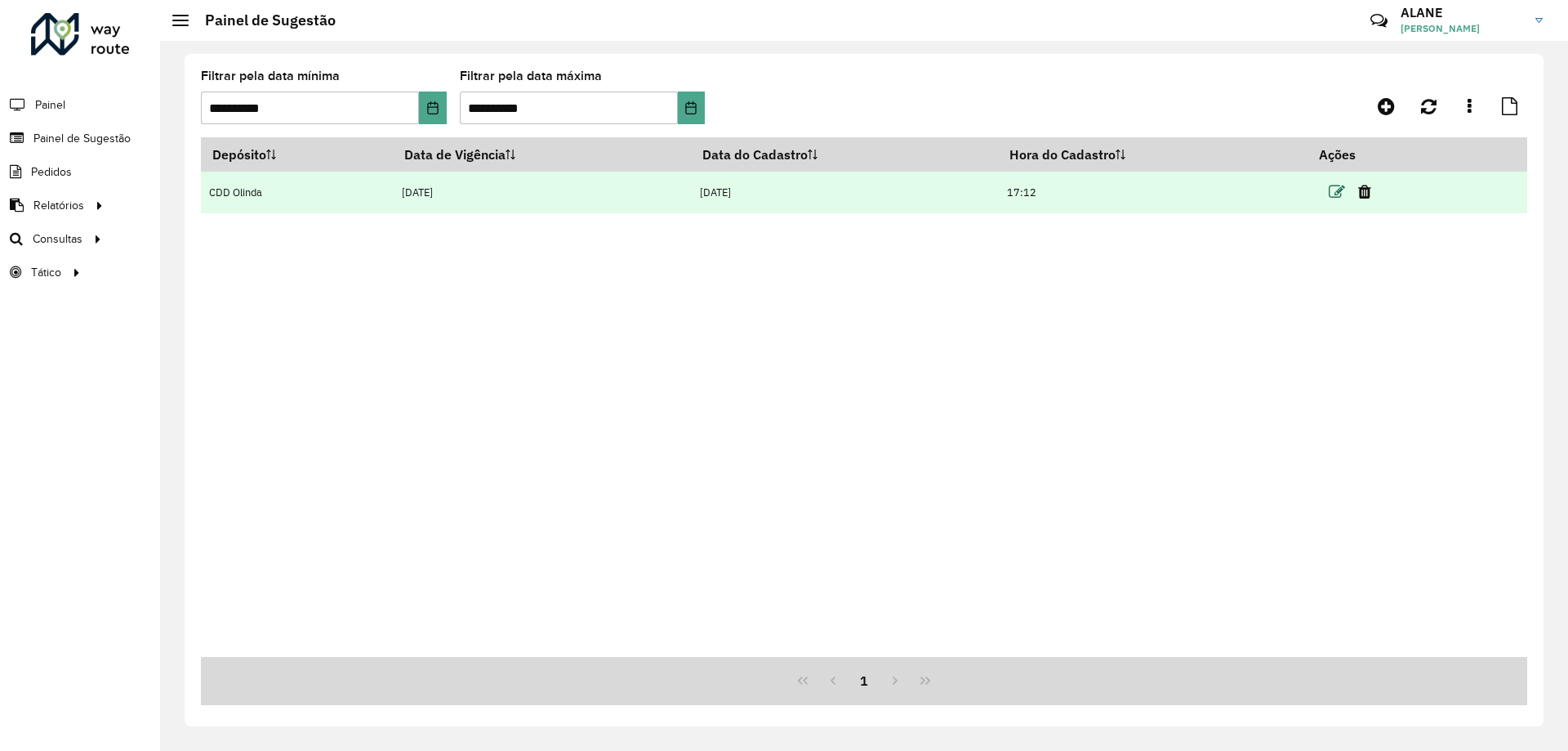
click at [1340, 188] on icon at bounding box center [1337, 192] width 16 height 16
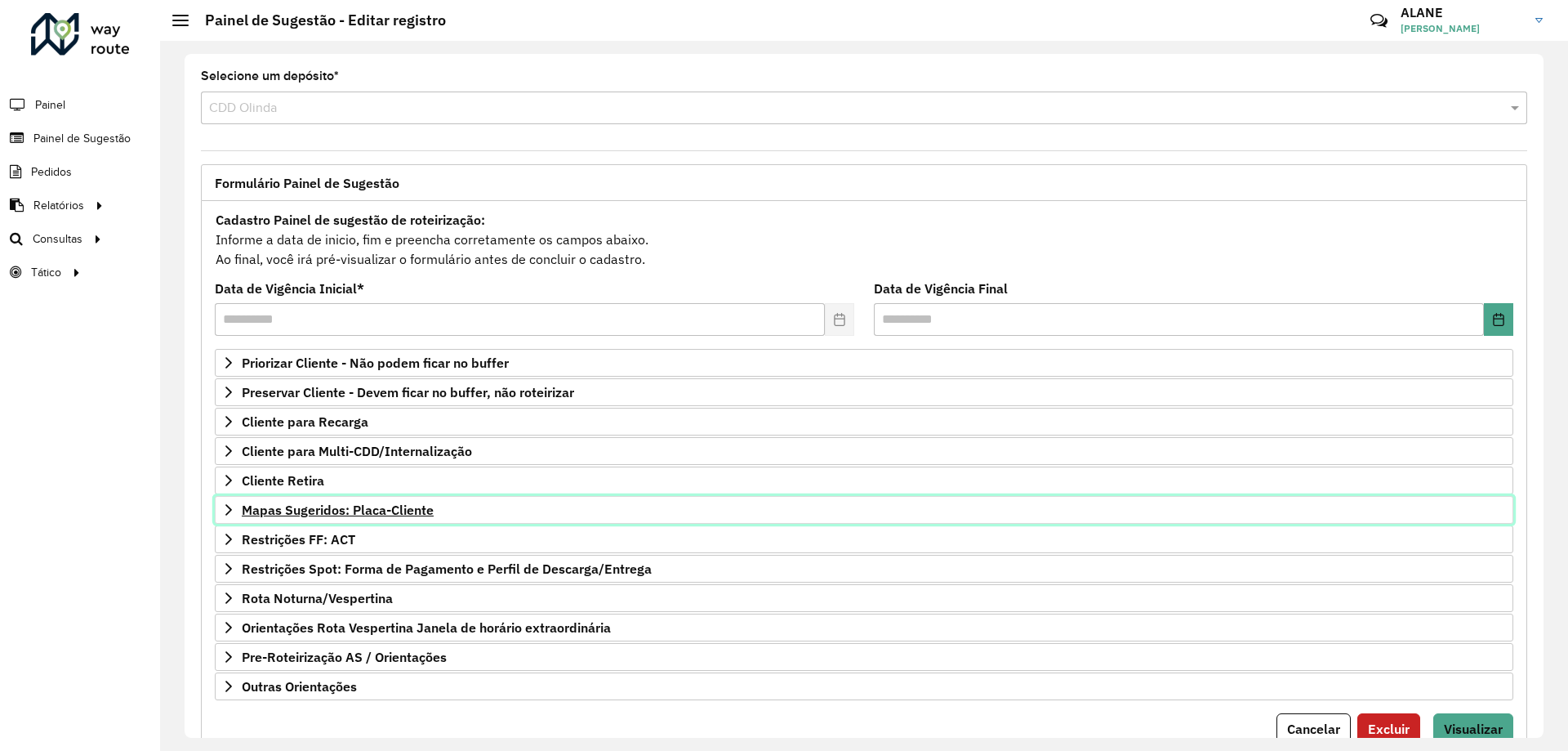
click at [394, 512] on span "Mapas Sugeridos: Placa-Cliente" at bounding box center [338, 509] width 192 height 13
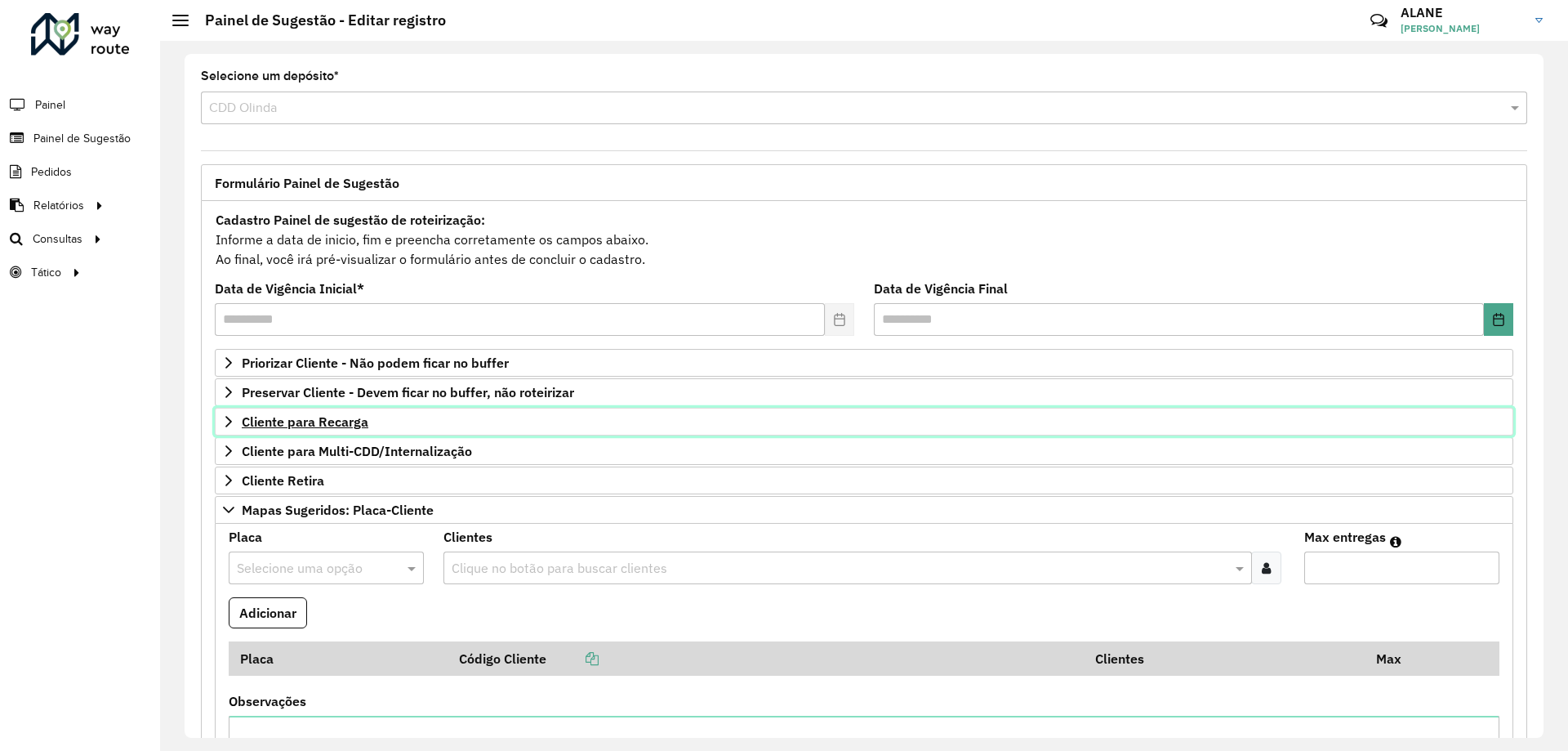
click at [329, 428] on span "Cliente para Recarga" at bounding box center [305, 422] width 126 height 13
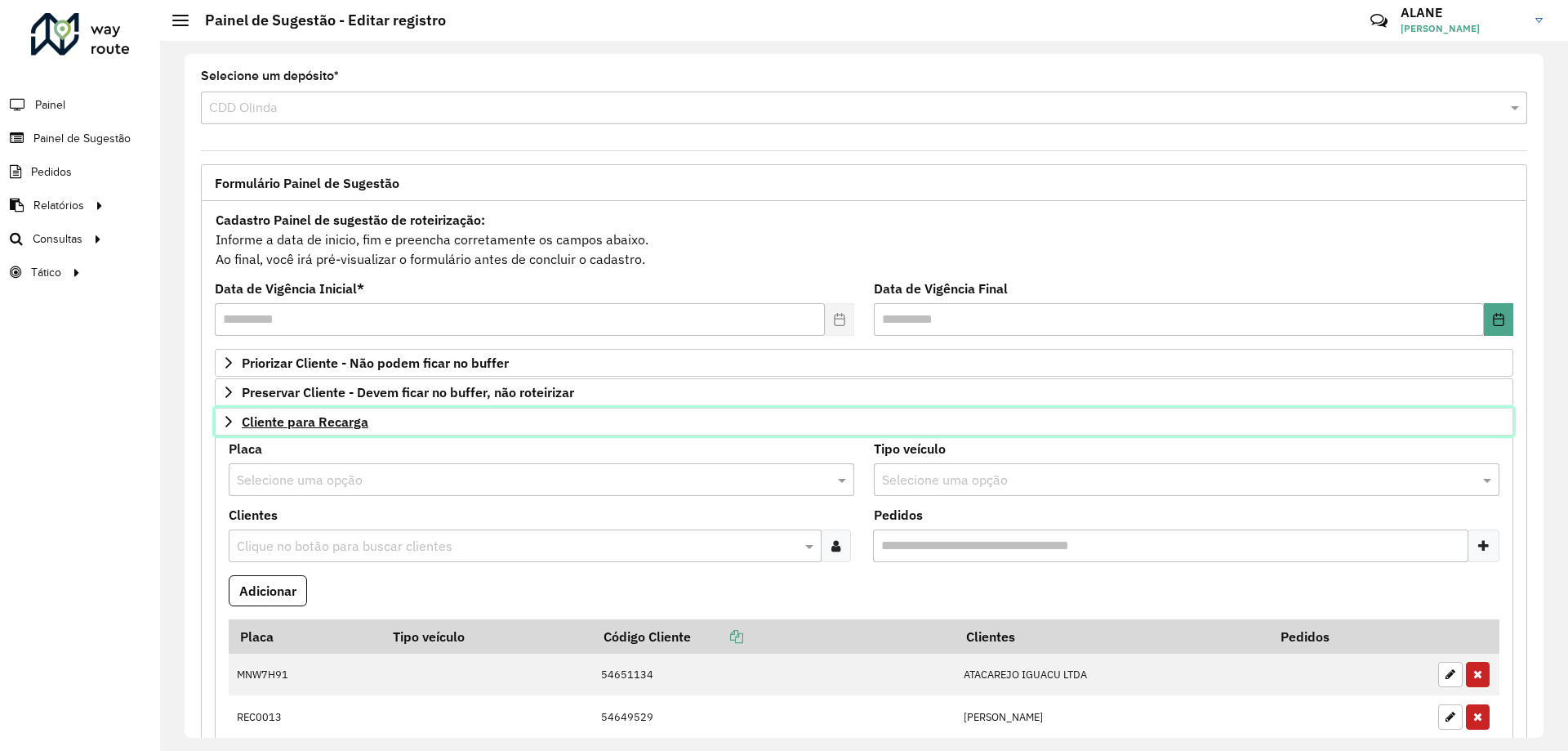
click at [329, 428] on span "Cliente para Recarga" at bounding box center [305, 422] width 126 height 13
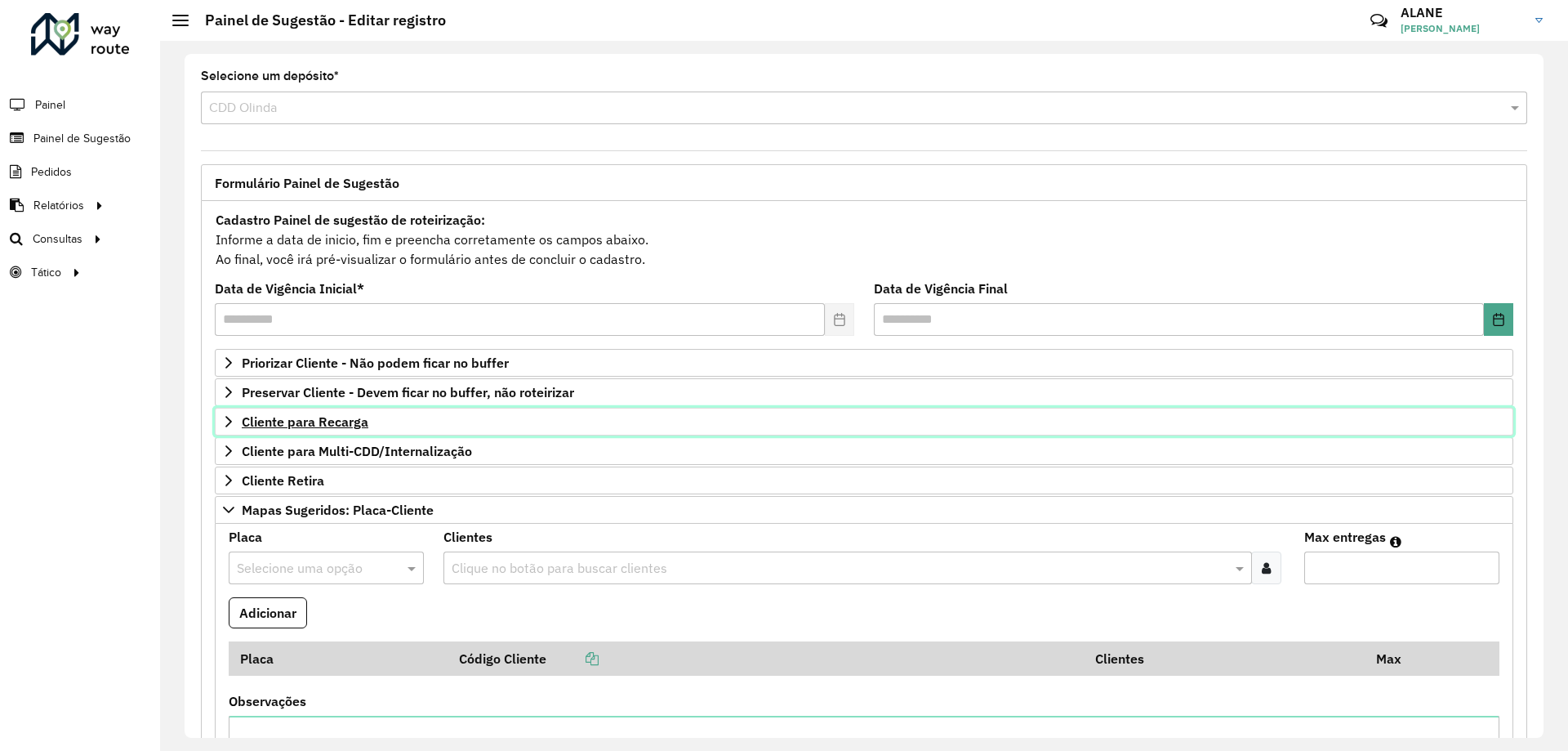
click at [329, 428] on span "Cliente para Recarga" at bounding box center [305, 422] width 126 height 13
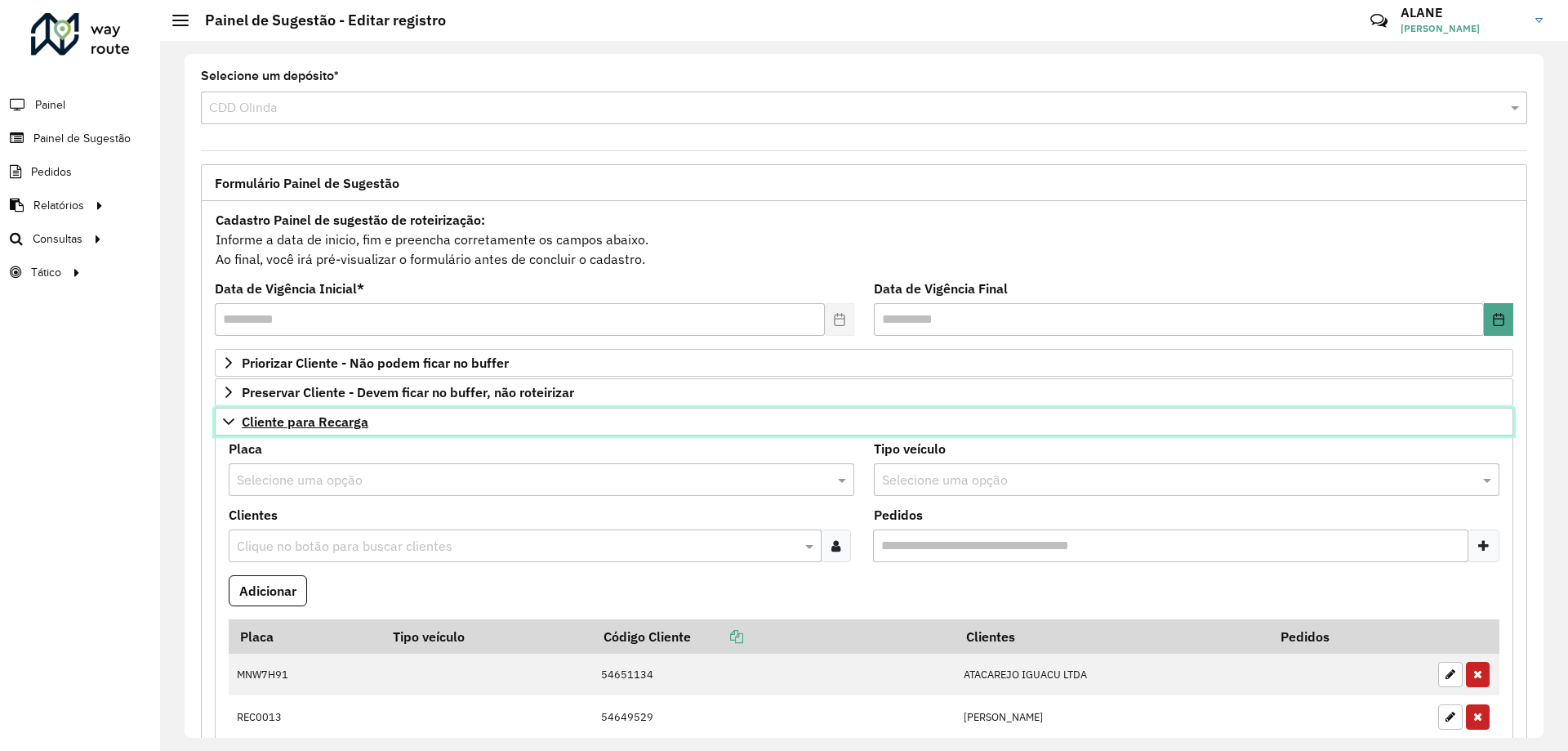
scroll to position [163, 0]
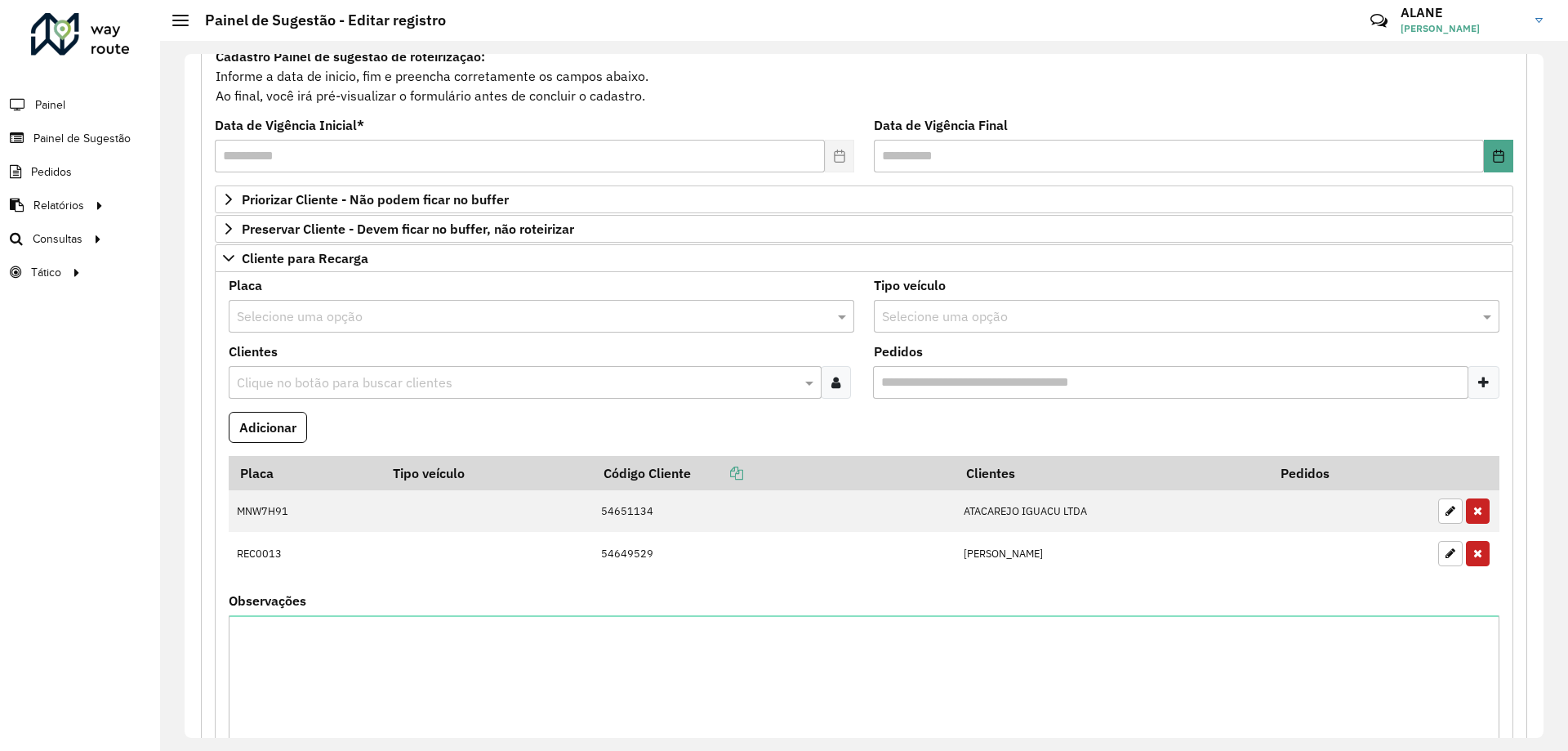
click at [305, 317] on input "text" at bounding box center [524, 317] width 577 height 20
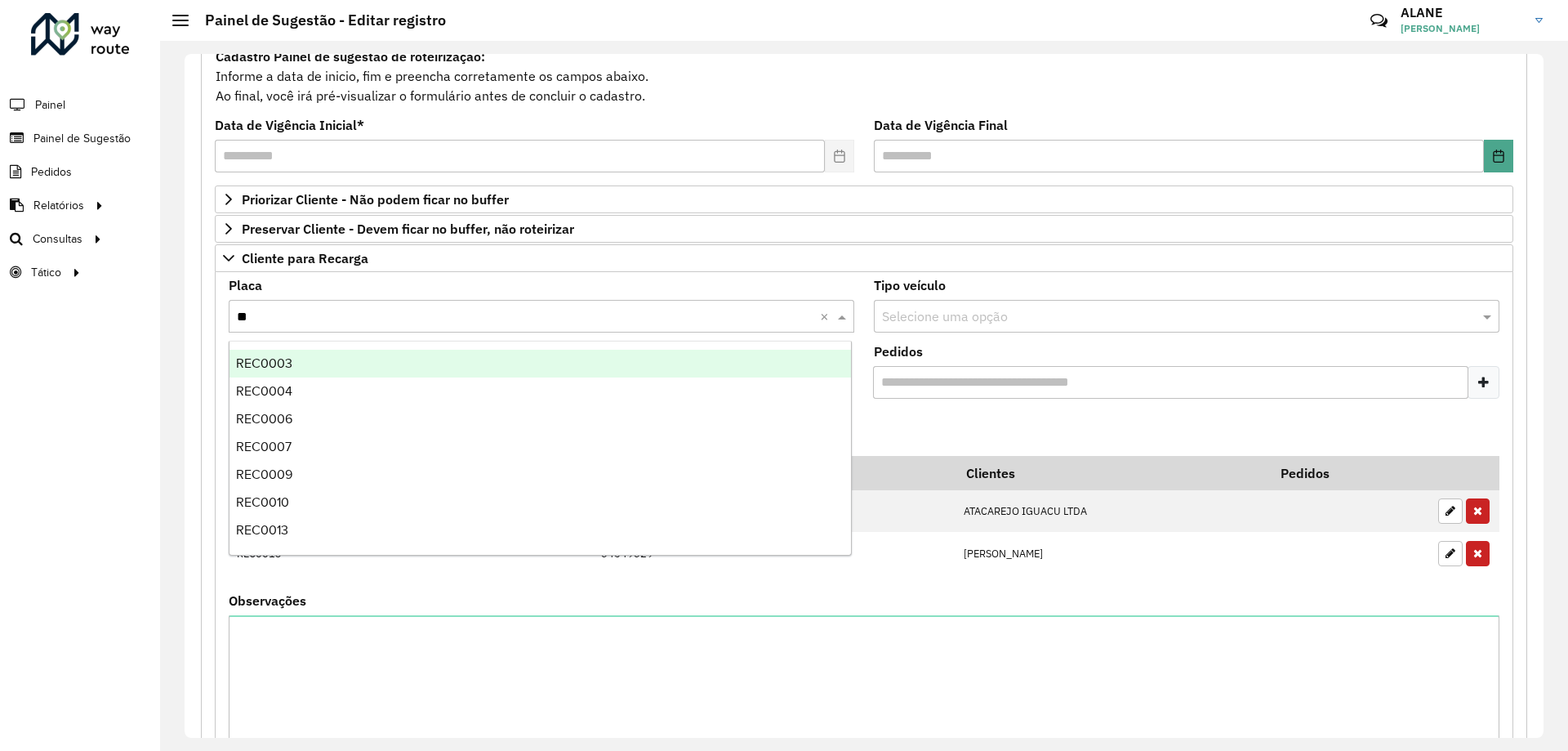
type input "***"
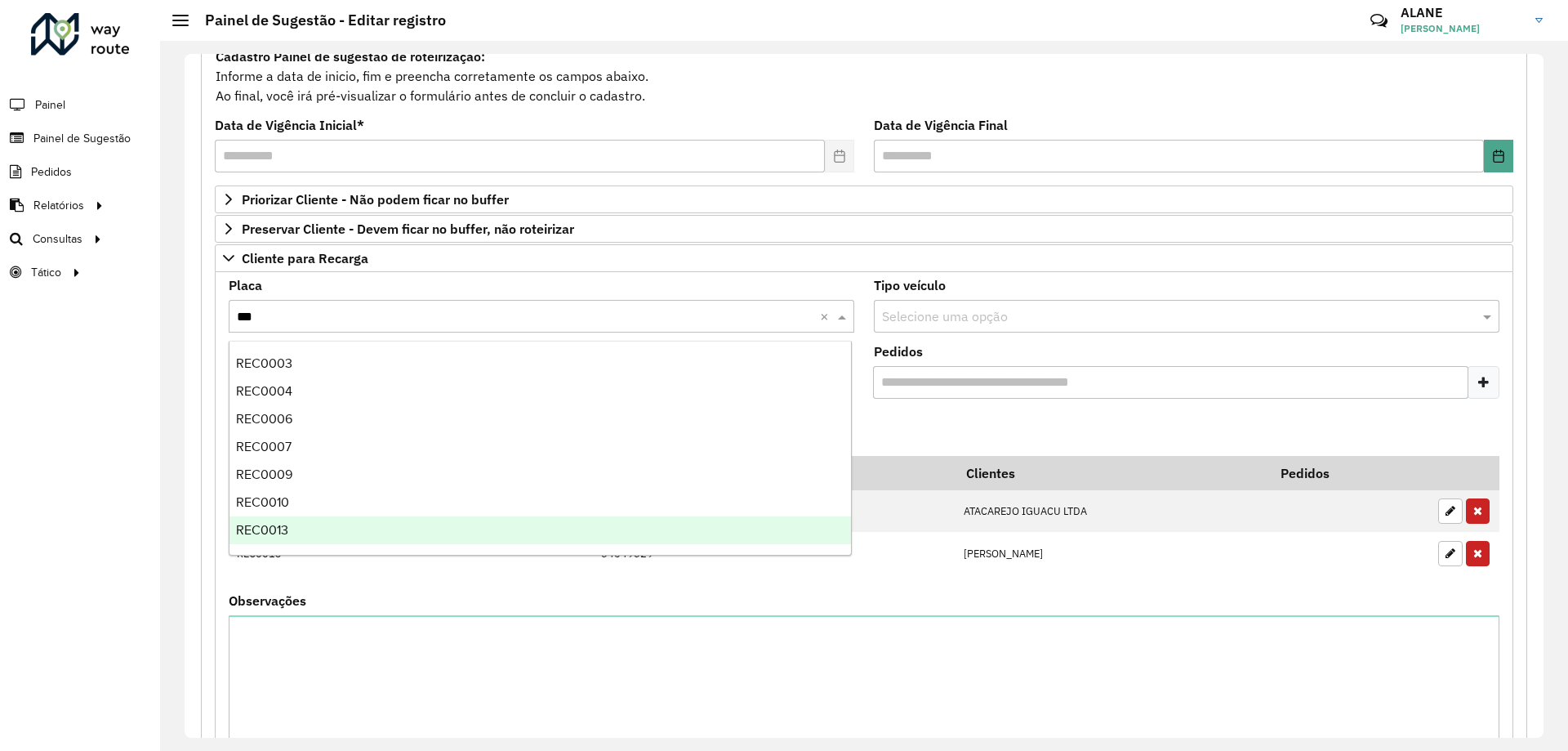
click at [291, 538] on div "REC0013" at bounding box center [540, 530] width 622 height 28
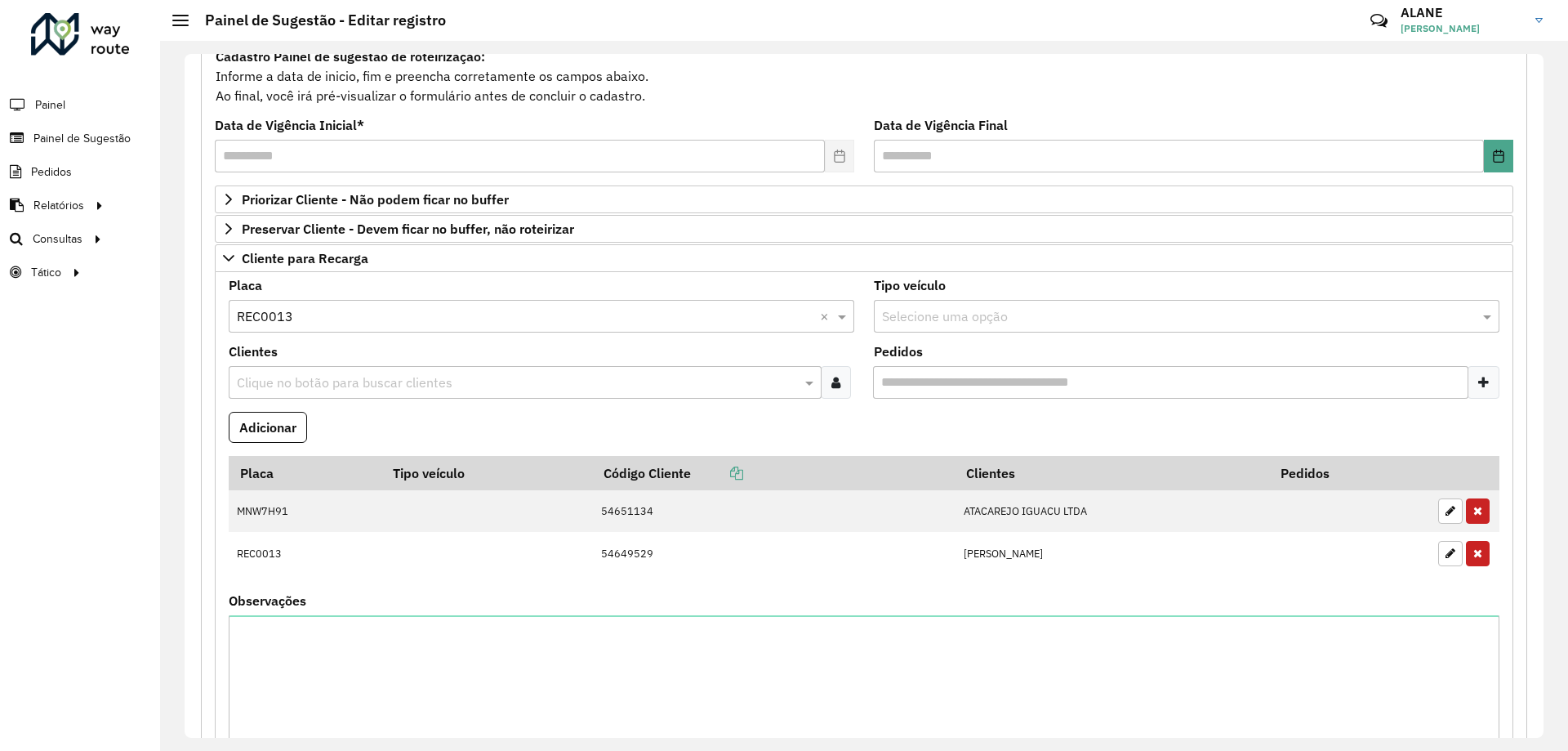
click at [316, 390] on input "text" at bounding box center [517, 384] width 569 height 20
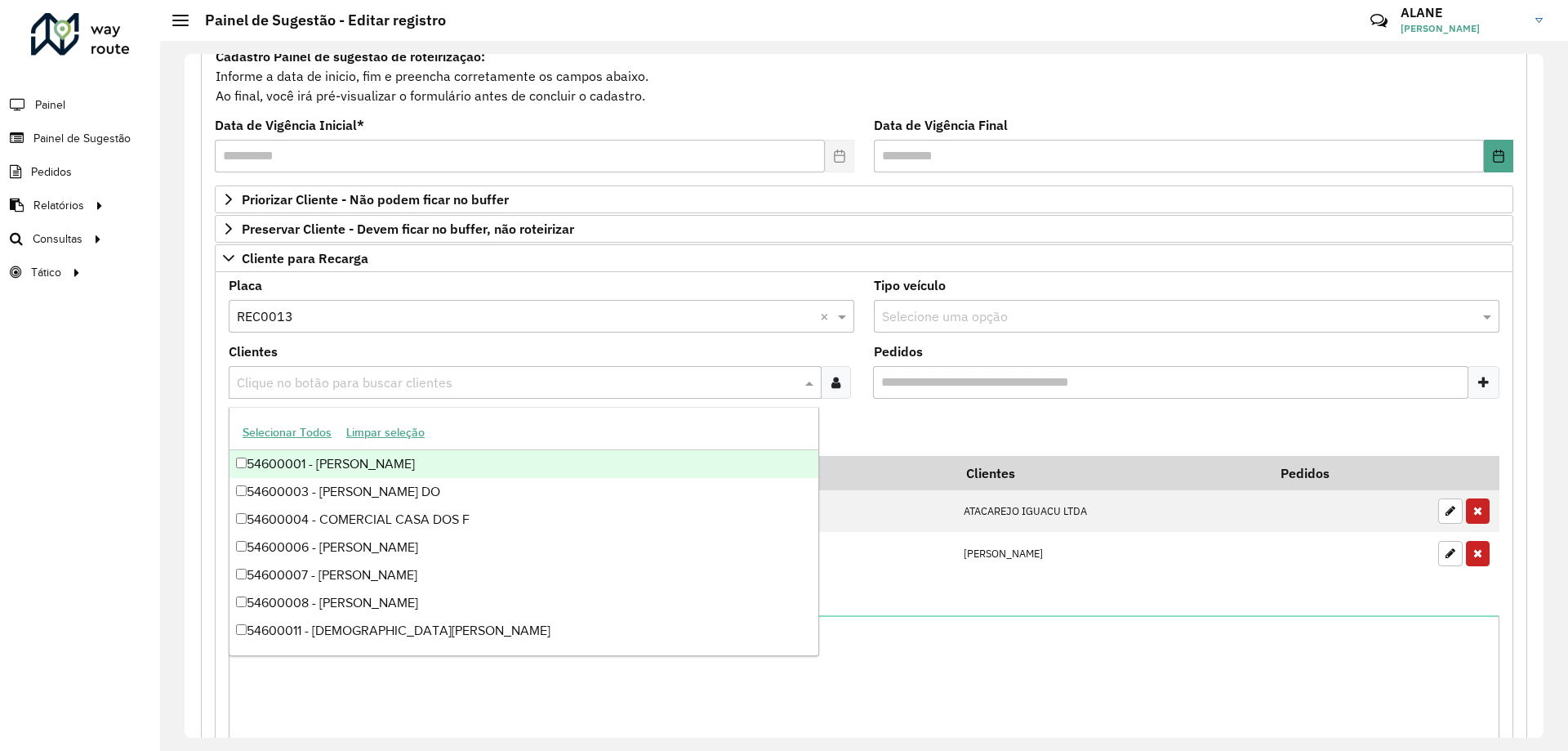
paste input "*****"
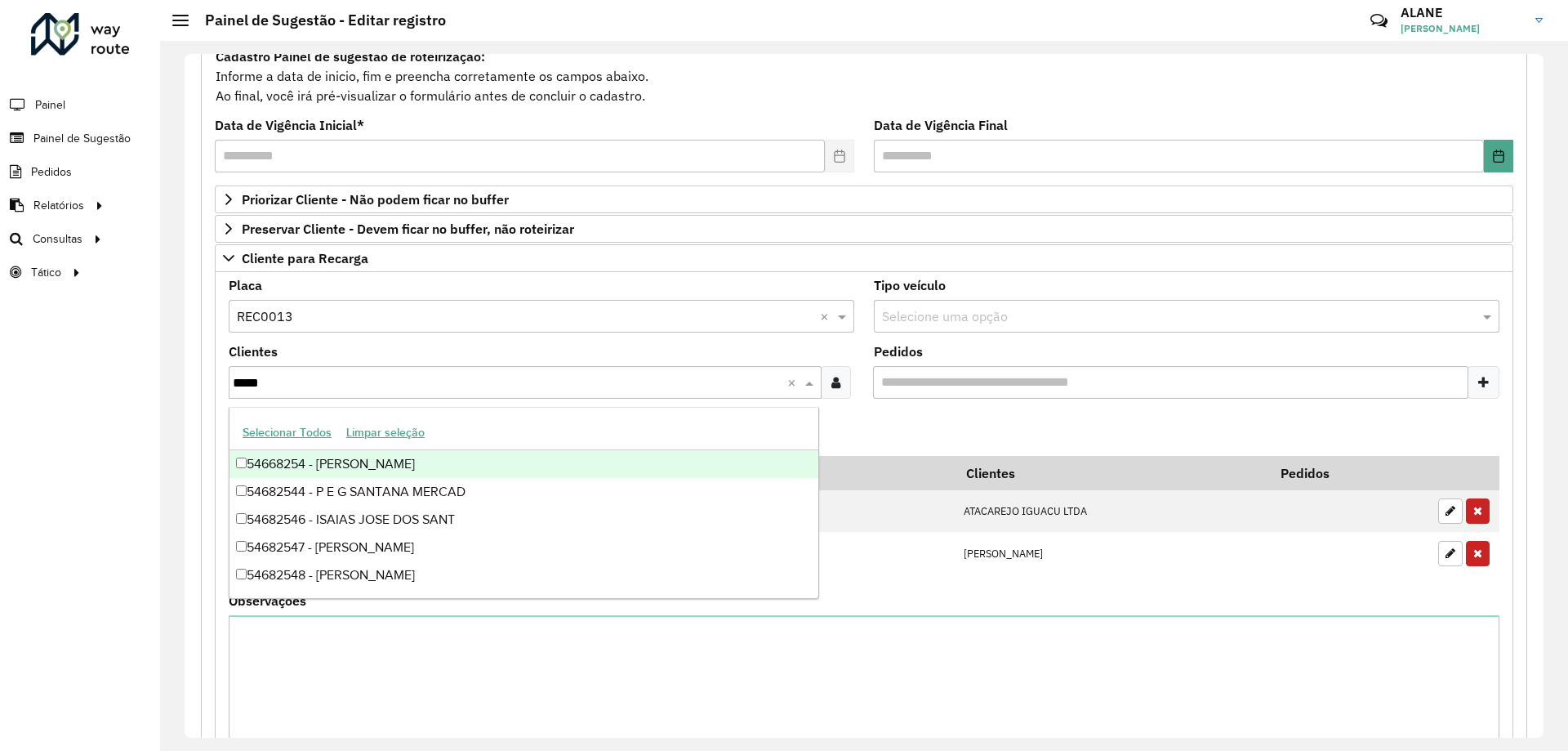
click at [237, 374] on input "*****" at bounding box center [510, 384] width 554 height 20
type input "********"
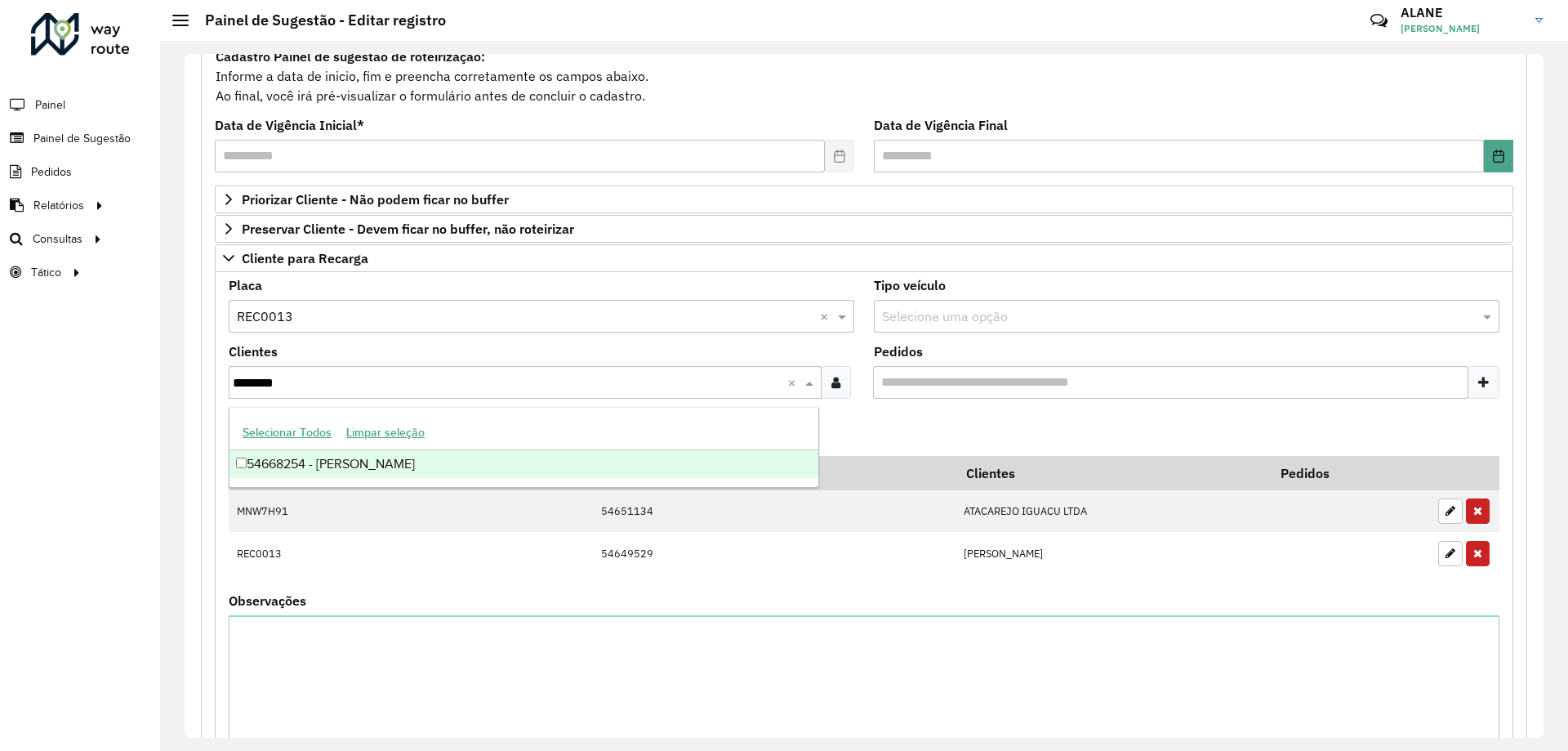
click at [366, 461] on div "54668254 - SAMUELE PEREIRA" at bounding box center [524, 464] width 589 height 28
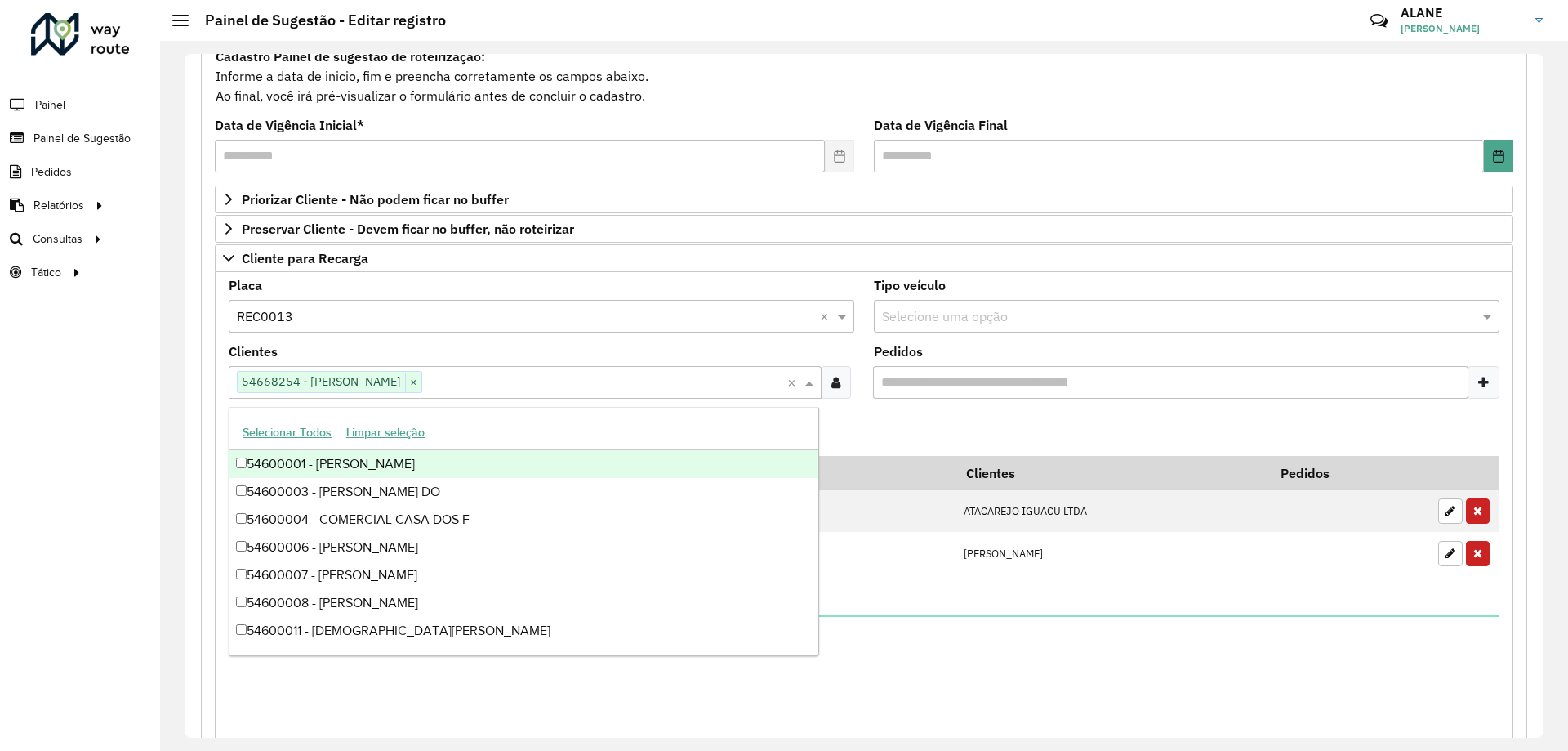
click at [960, 429] on formly-field "Adicionar" at bounding box center [865, 433] width 1291 height 44
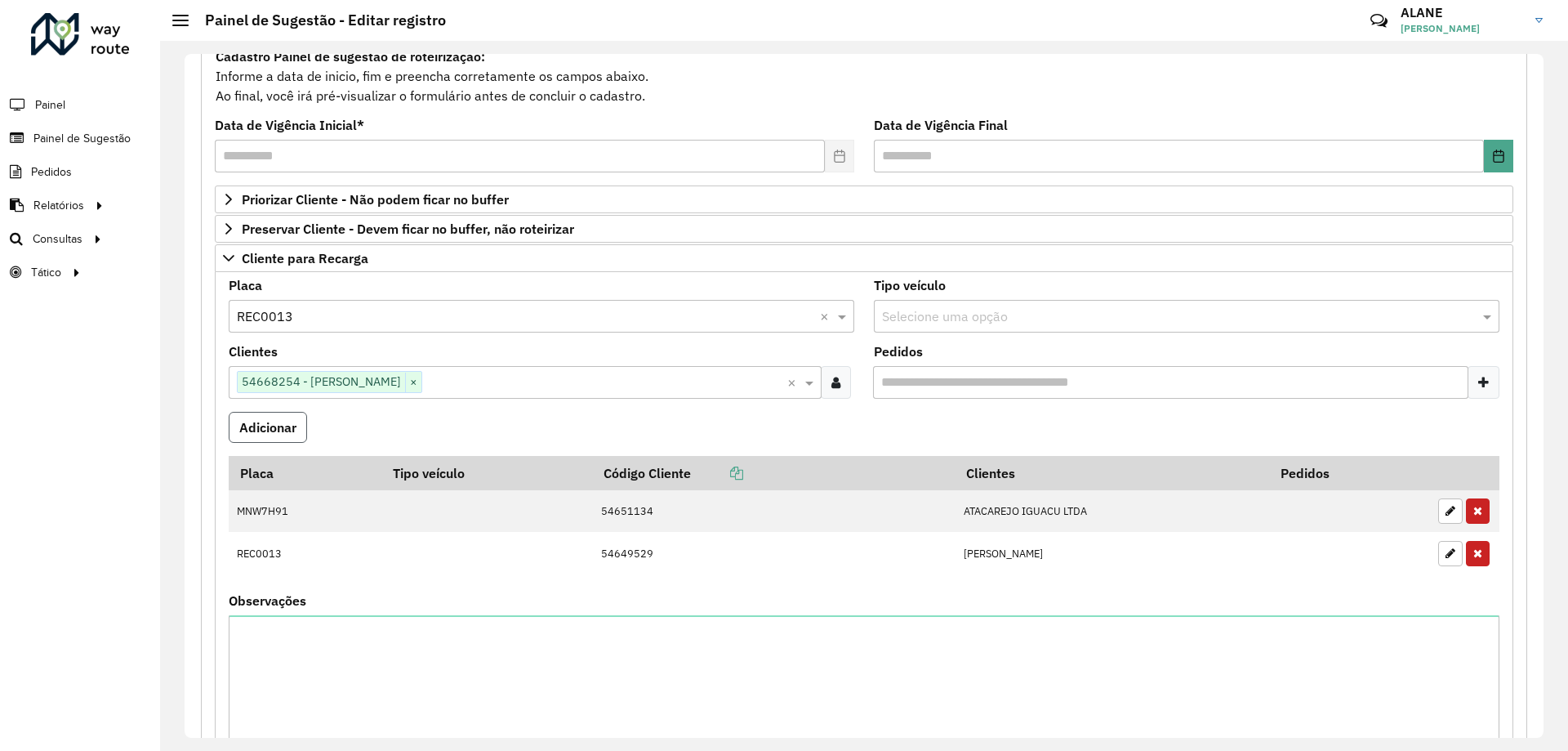
click at [263, 431] on button "Adicionar" at bounding box center [267, 427] width 79 height 31
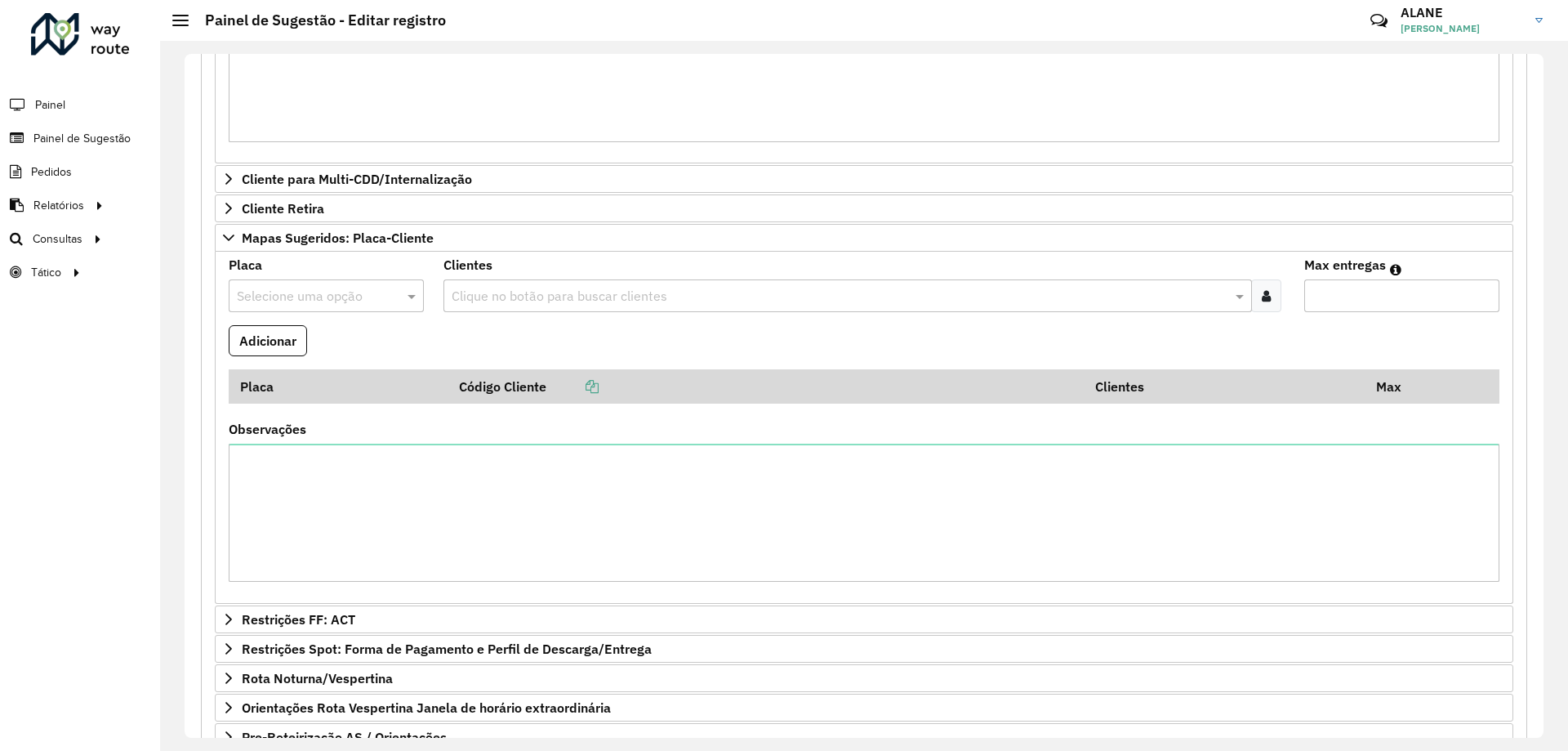
scroll to position [960, 0]
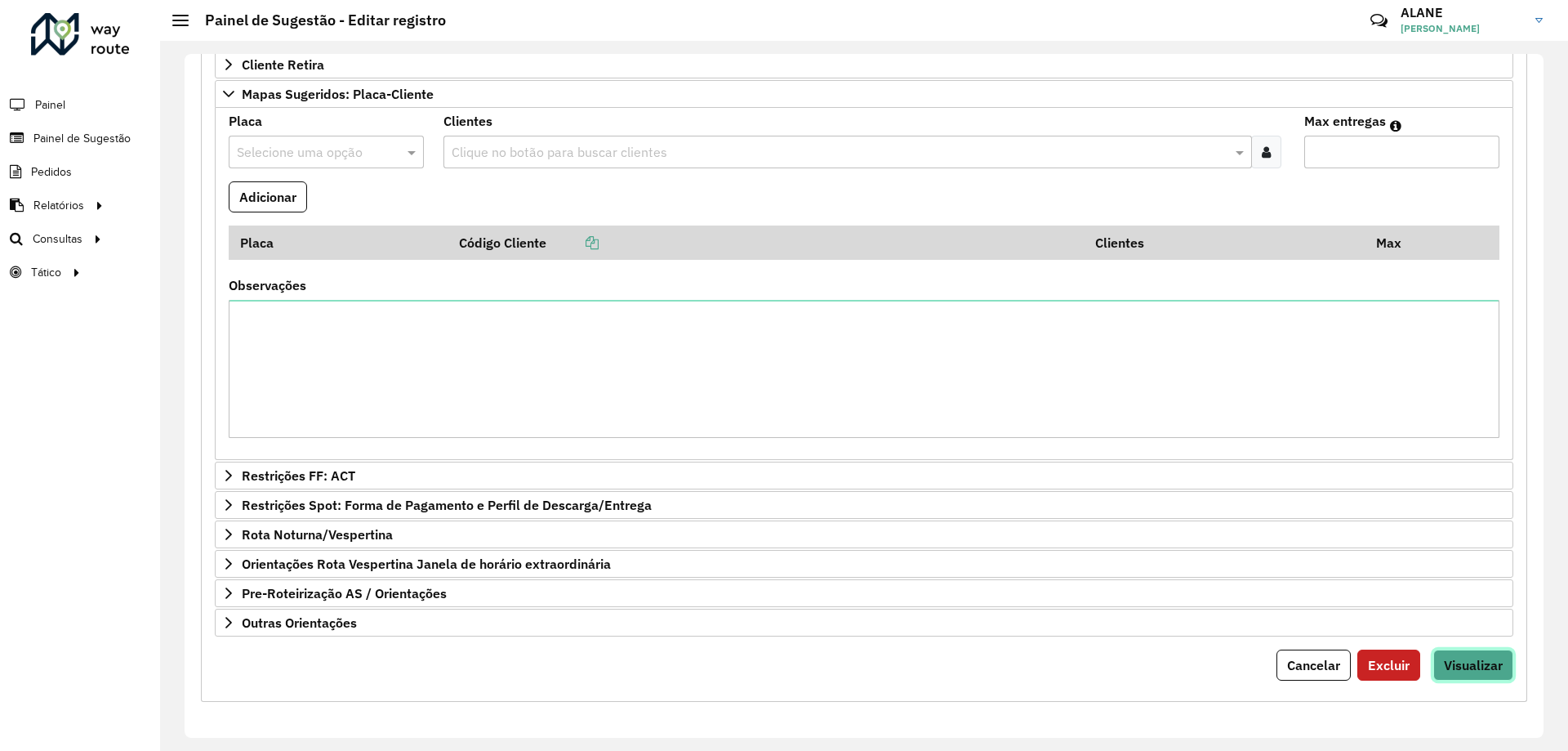
click at [1448, 665] on span "Visualizar" at bounding box center [1473, 665] width 59 height 16
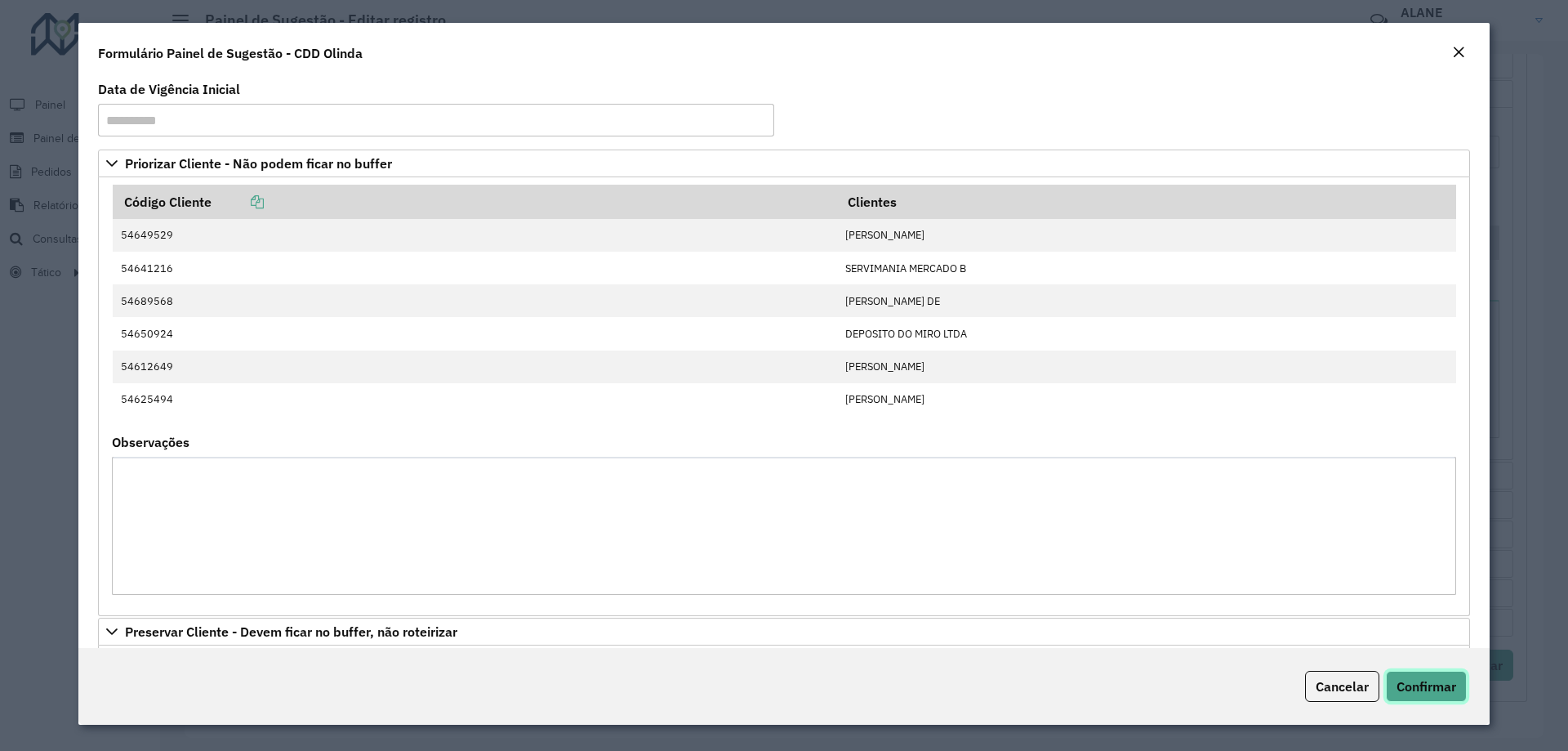
click at [1429, 684] on span "Confirmar" at bounding box center [1426, 686] width 60 height 16
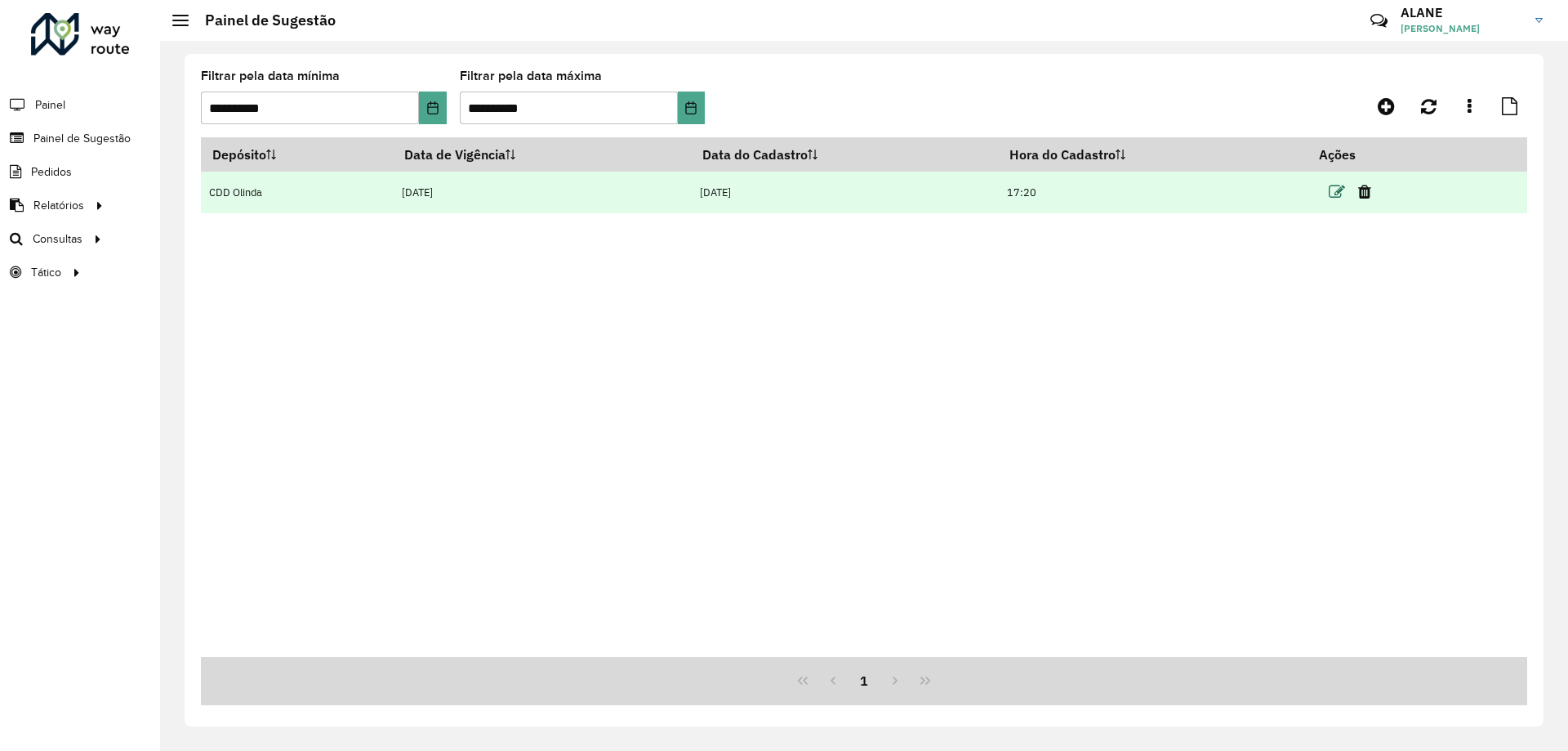
click at [1336, 193] on icon at bounding box center [1337, 192] width 16 height 16
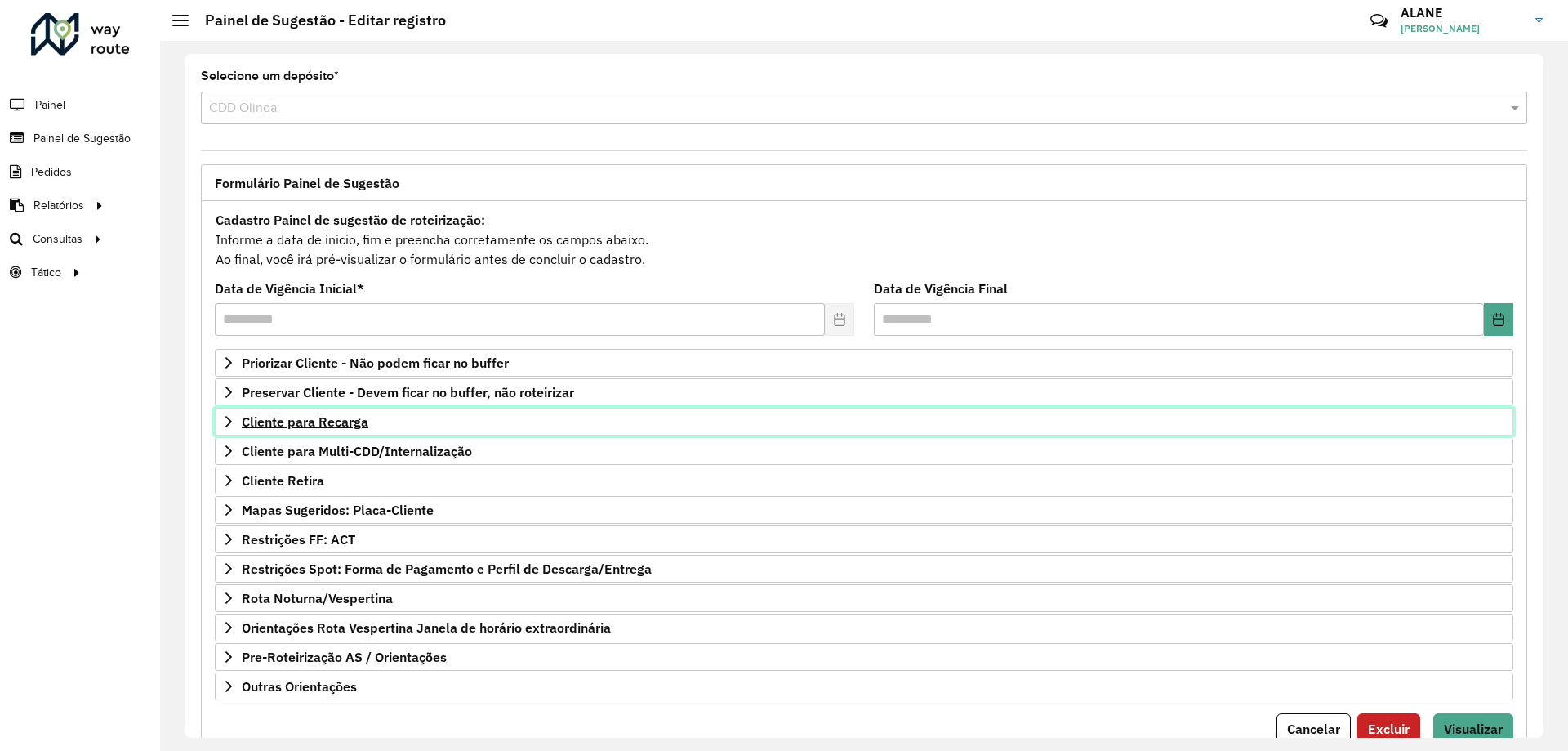
drag, startPoint x: 1336, startPoint y: 193, endPoint x: 324, endPoint y: 414, distance: 1035.8
click at [324, 415] on span "Cliente para Recarga" at bounding box center [305, 422] width 126 height 13
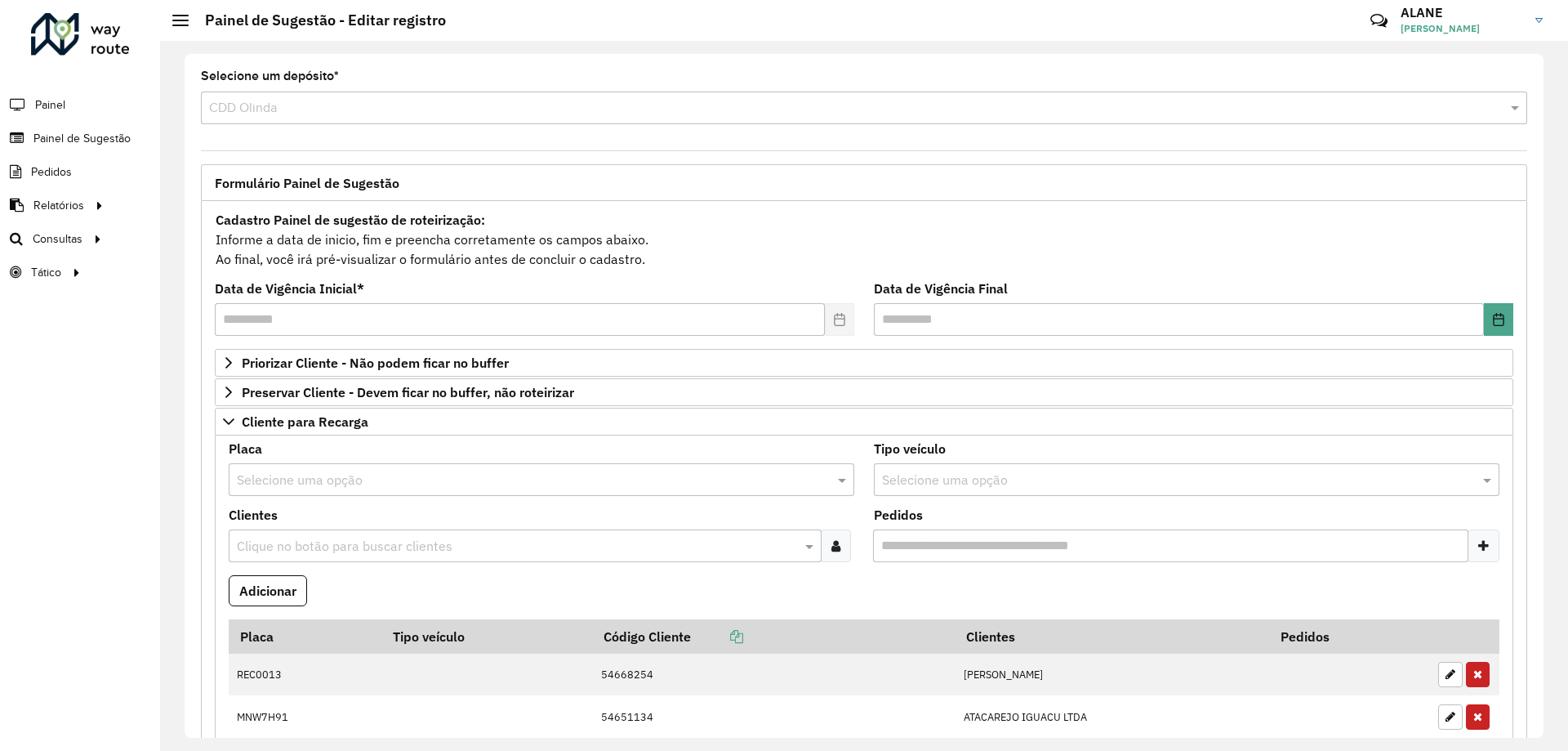
click at [298, 479] on input "text" at bounding box center [524, 480] width 577 height 20
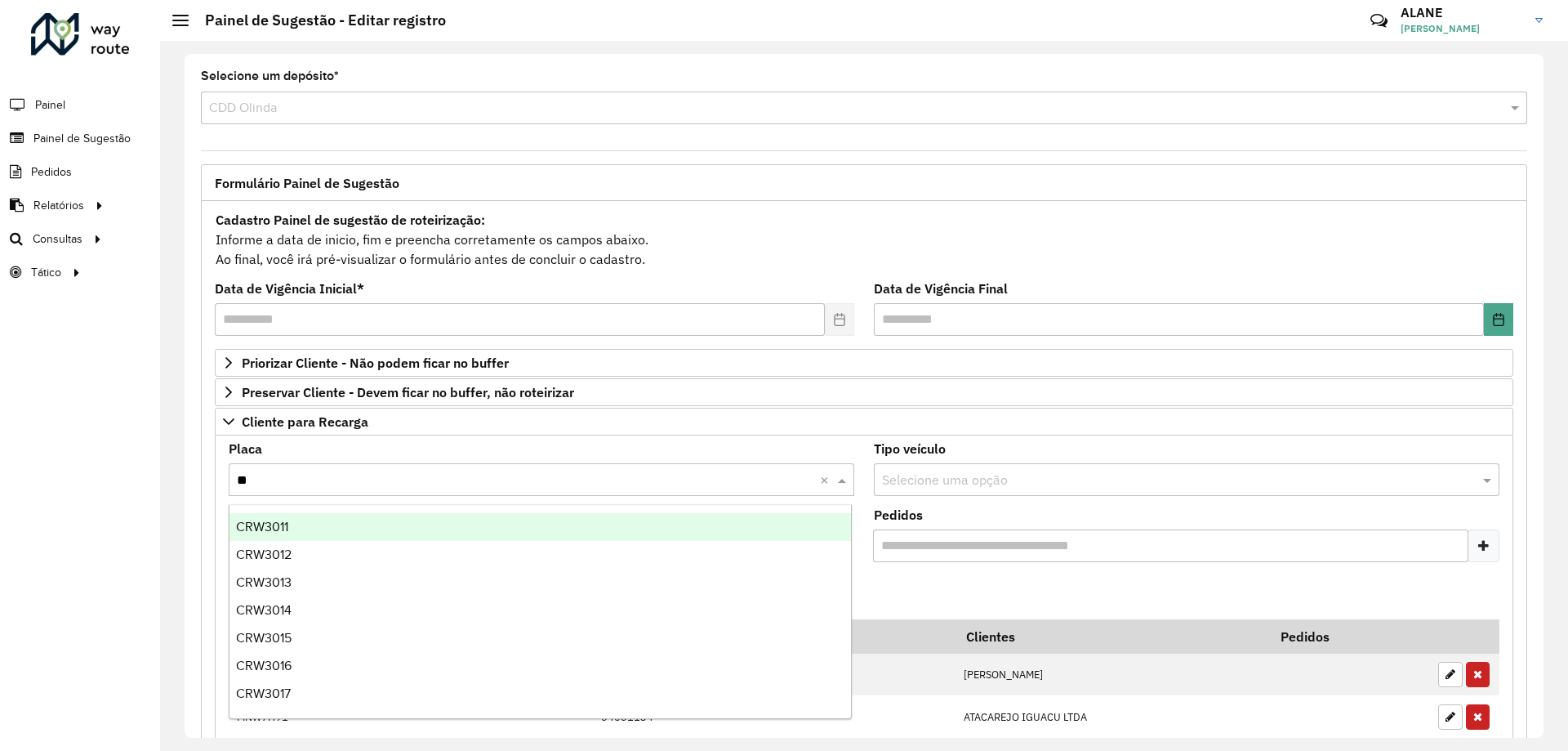
type input "***"
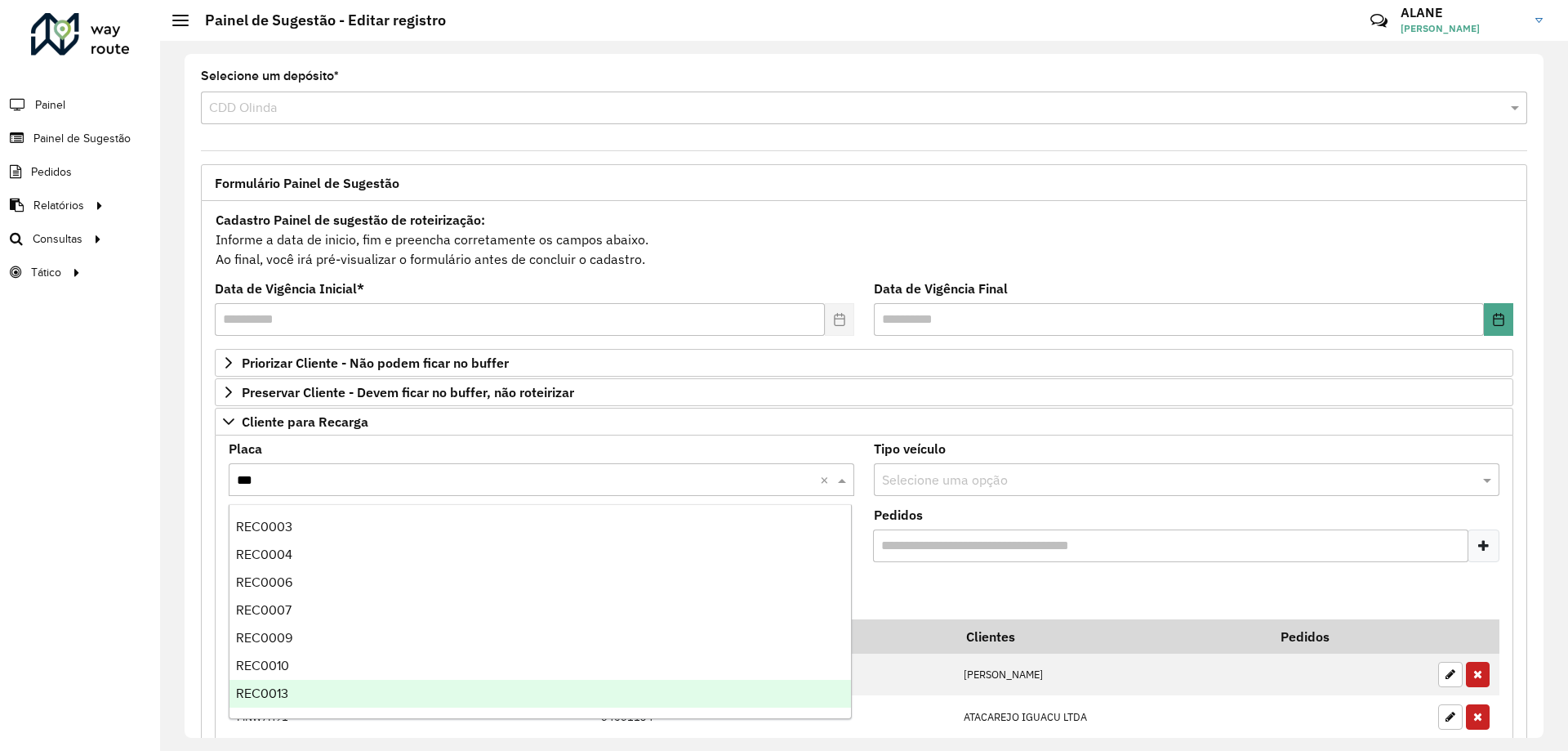
click at [285, 688] on span "REC0013" at bounding box center [263, 692] width 52 height 14
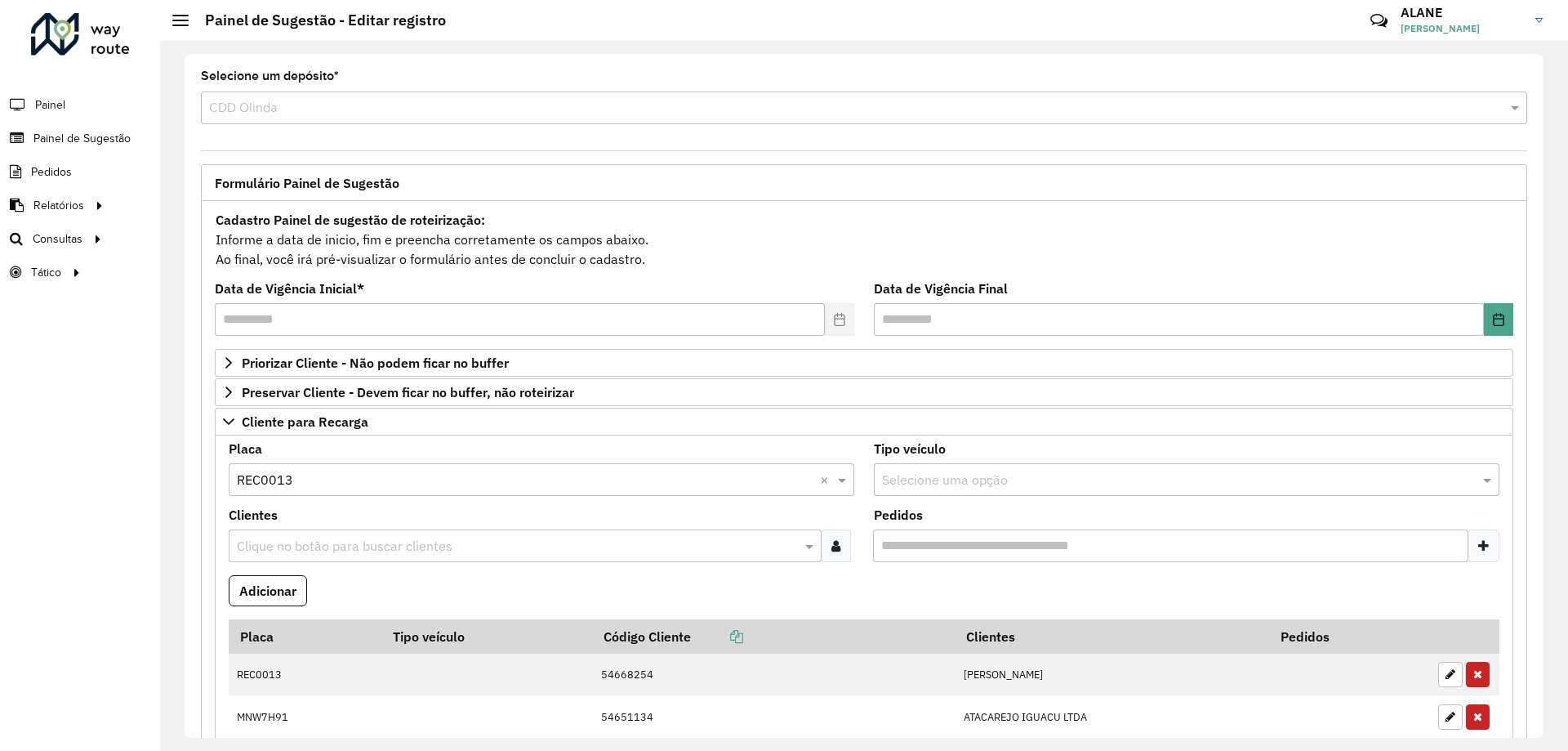
click at [321, 554] on input "text" at bounding box center [517, 547] width 569 height 20
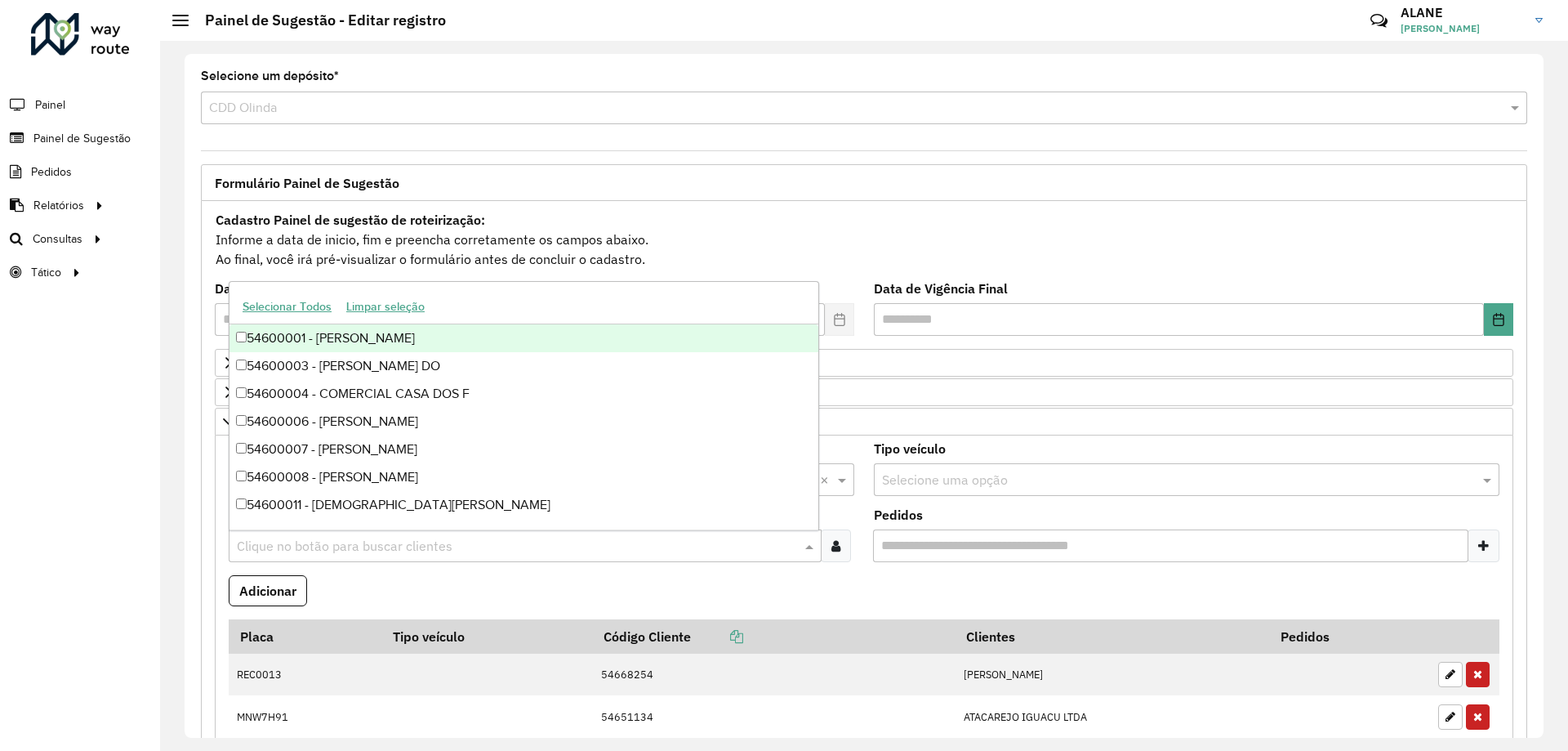
paste input "*****"
type input "*****"
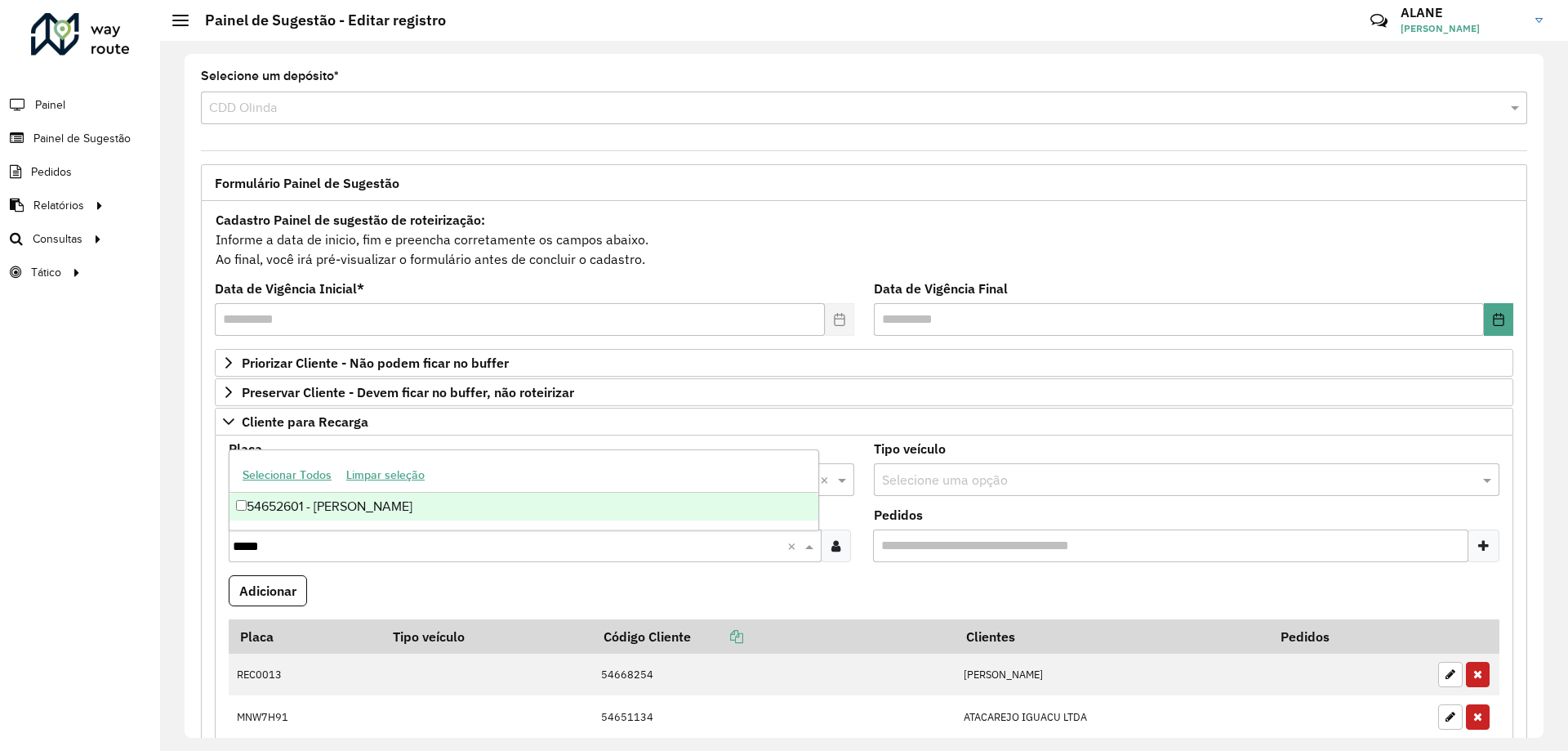
click at [316, 505] on div "54652601 - JOSE ALEXANDRE SOARE" at bounding box center [524, 506] width 589 height 28
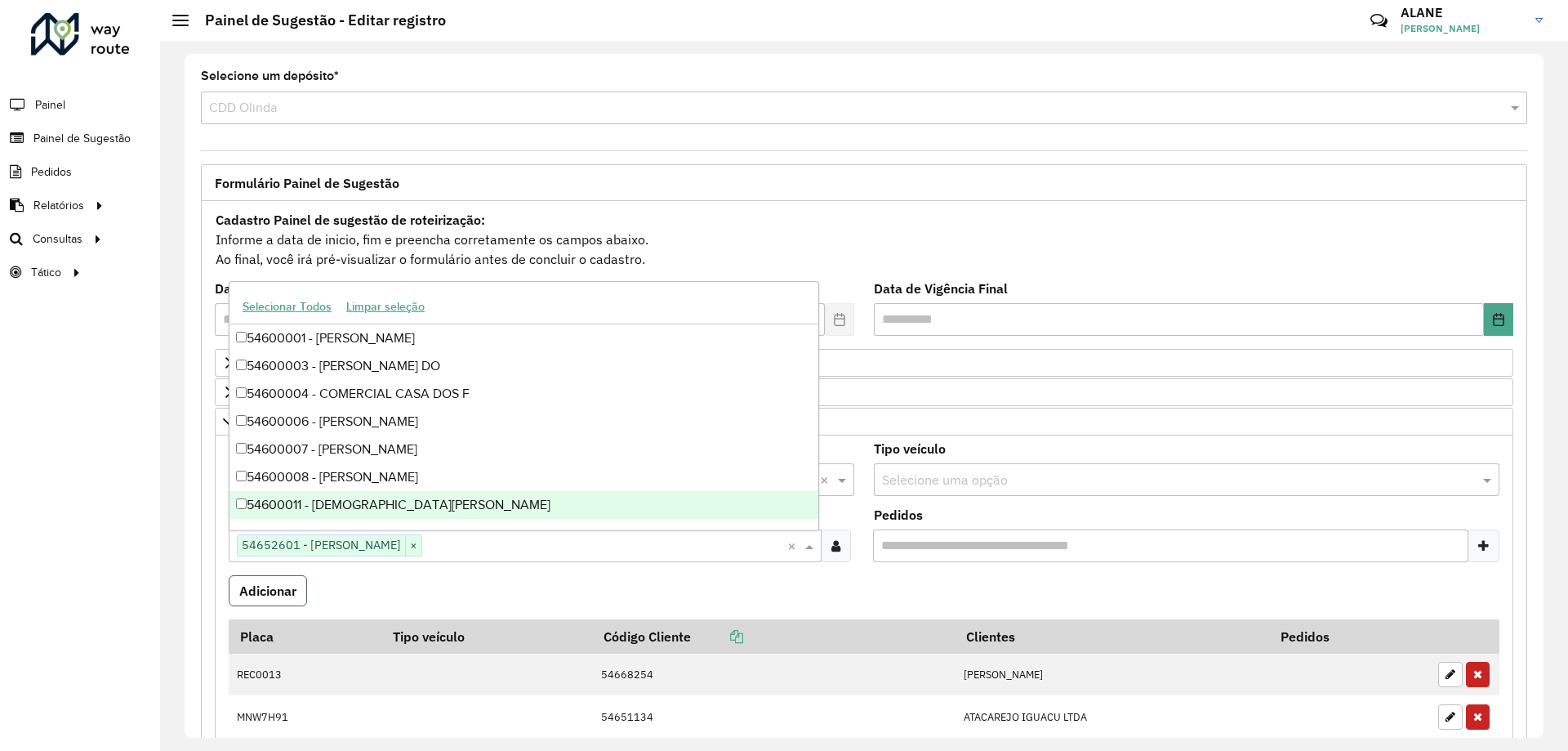
click at [282, 588] on button "Adicionar" at bounding box center [267, 590] width 79 height 31
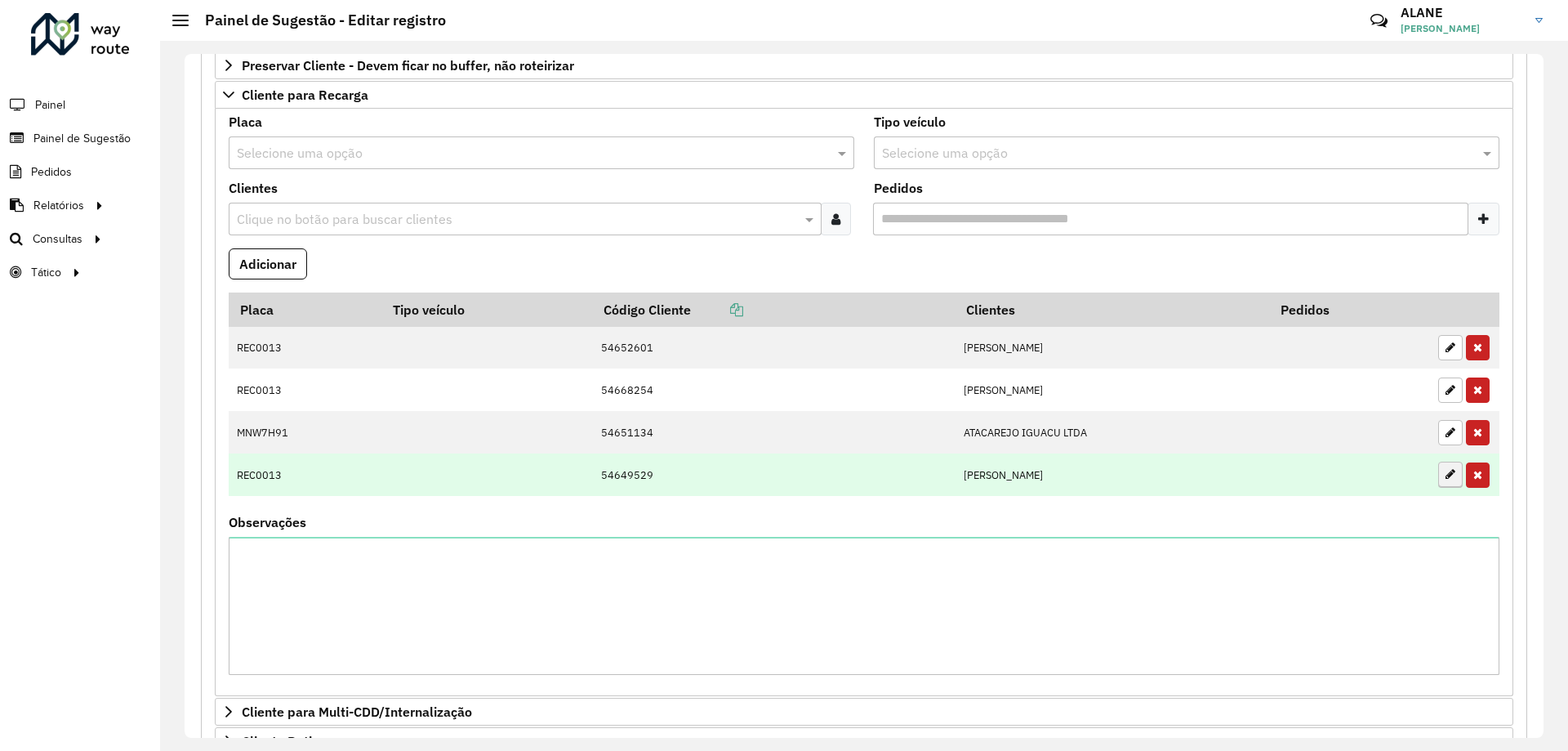
scroll to position [651, 0]
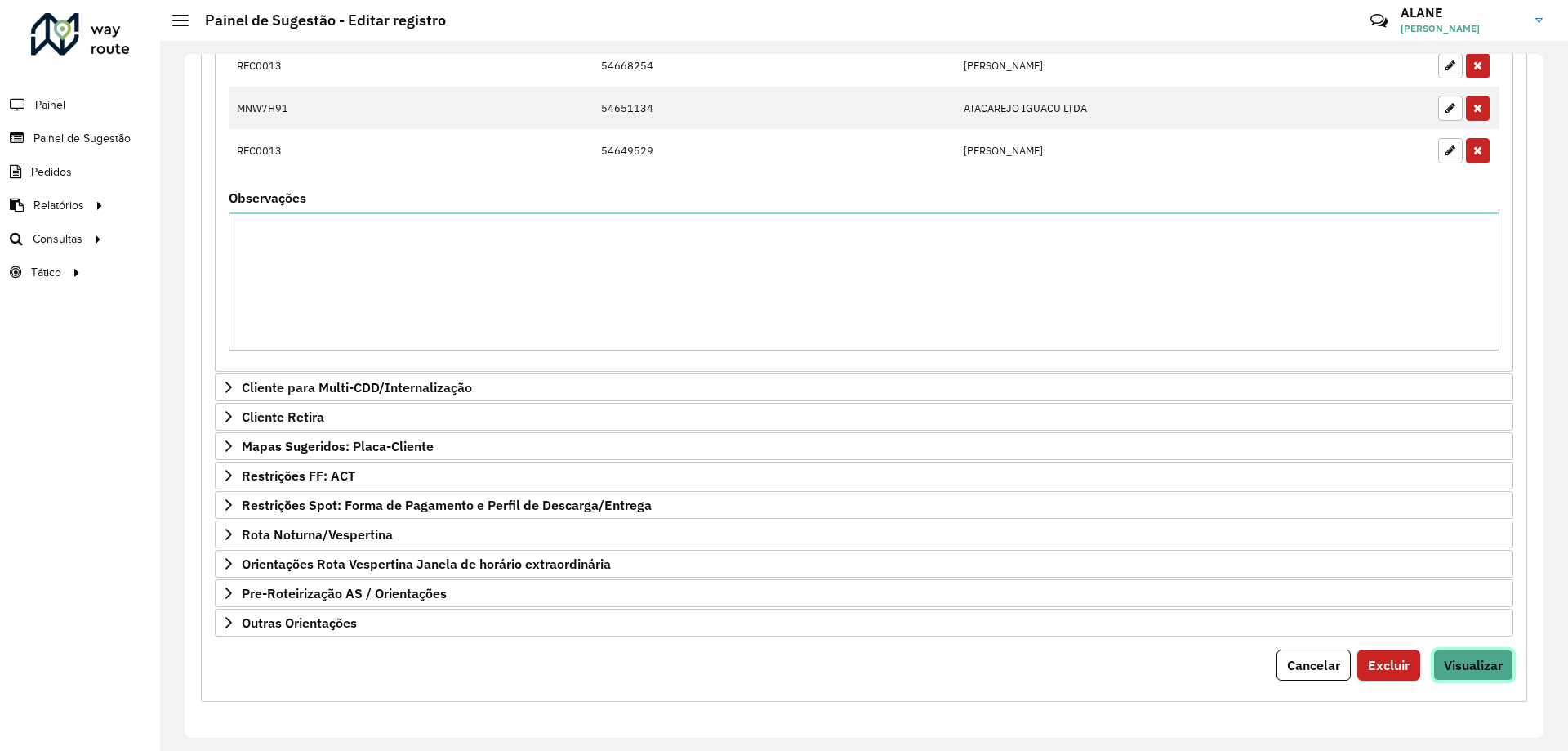
click at [1461, 672] on span "Visualizar" at bounding box center [1473, 665] width 59 height 16
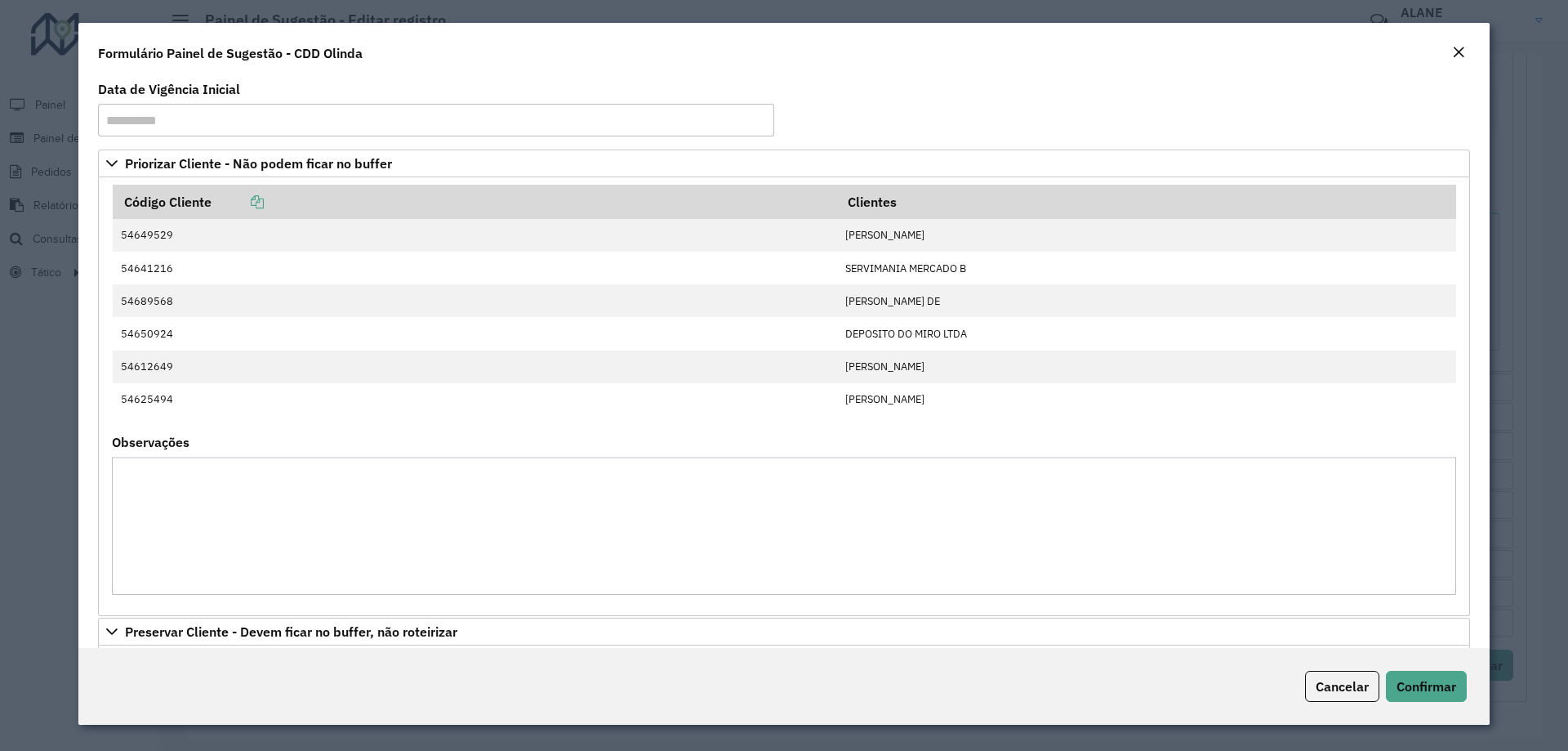
click at [1451, 667] on div "Cancelar Confirmar" at bounding box center [784, 686] width 1412 height 77
click at [1450, 679] on span "Confirmar" at bounding box center [1426, 686] width 60 height 16
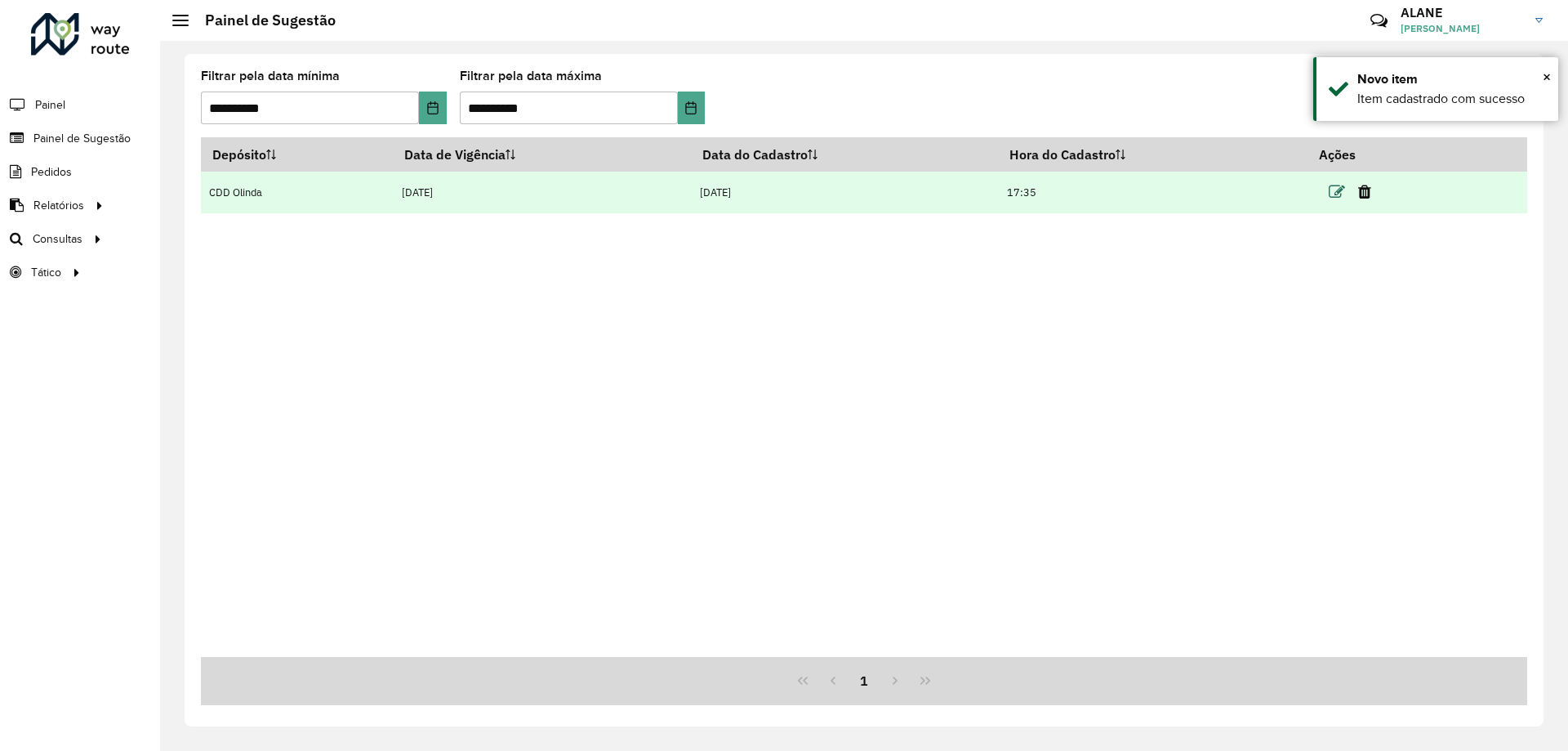
click at [1335, 195] on icon at bounding box center [1337, 192] width 16 height 16
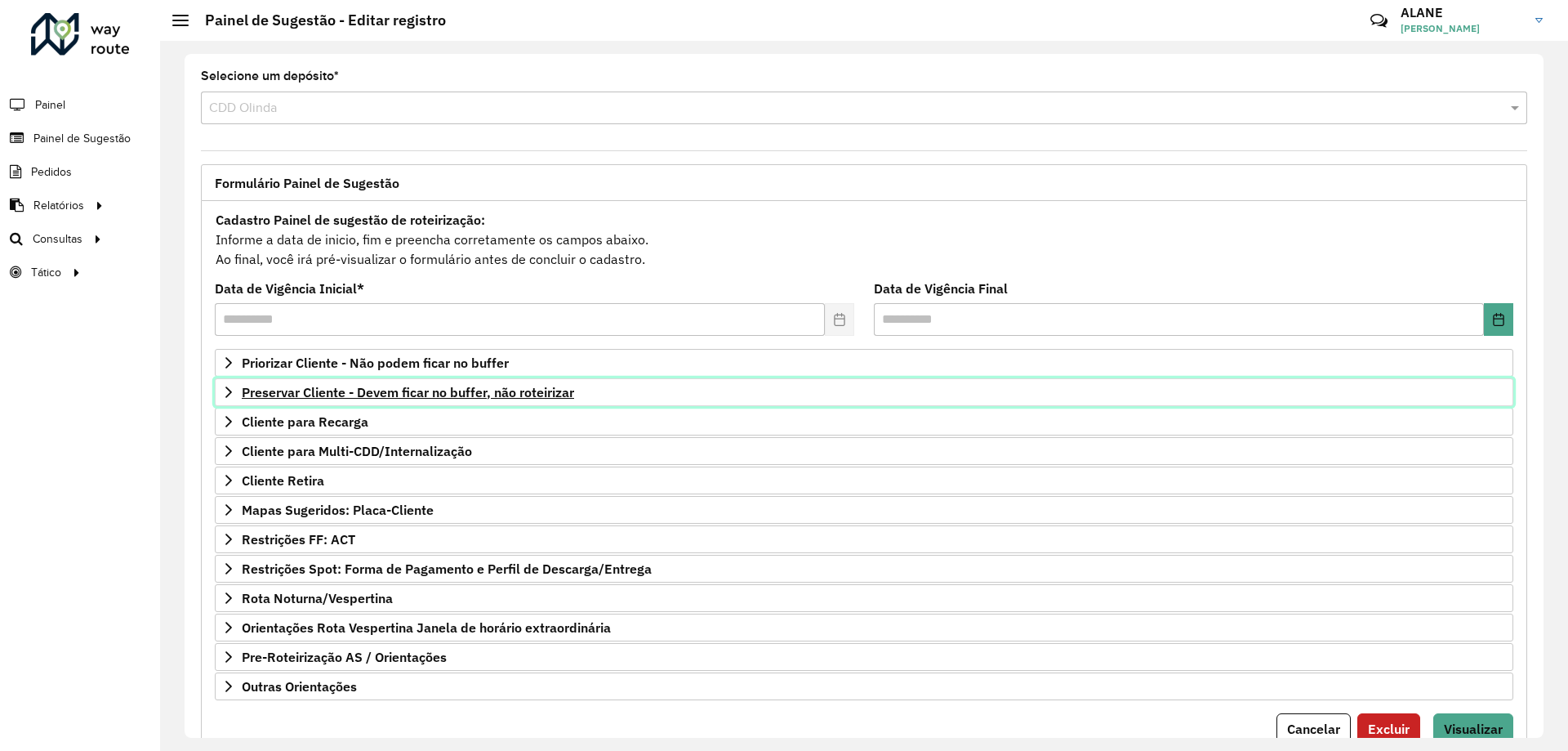
click at [377, 386] on span "Preservar Cliente - Devem ficar no buffer, não roteirizar" at bounding box center [408, 392] width 332 height 13
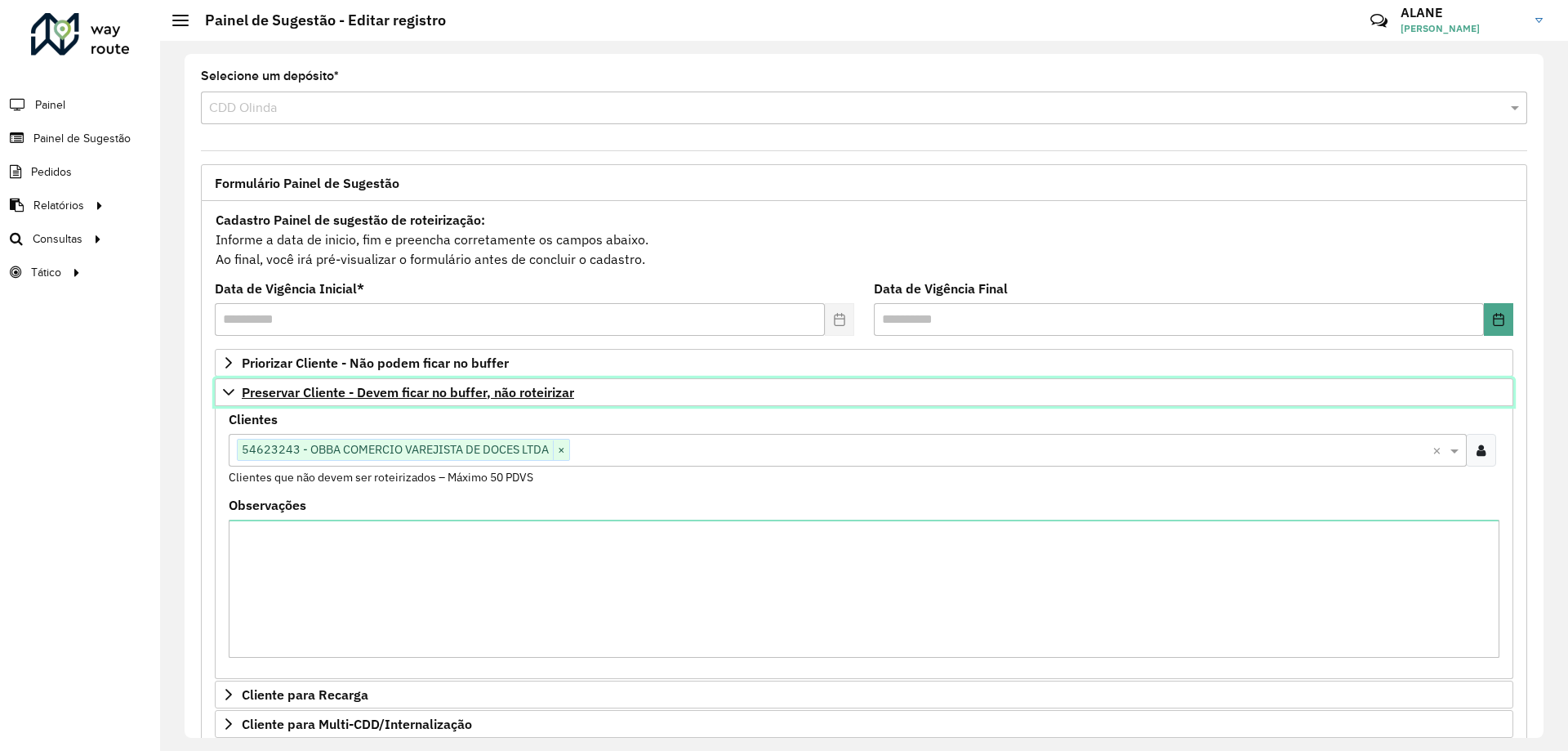
click at [377, 386] on span "Preservar Cliente - Devem ficar no buffer, não roteirizar" at bounding box center [408, 392] width 332 height 13
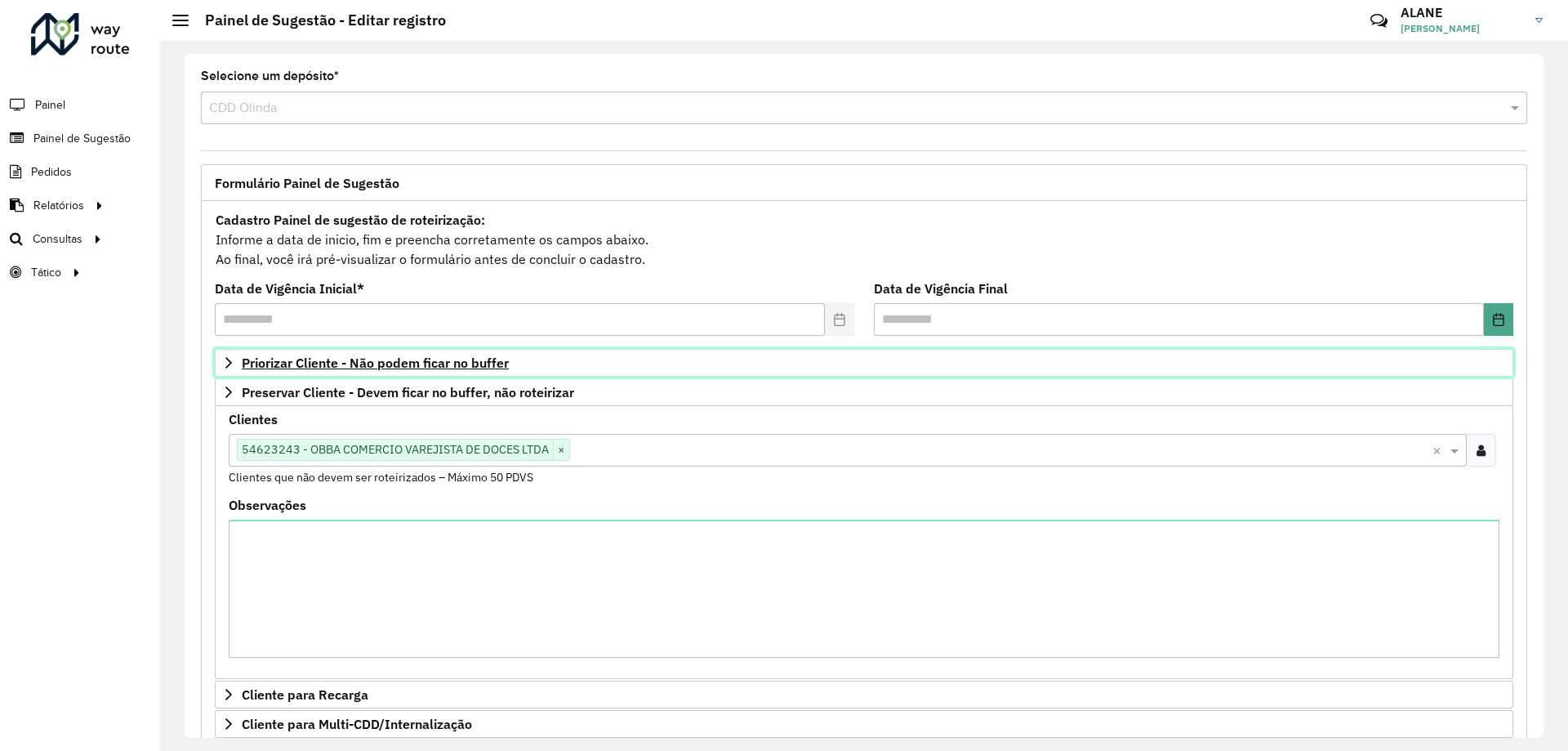
click at [374, 367] on span "Priorizar Cliente - Não podem ficar no buffer" at bounding box center [376, 363] width 267 height 13
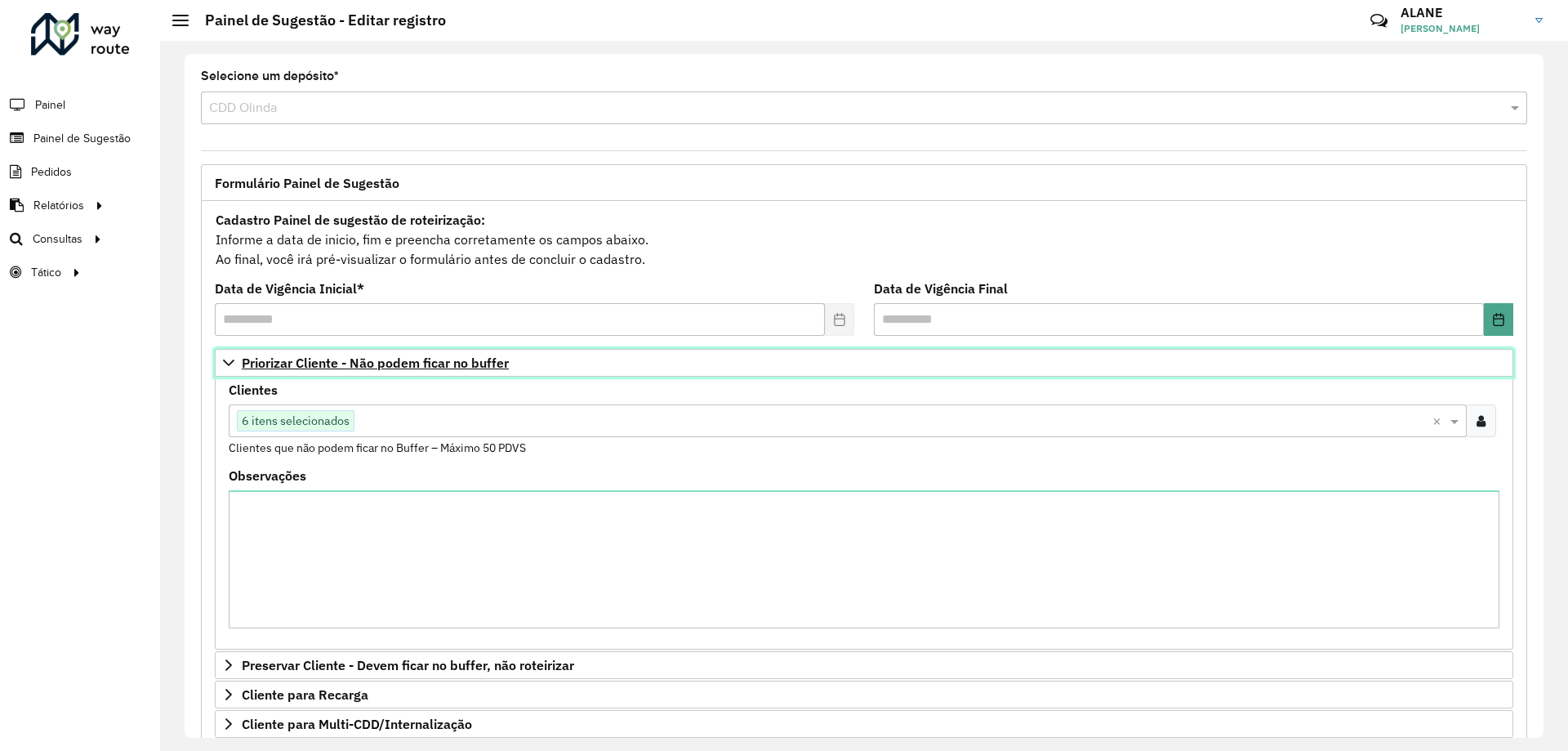
click at [374, 367] on span "Priorizar Cliente - Não podem ficar no buffer" at bounding box center [376, 363] width 267 height 13
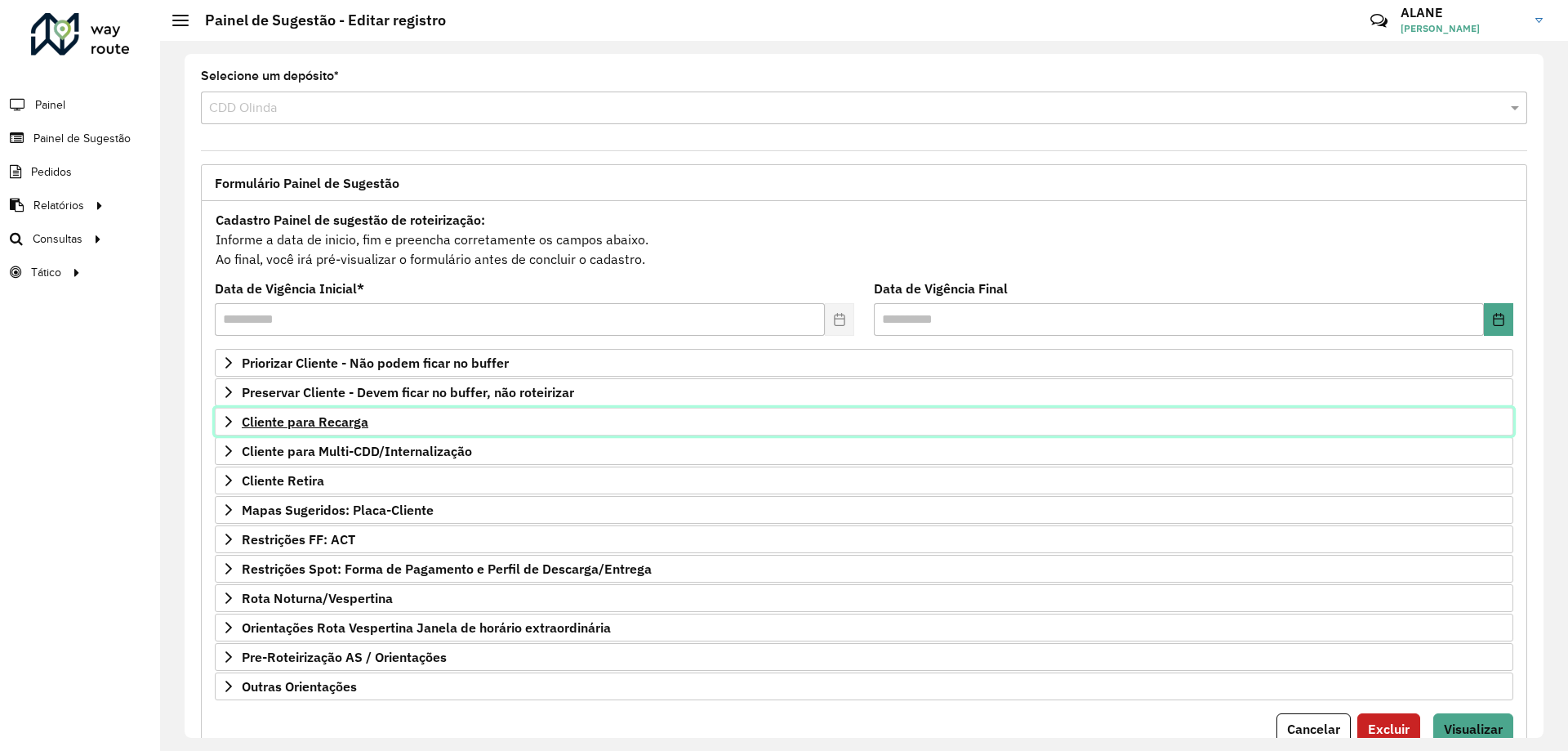
click at [343, 431] on link "Cliente para Recarga" at bounding box center [864, 422] width 1299 height 28
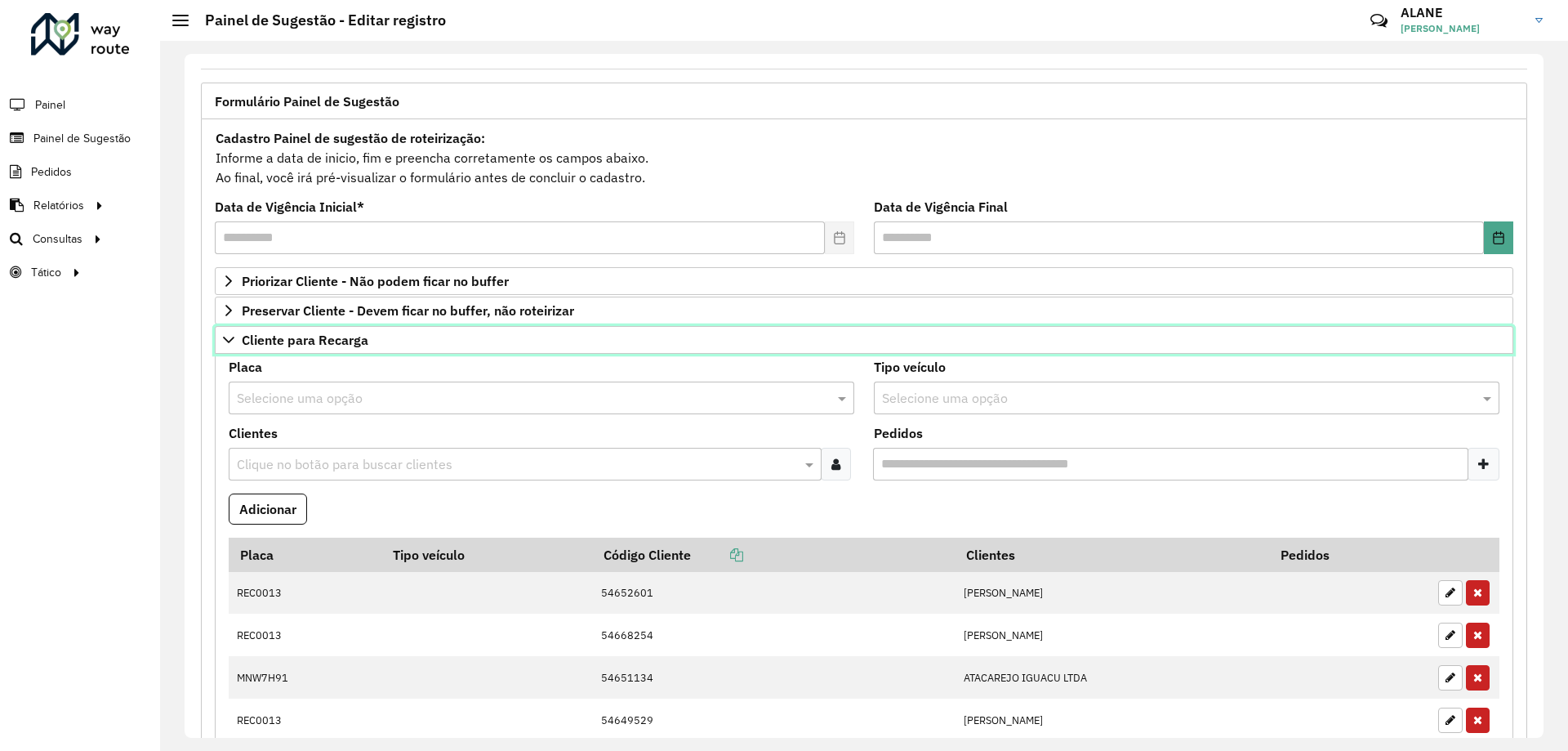
scroll to position [163, 0]
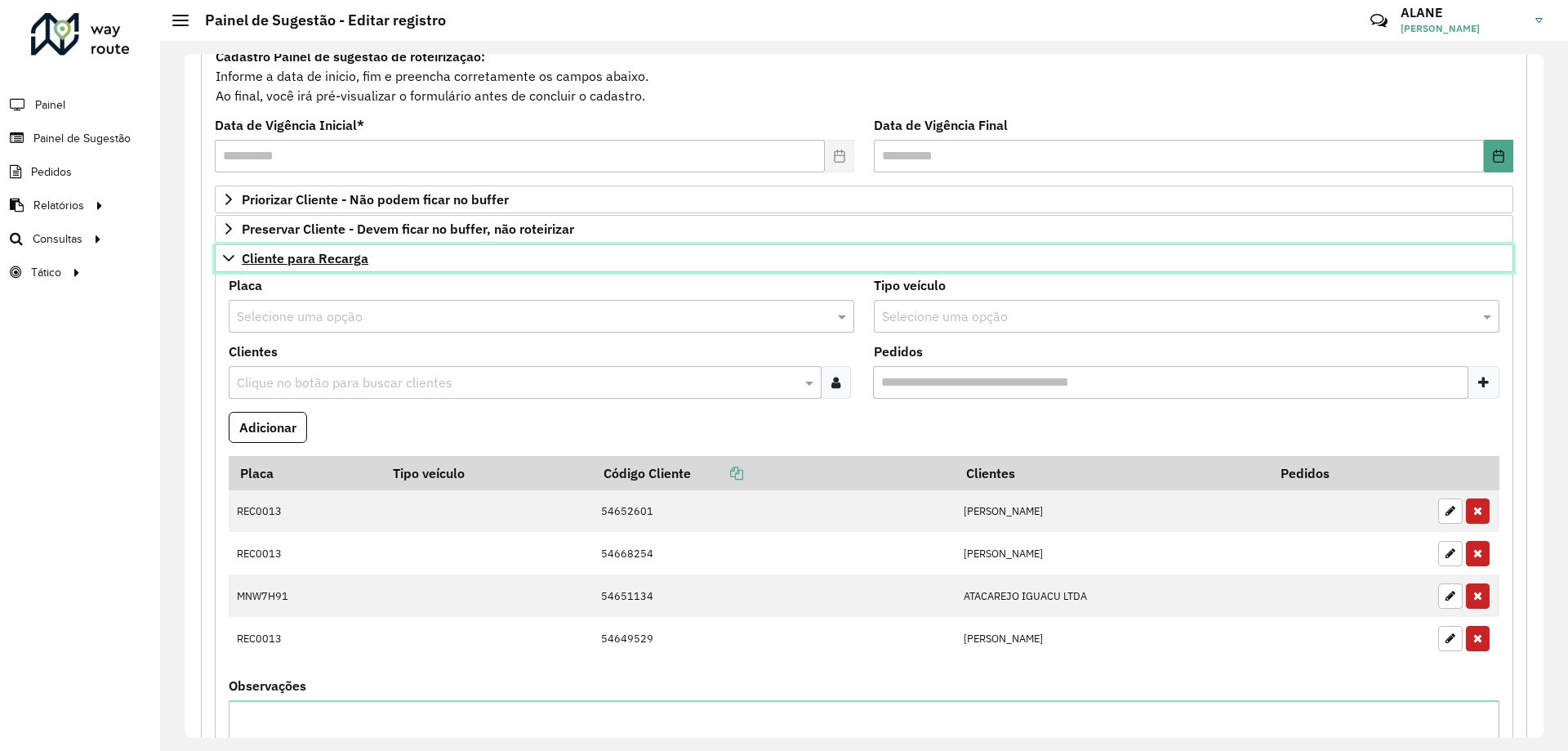
click at [292, 254] on span "Cliente para Recarga" at bounding box center [305, 258] width 126 height 13
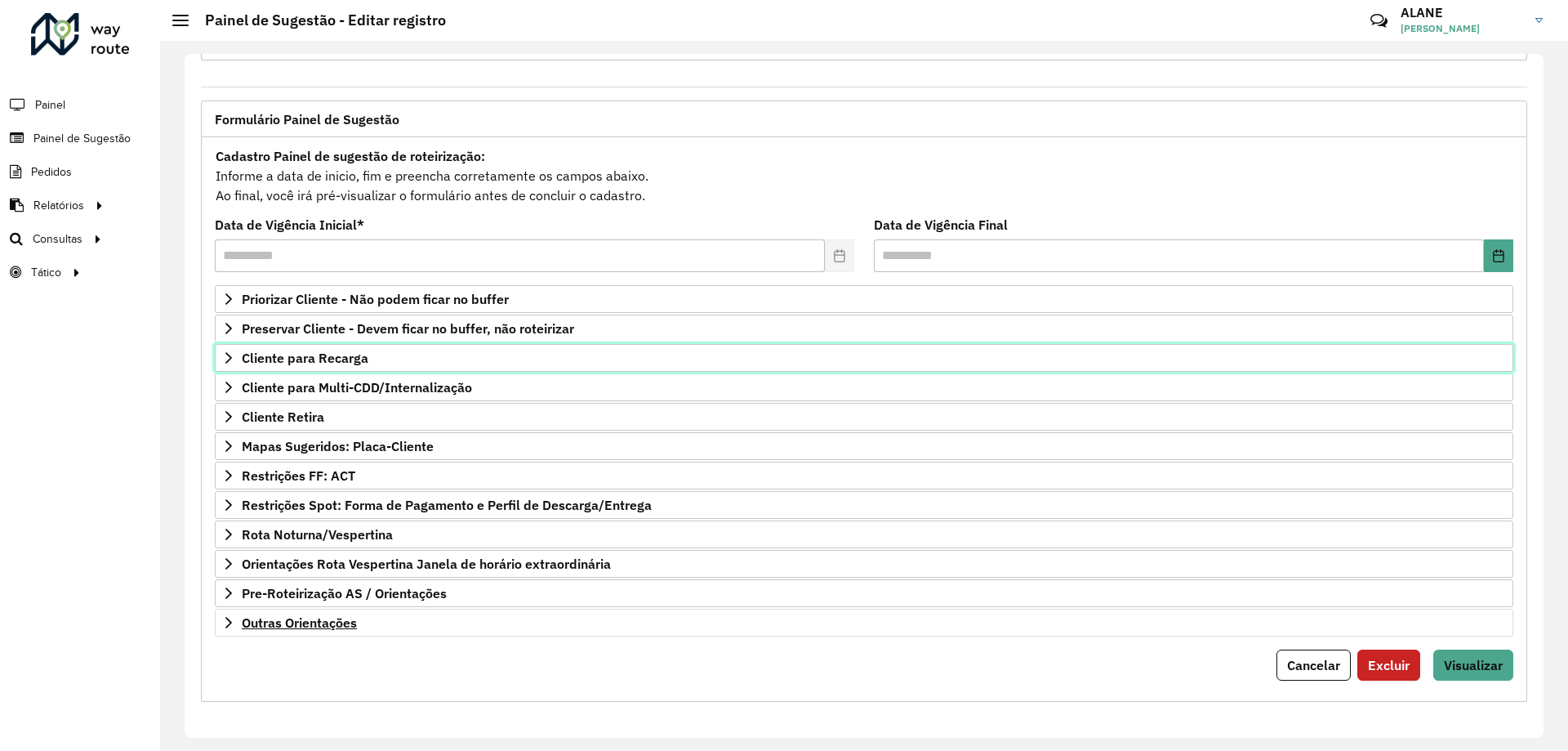
scroll to position [64, 0]
click at [1462, 665] on span "Visualizar" at bounding box center [1473, 665] width 59 height 16
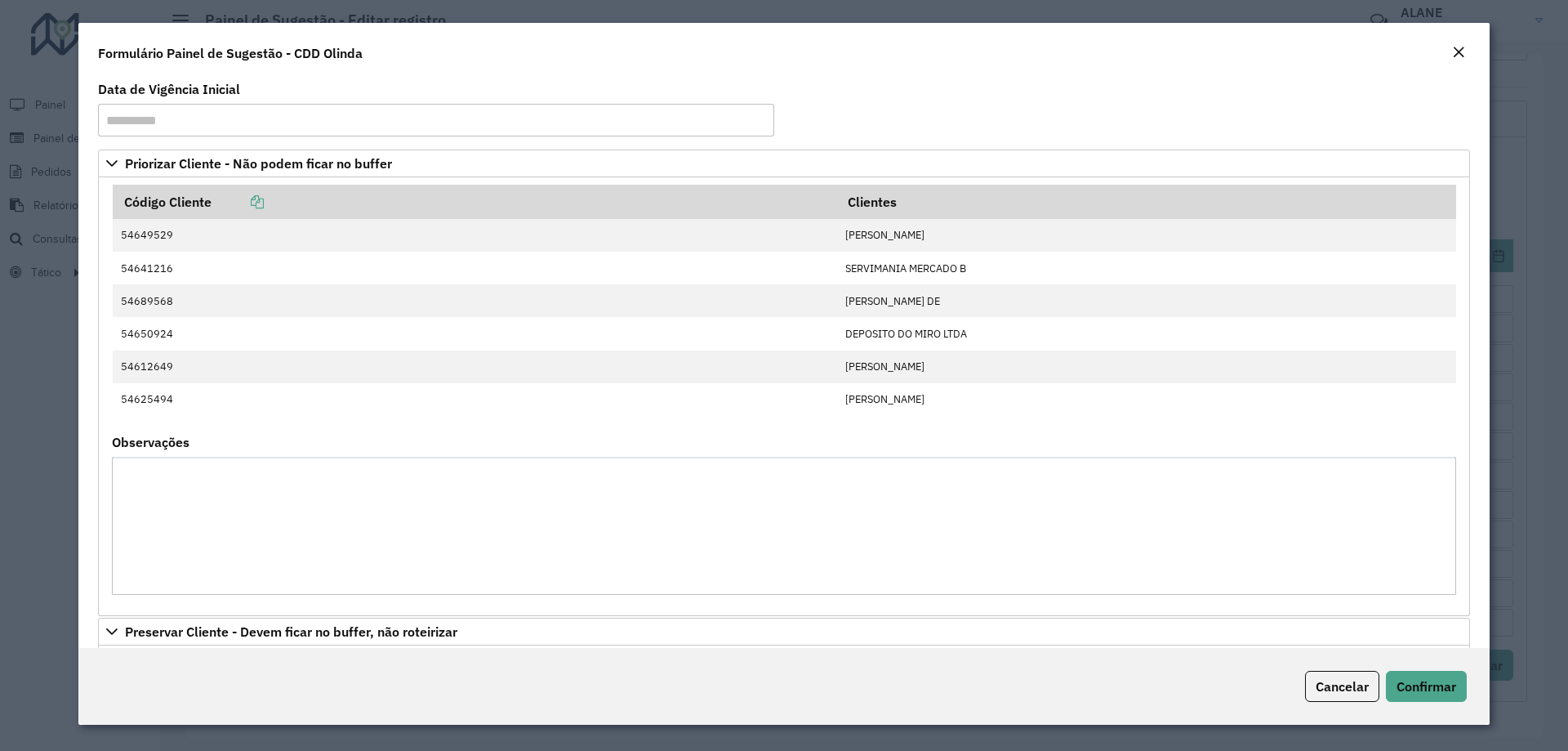
click at [1455, 666] on div "Cancelar Confirmar" at bounding box center [784, 686] width 1412 height 77
click at [1457, 682] on button "Confirmar" at bounding box center [1427, 686] width 81 height 31
